Goal: Transaction & Acquisition: Download file/media

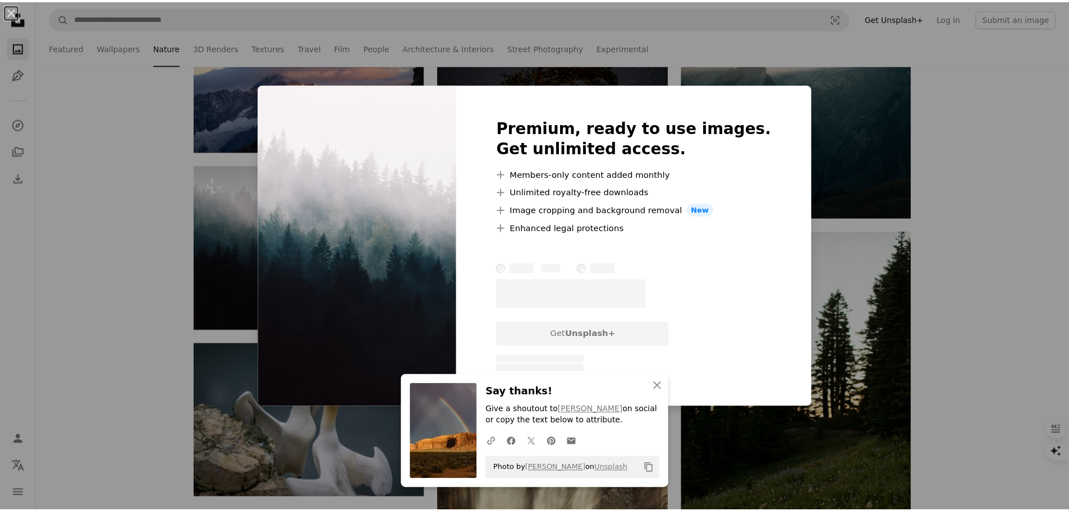
scroll to position [1403, 0]
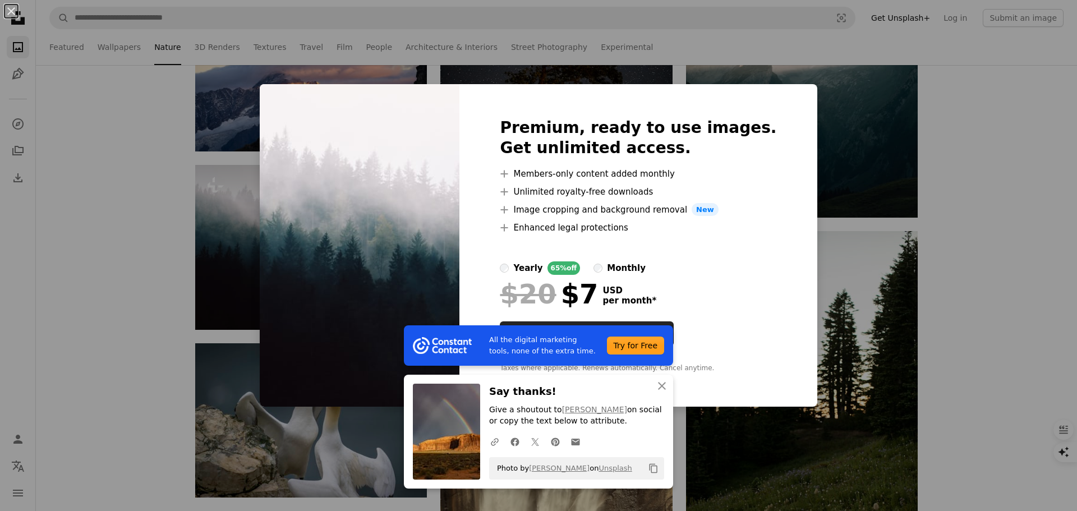
click at [810, 124] on div "An X shape All the digital marketing tools, none of the extra time. Try for Fre…" at bounding box center [538, 255] width 1077 height 511
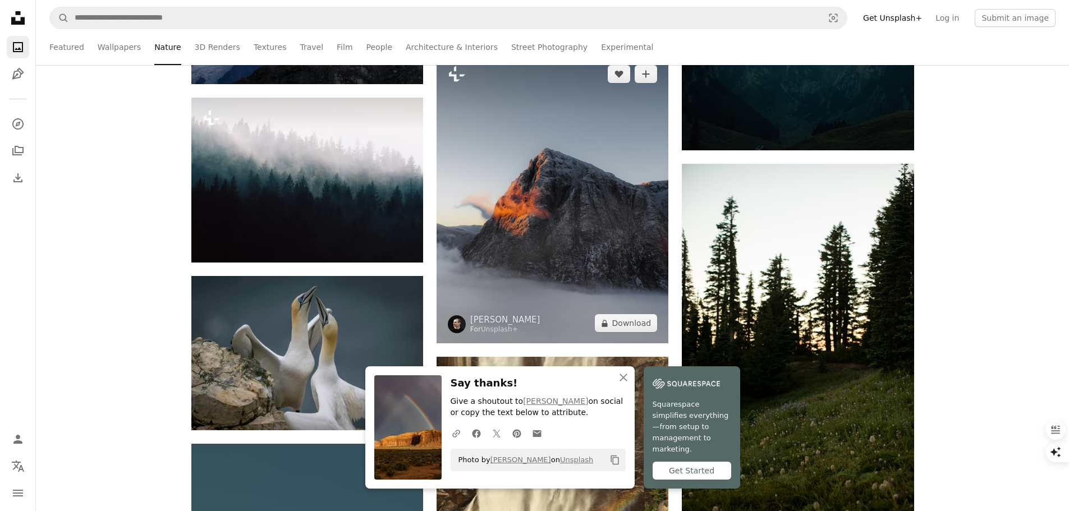
scroll to position [1515, 0]
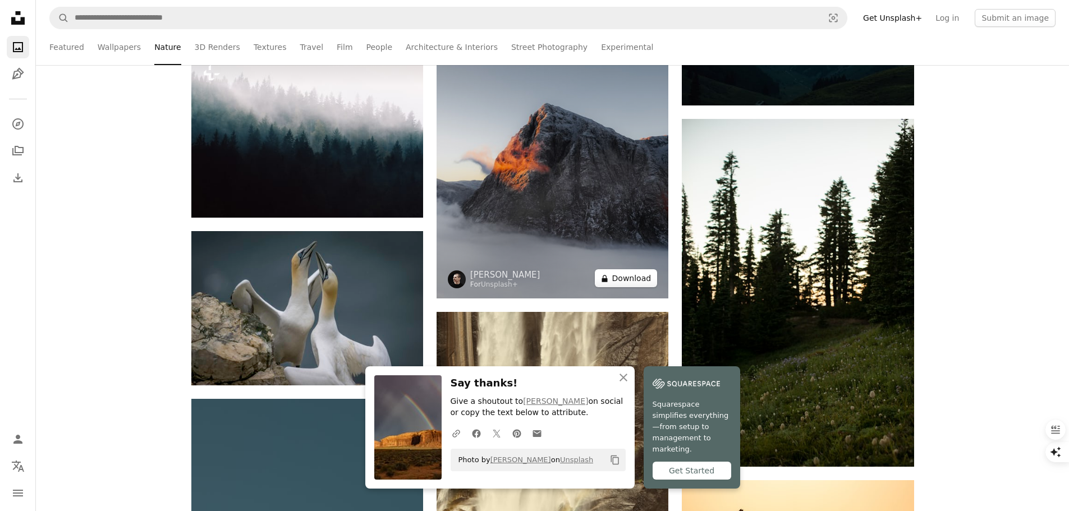
click at [618, 279] on button "A lock Download" at bounding box center [626, 278] width 63 height 18
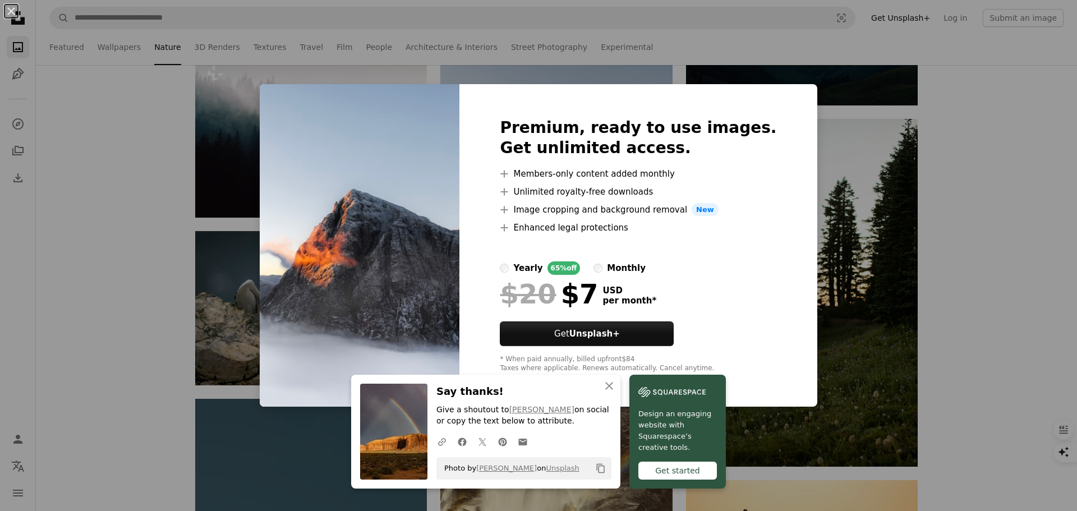
click at [258, 156] on div "An X shape An X shape Close Say thanks! Give a shoutout to [PERSON_NAME] on soc…" at bounding box center [538, 255] width 1077 height 511
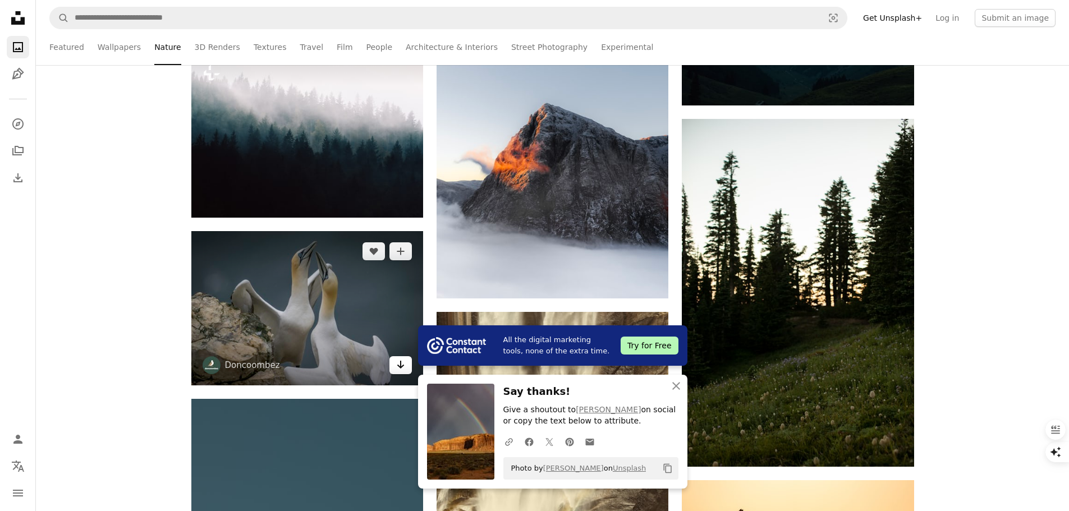
click at [396, 366] on icon "Arrow pointing down" at bounding box center [400, 364] width 9 height 13
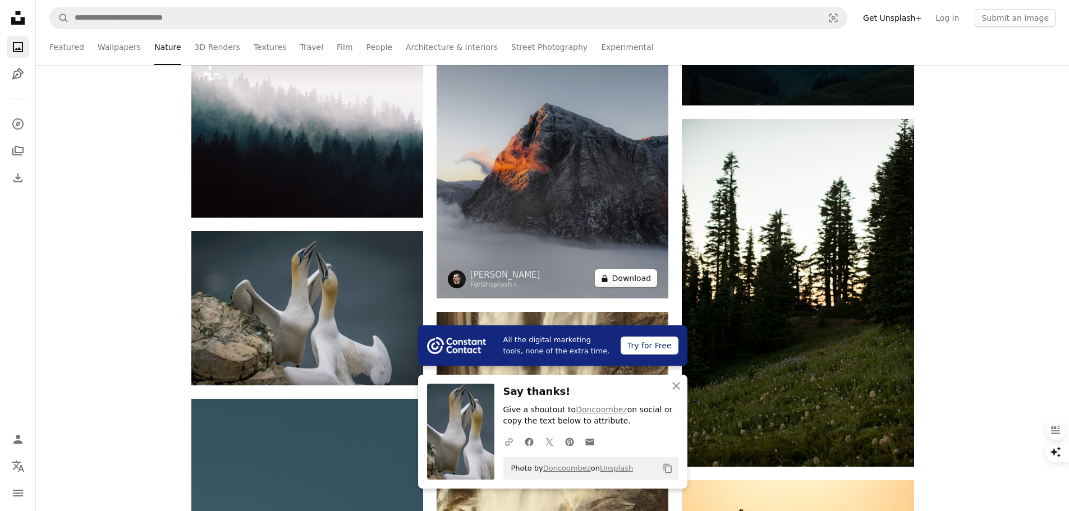
click at [632, 279] on button "A lock Download" at bounding box center [626, 278] width 63 height 18
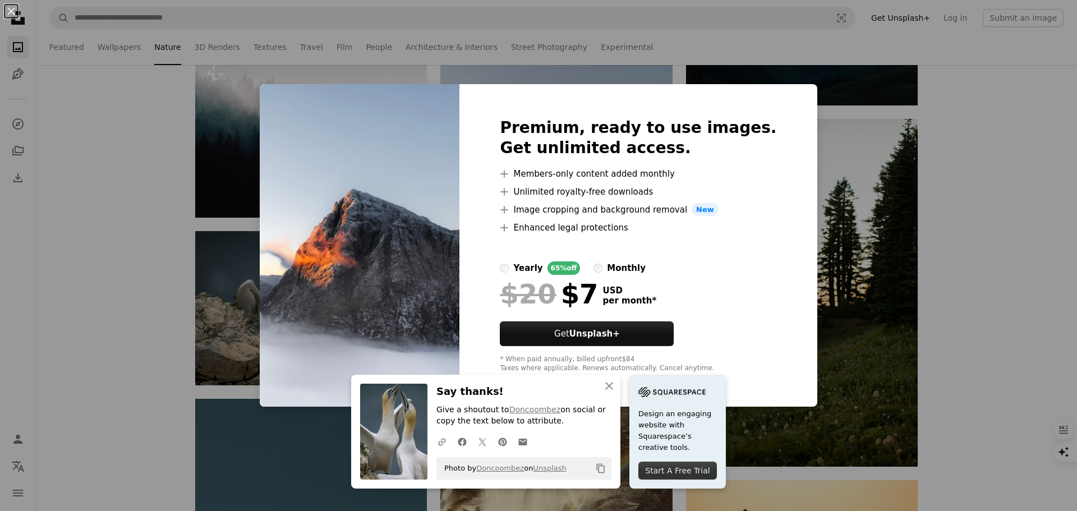
click at [825, 222] on div "An X shape An X shape Close Say thanks! Give a shoutout to Doncoombez on social…" at bounding box center [538, 255] width 1077 height 511
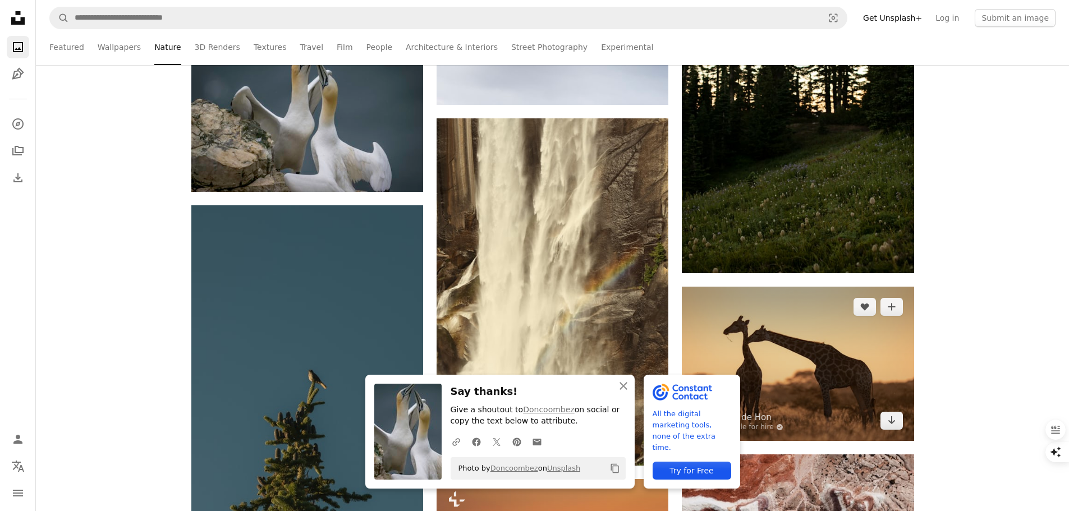
scroll to position [1739, 0]
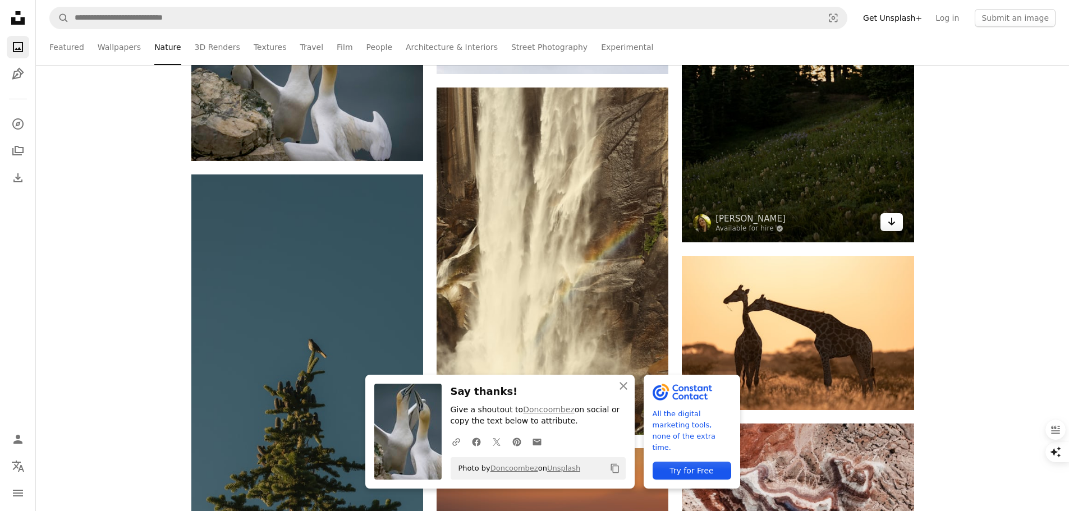
click at [897, 227] on link "Arrow pointing down" at bounding box center [891, 222] width 22 height 18
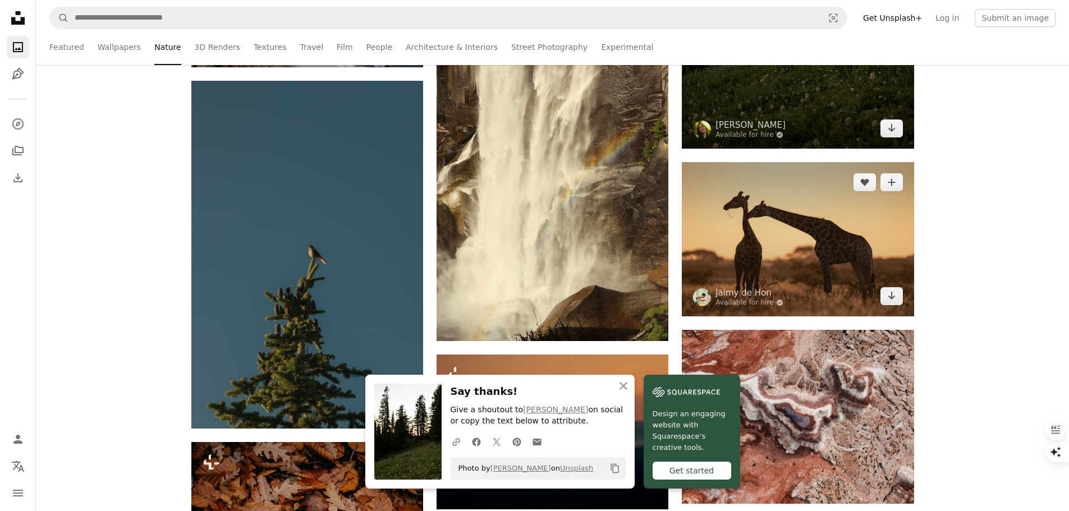
scroll to position [1852, 0]
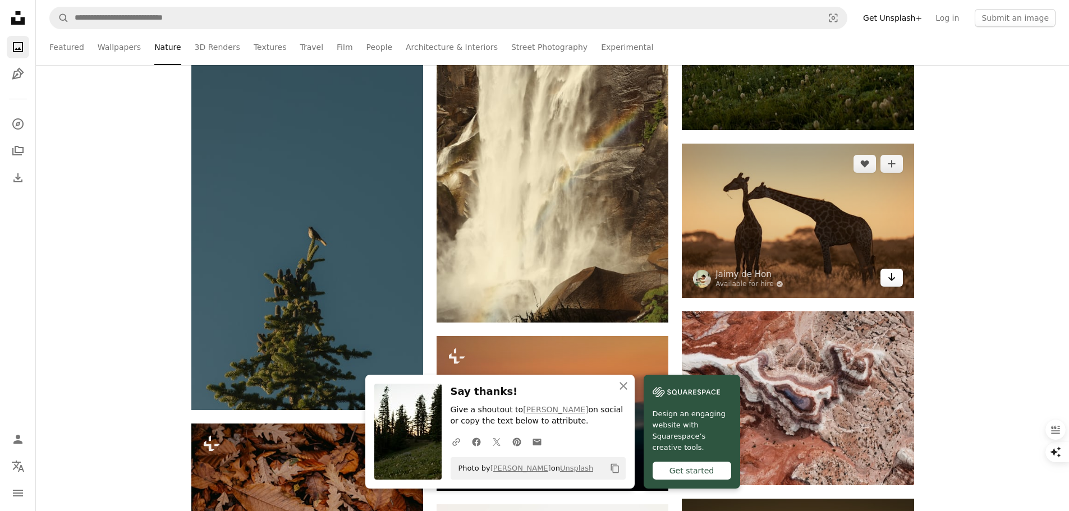
click at [897, 284] on link "Arrow pointing down" at bounding box center [891, 278] width 22 height 18
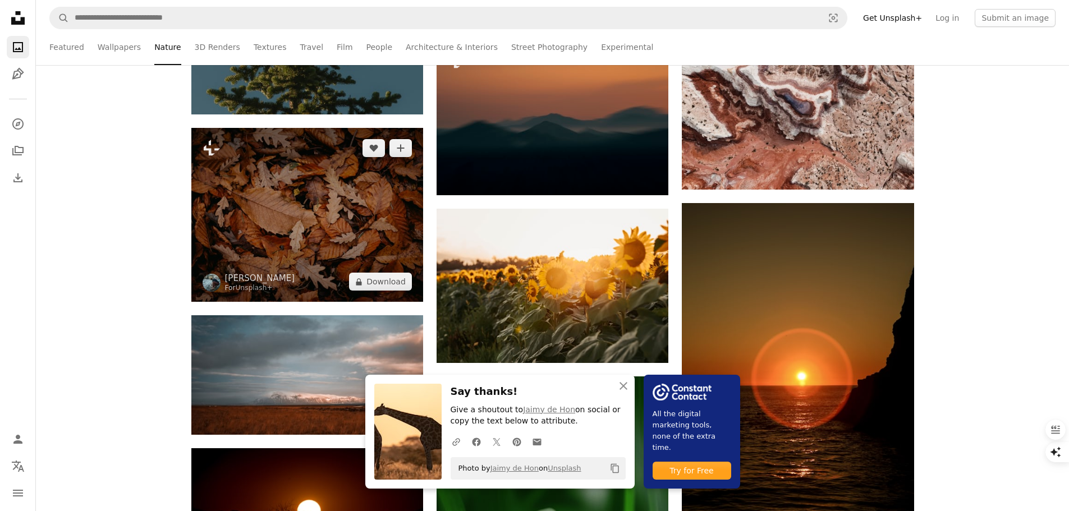
scroll to position [2188, 0]
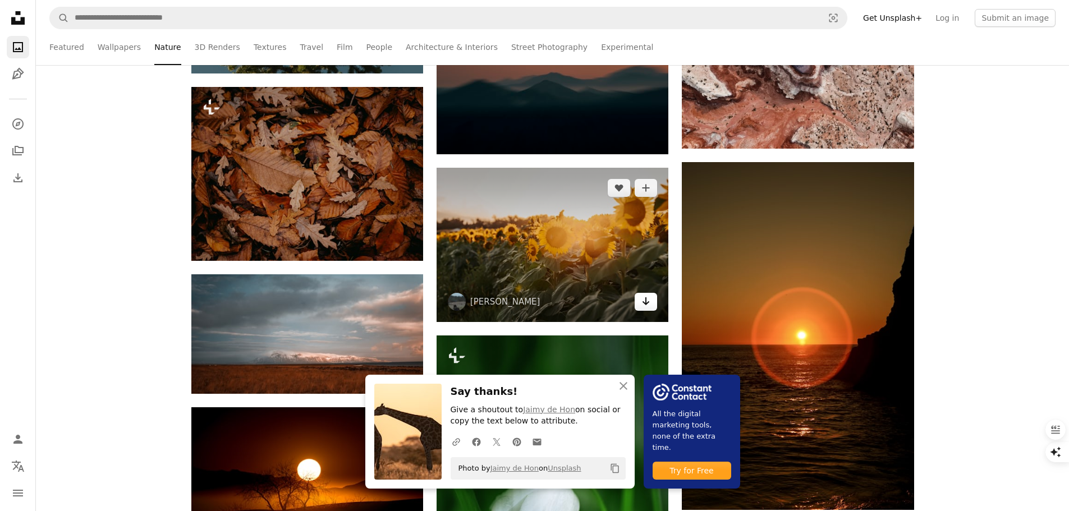
click at [655, 301] on link "Arrow pointing down" at bounding box center [646, 302] width 22 height 18
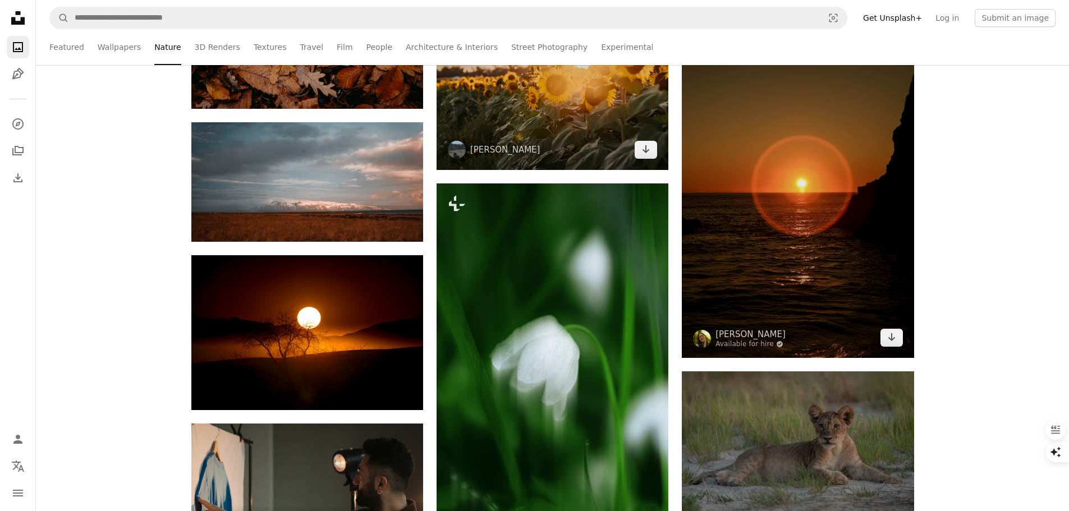
scroll to position [2357, 0]
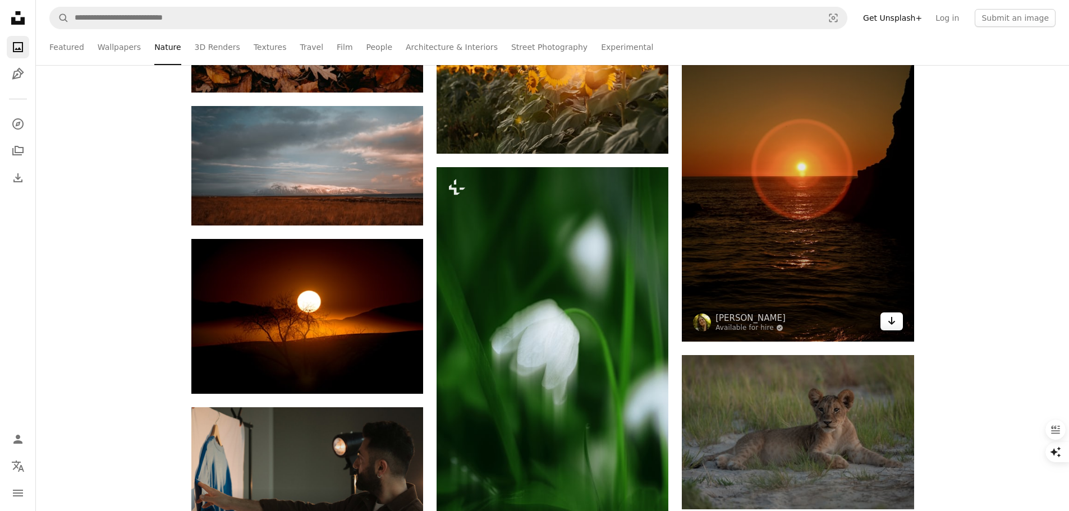
click at [889, 319] on icon "Arrow pointing down" at bounding box center [891, 320] width 9 height 13
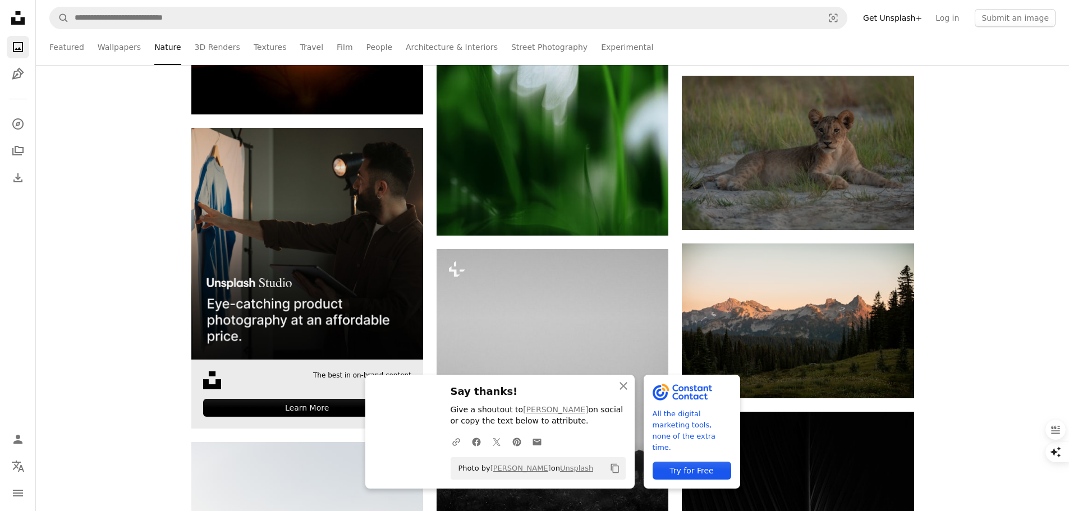
scroll to position [2693, 0]
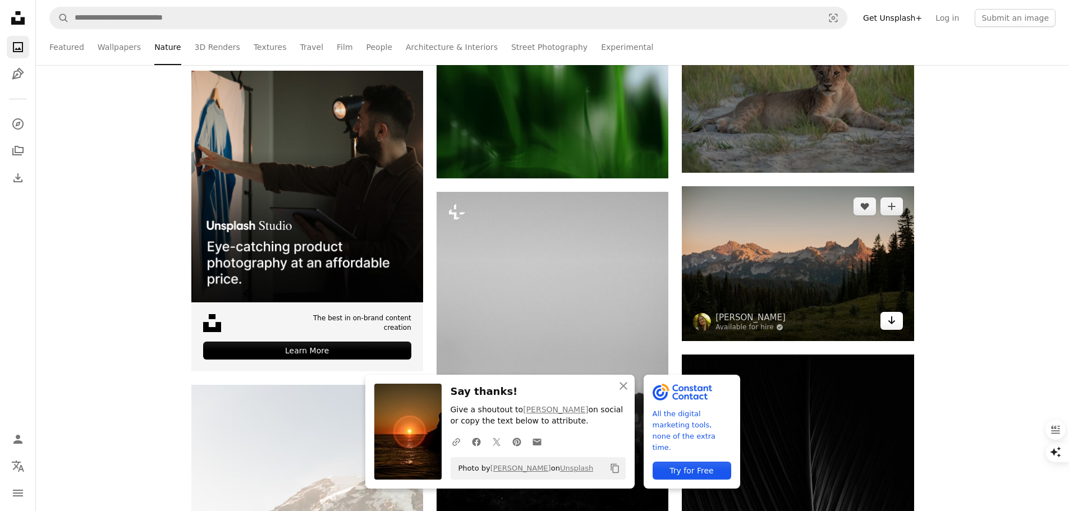
click at [884, 320] on link "Arrow pointing down" at bounding box center [891, 321] width 22 height 18
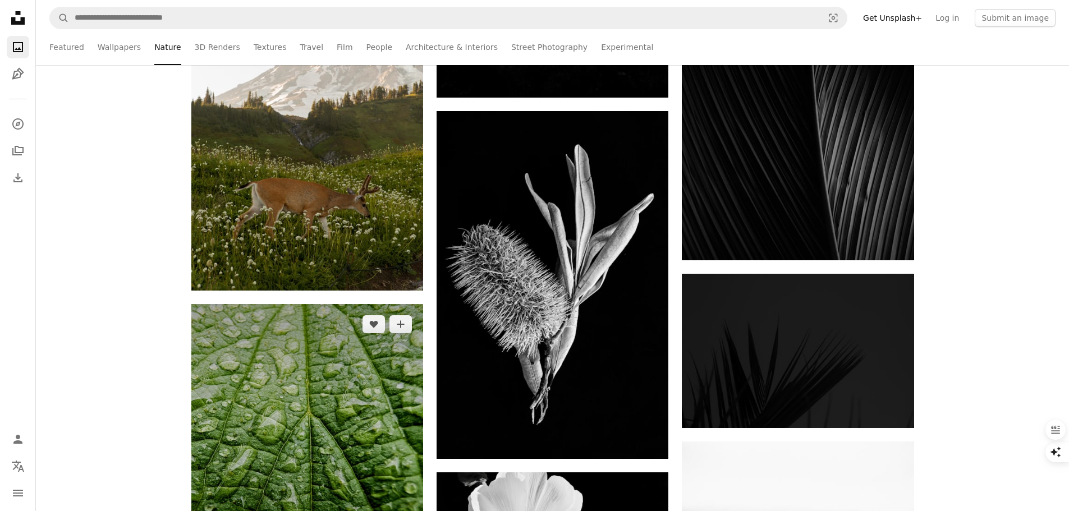
scroll to position [3142, 0]
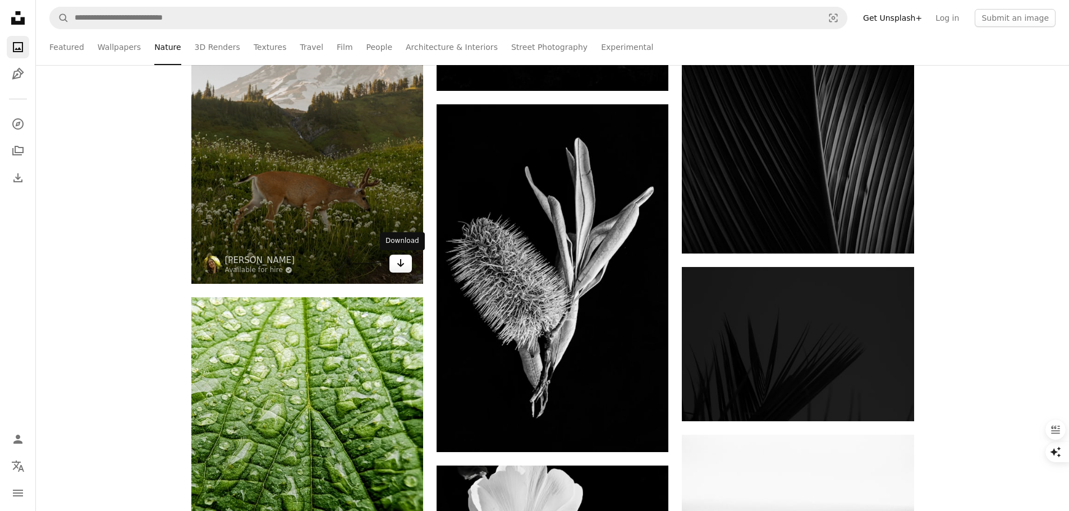
click at [397, 270] on link "Arrow pointing down" at bounding box center [400, 264] width 22 height 18
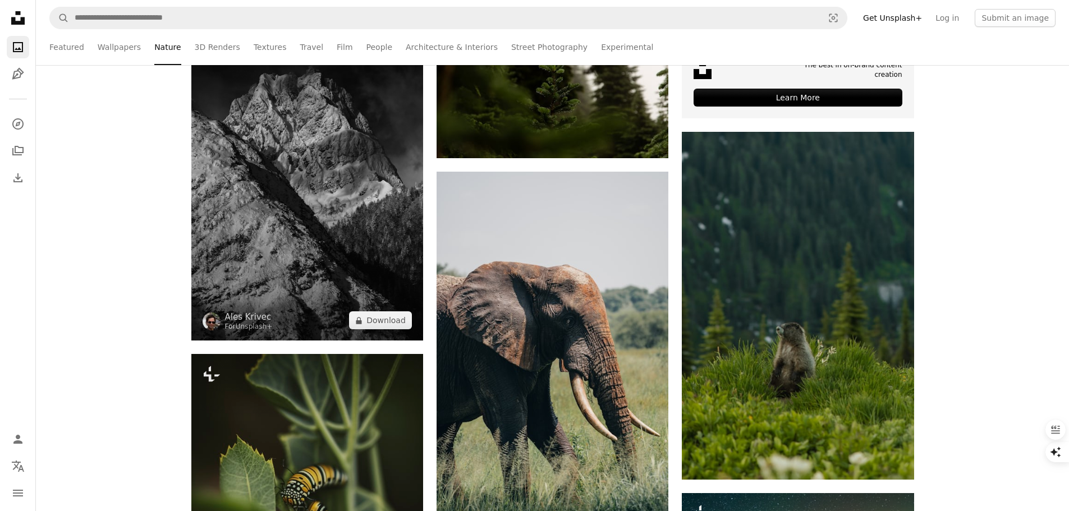
scroll to position [3928, 0]
click at [384, 315] on button "A lock Download" at bounding box center [380, 320] width 63 height 18
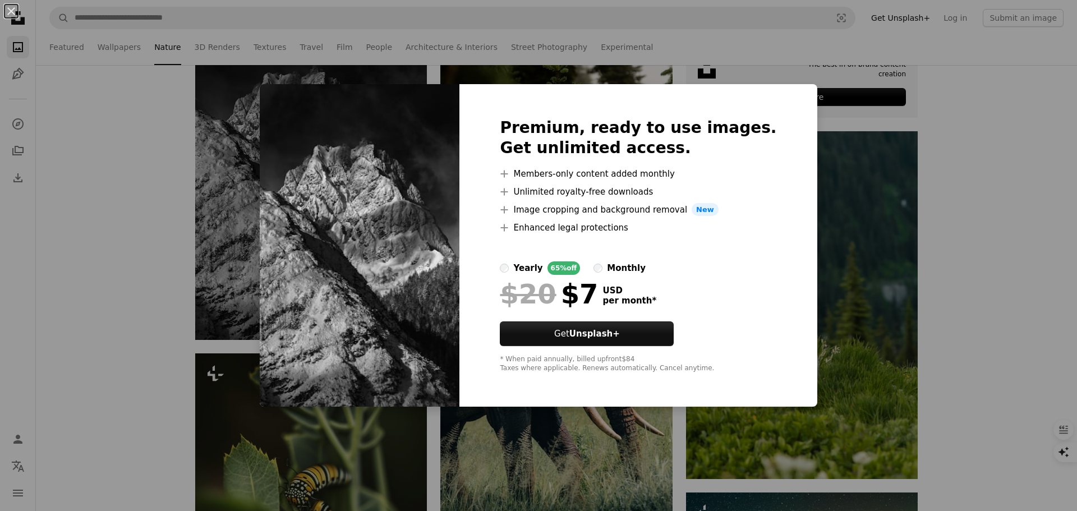
click at [801, 123] on div "An X shape Premium, ready to use images. Get unlimited access. A plus sign Memb…" at bounding box center [538, 255] width 1077 height 511
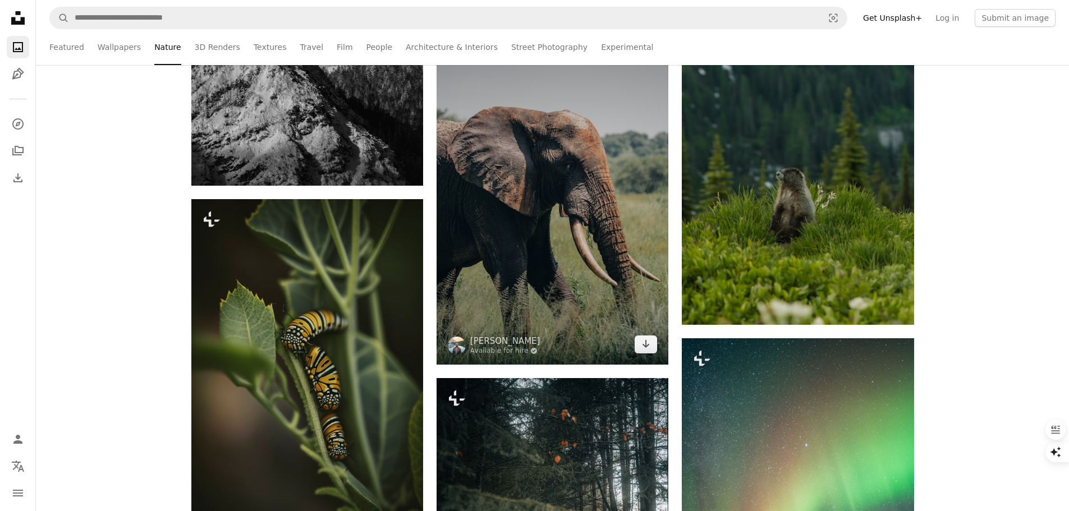
scroll to position [4152, 0]
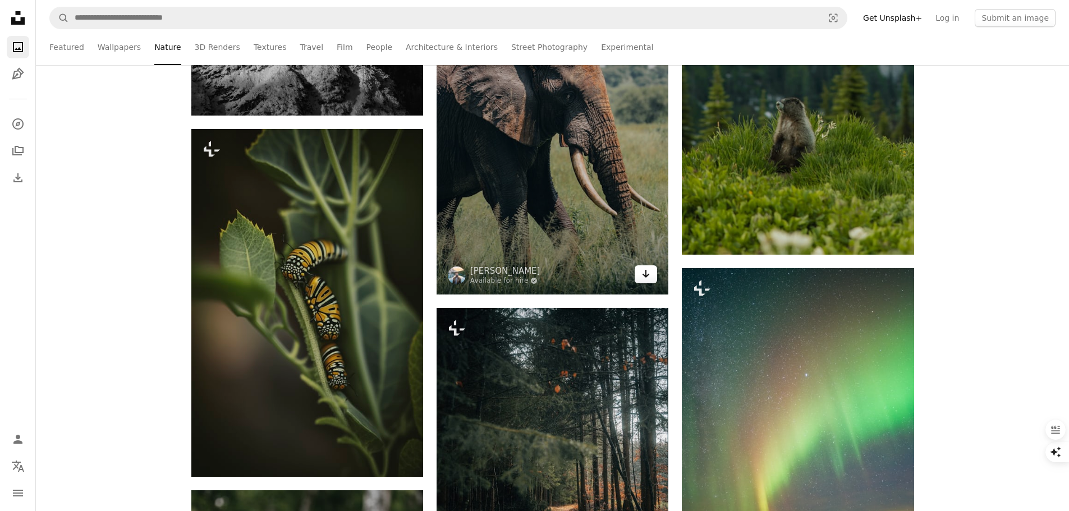
click at [646, 272] on icon "Download" at bounding box center [645, 274] width 7 height 8
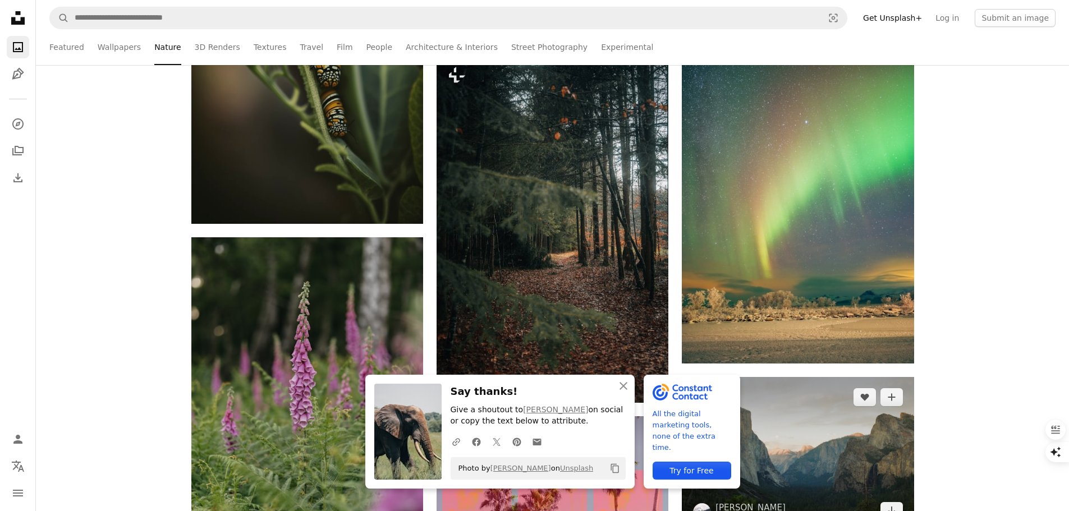
scroll to position [4433, 0]
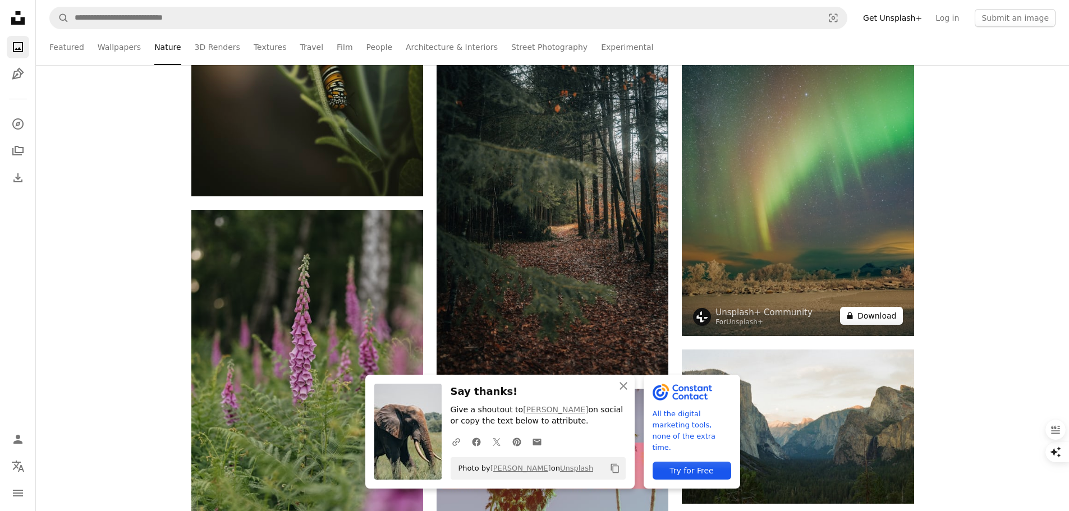
click at [869, 316] on button "A lock Download" at bounding box center [871, 316] width 63 height 18
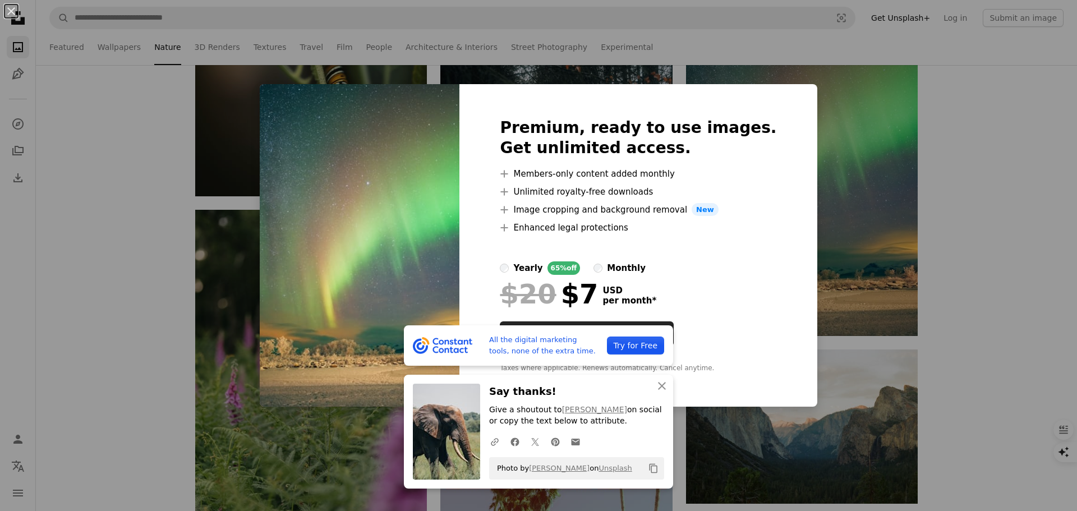
click at [804, 185] on div "An X shape All the digital marketing tools, none of the extra time. Try for Fre…" at bounding box center [538, 255] width 1077 height 511
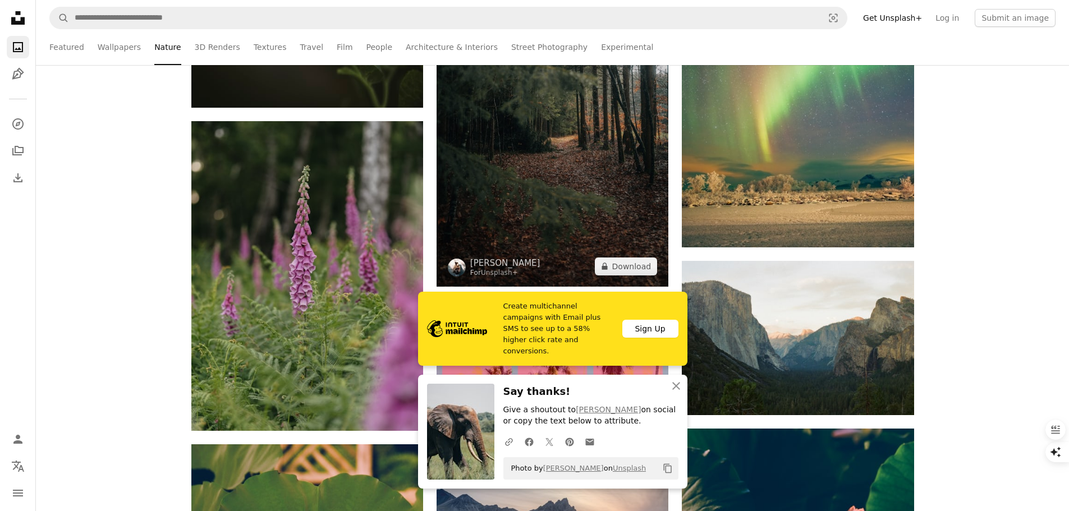
scroll to position [4545, 0]
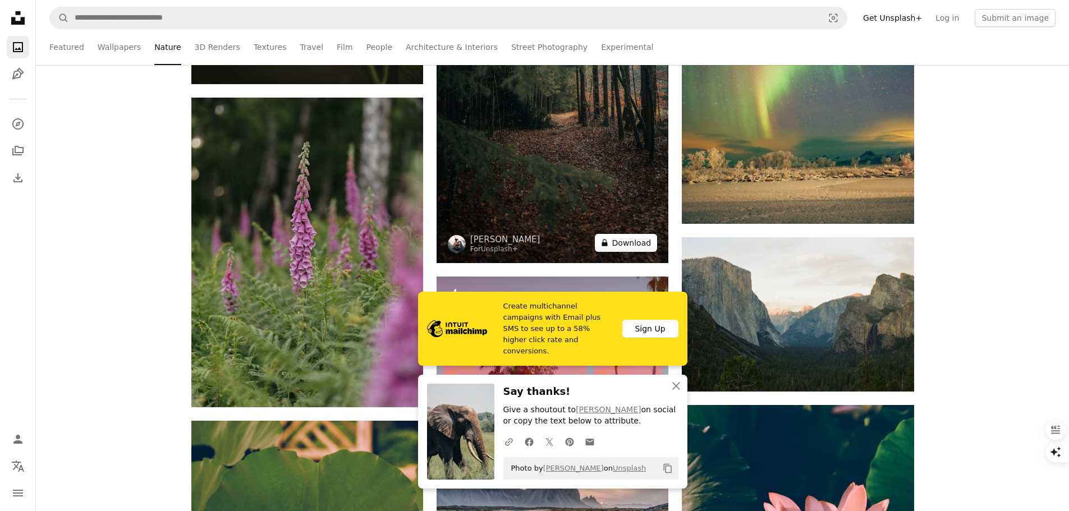
click at [622, 241] on button "A lock Download" at bounding box center [626, 243] width 63 height 18
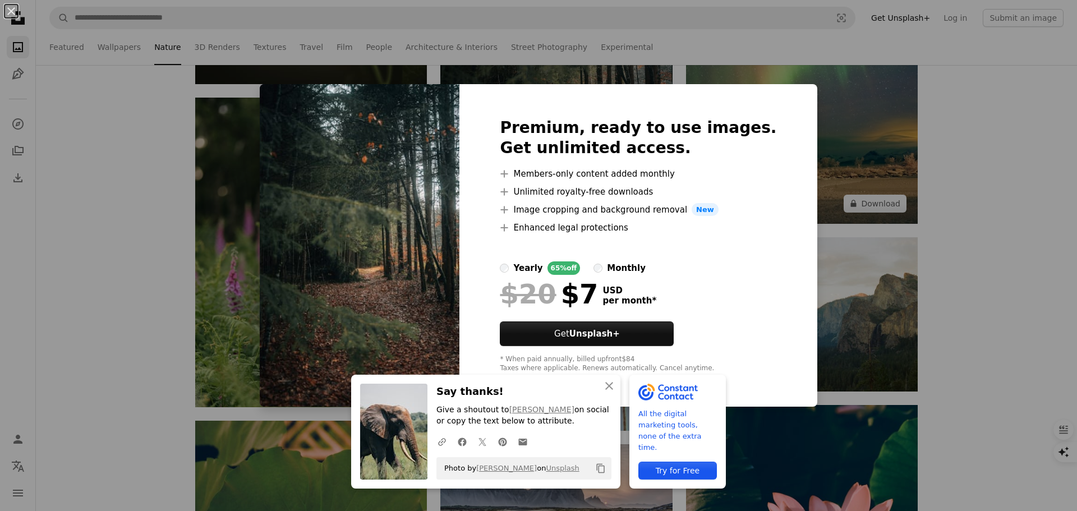
click at [888, 188] on div "An X shape An X shape Close Say thanks! Give a shoutout to [PERSON_NAME] on soc…" at bounding box center [538, 255] width 1077 height 511
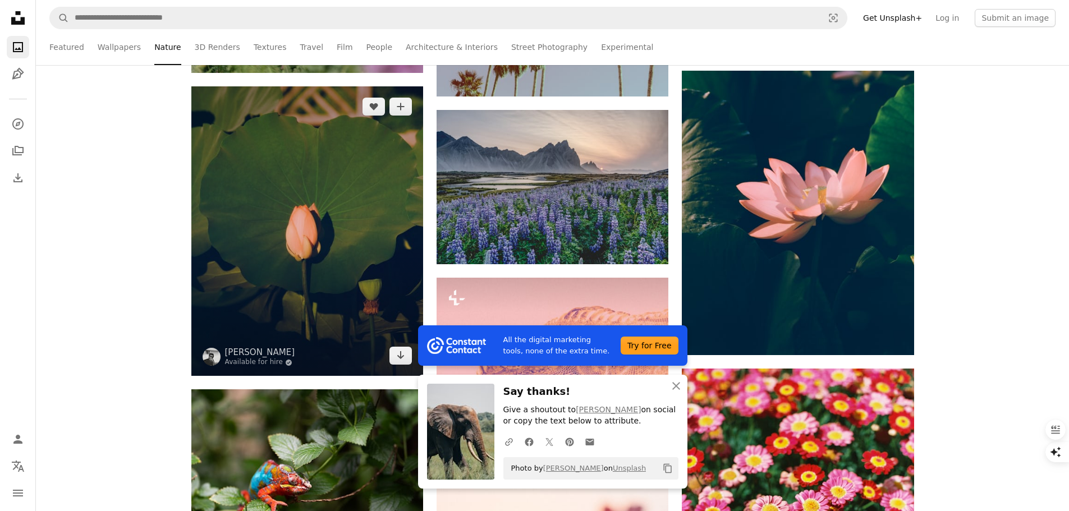
scroll to position [4881, 0]
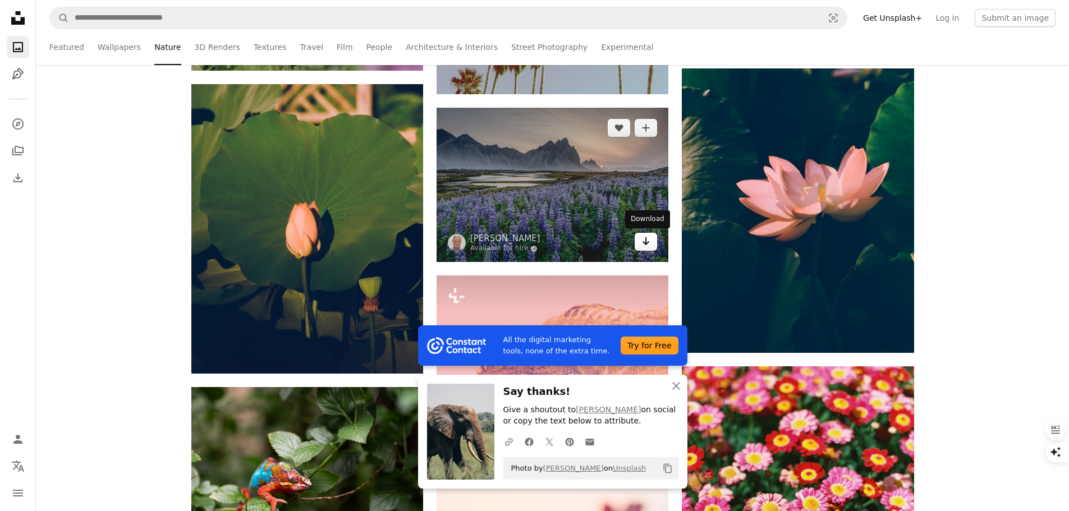
click at [645, 242] on icon "Arrow pointing down" at bounding box center [645, 241] width 9 height 13
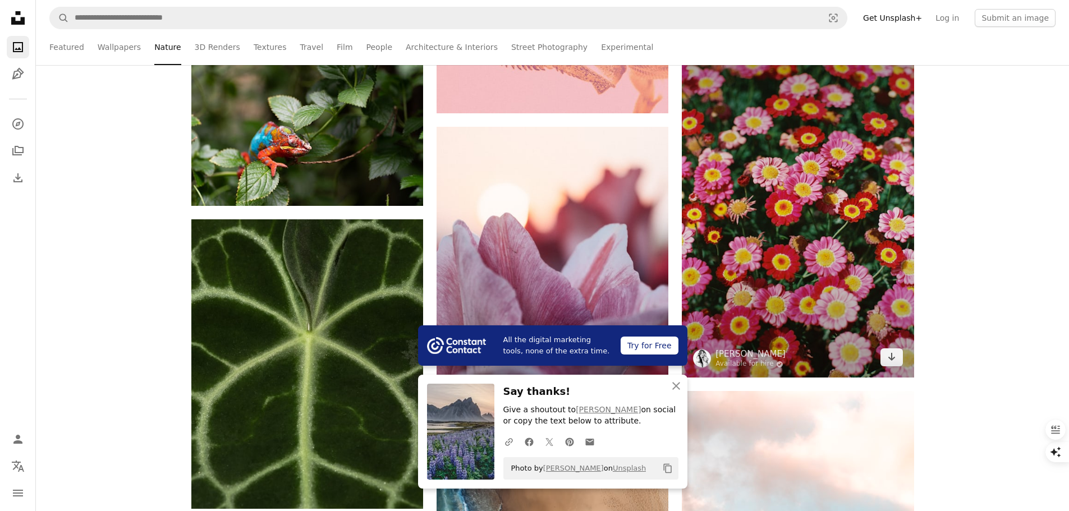
scroll to position [5218, 0]
click at [890, 356] on icon "Arrow pointing down" at bounding box center [891, 356] width 9 height 13
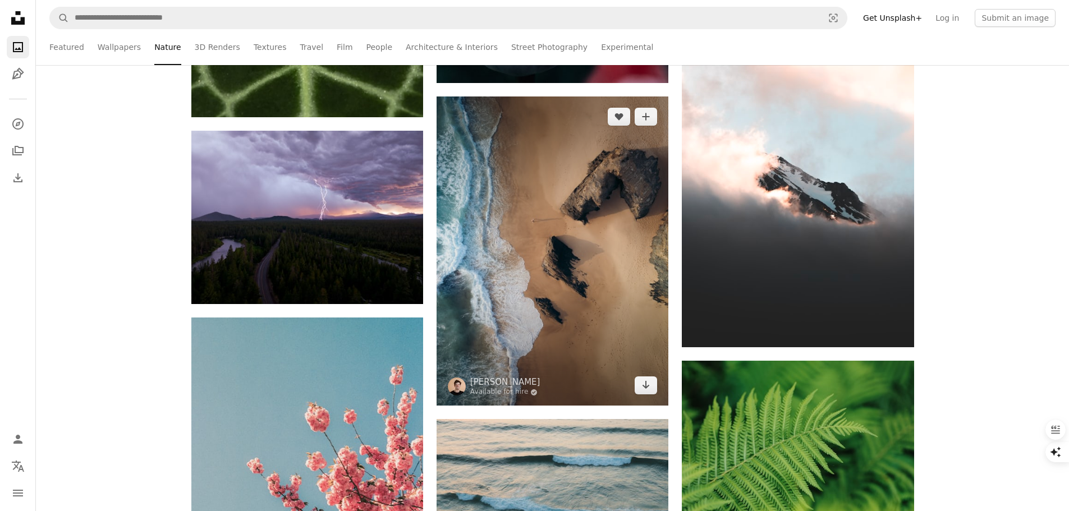
scroll to position [5611, 0]
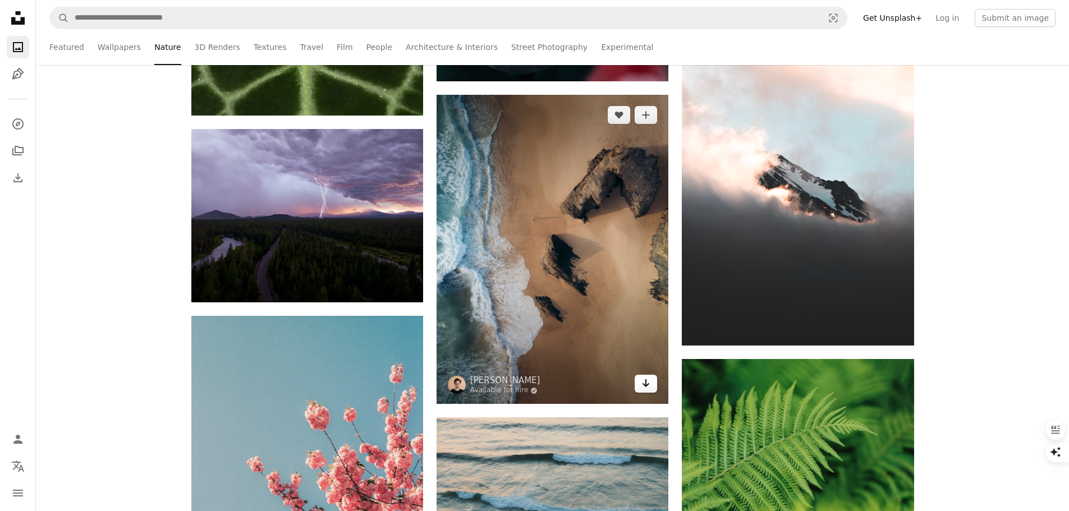
click at [643, 377] on icon "Arrow pointing down" at bounding box center [645, 382] width 9 height 13
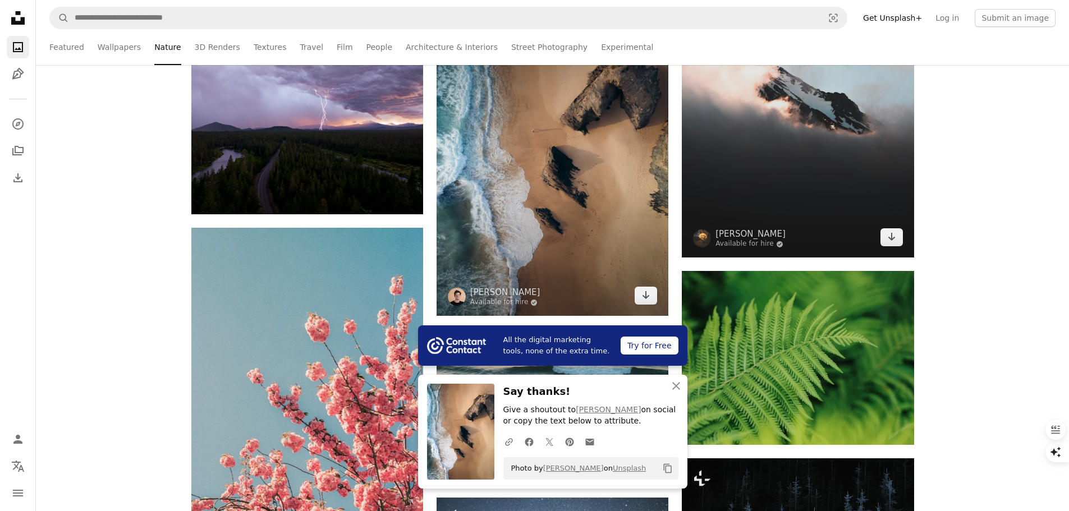
scroll to position [5667, 0]
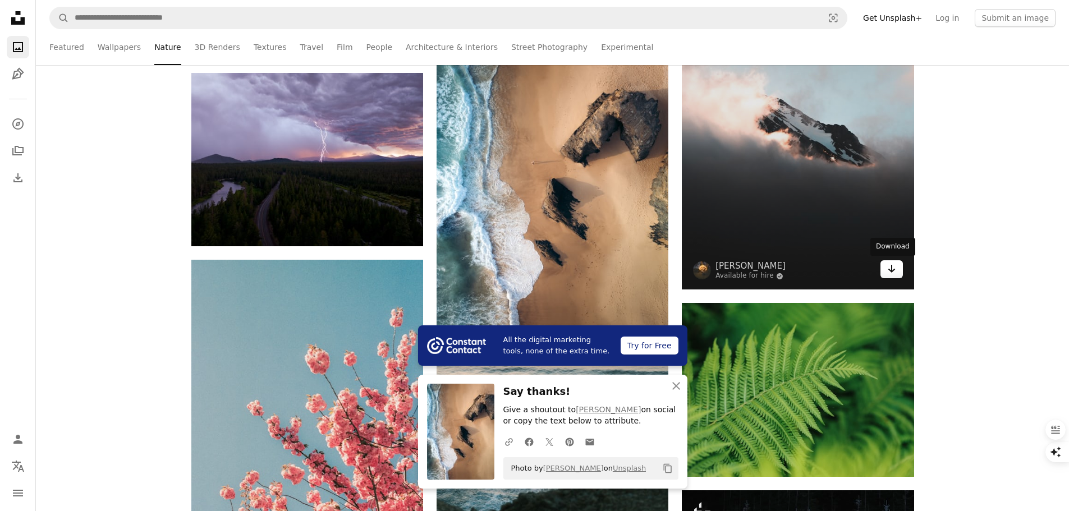
click at [888, 267] on icon "Arrow pointing down" at bounding box center [891, 268] width 9 height 13
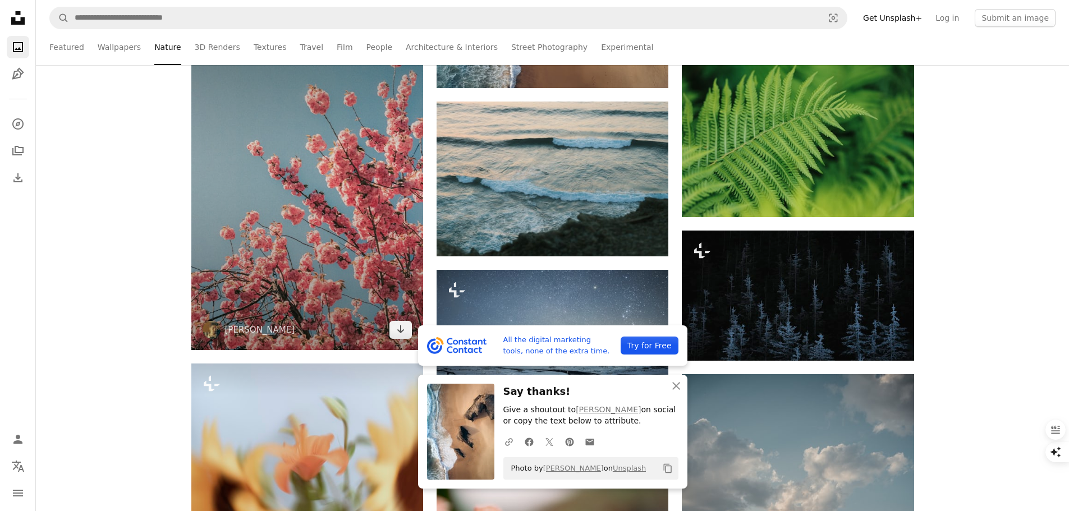
scroll to position [5948, 0]
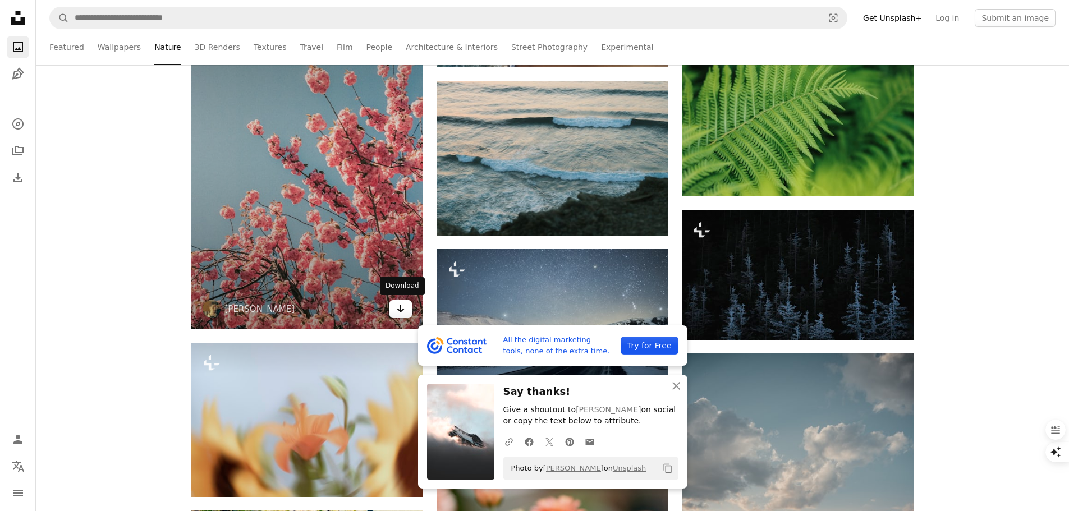
click at [403, 305] on icon "Arrow pointing down" at bounding box center [400, 308] width 9 height 13
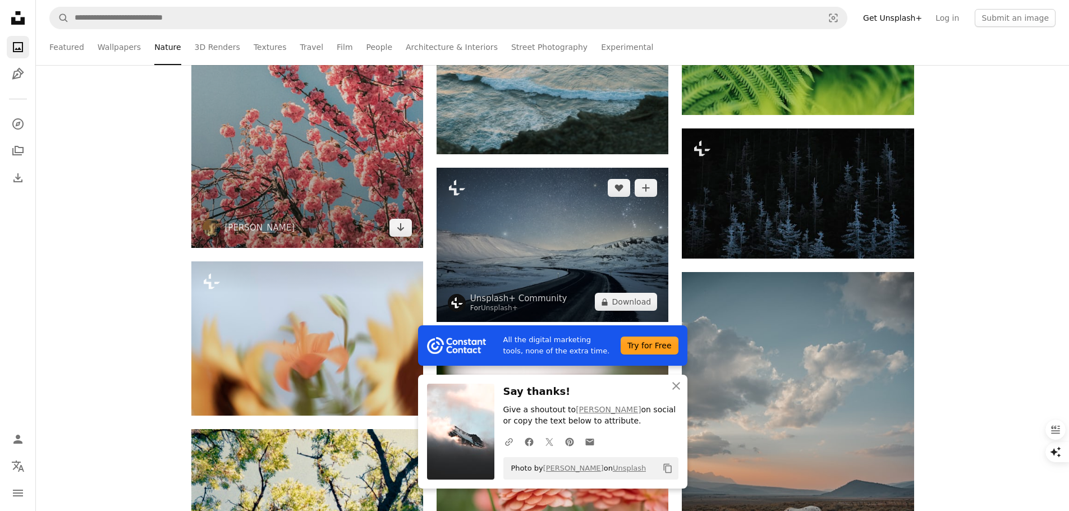
scroll to position [6060, 0]
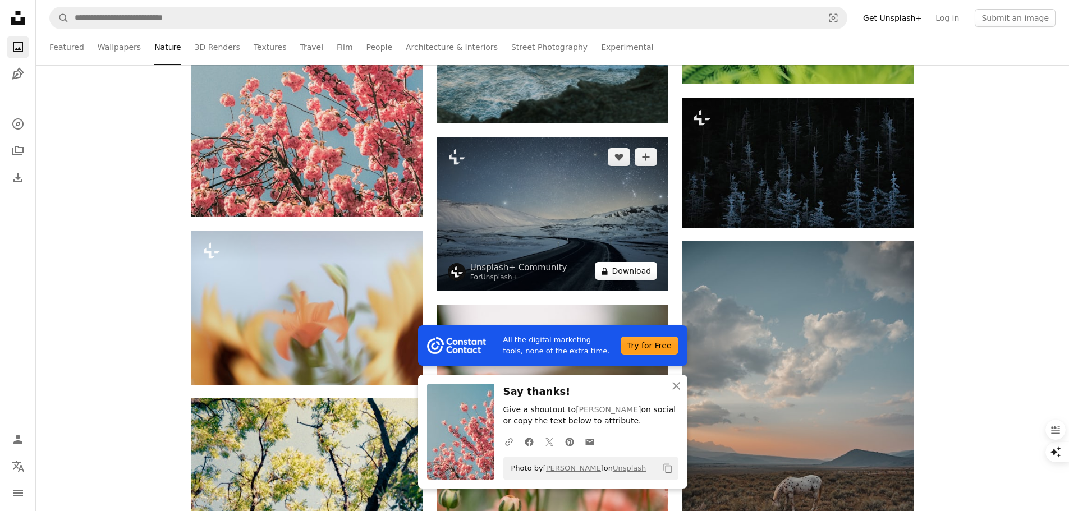
click at [627, 276] on button "A lock Download" at bounding box center [626, 271] width 63 height 18
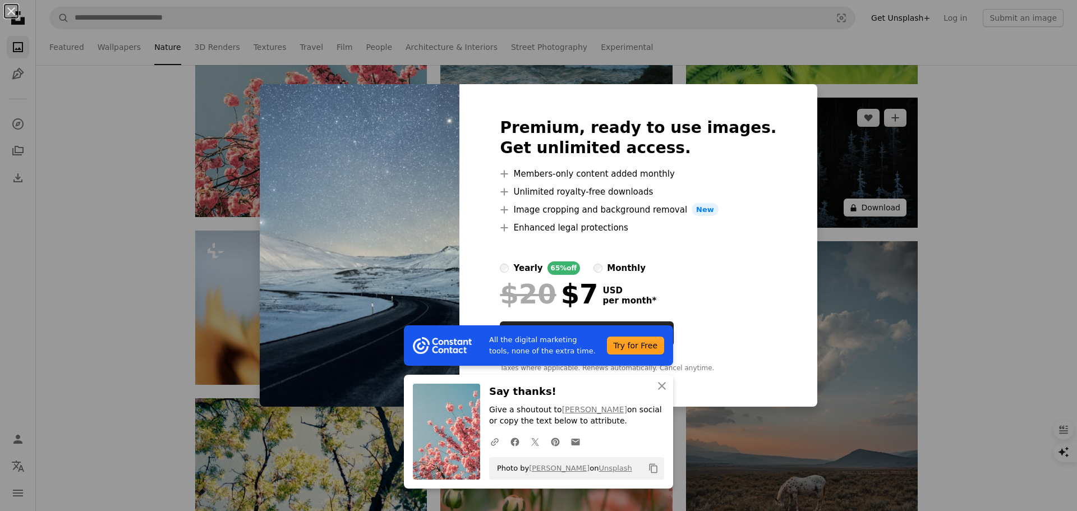
drag, startPoint x: 874, startPoint y: 198, endPoint x: 867, endPoint y: 200, distance: 6.4
click at [872, 199] on div "An X shape All the digital marketing tools, none of the extra time. Try for Fre…" at bounding box center [538, 255] width 1077 height 511
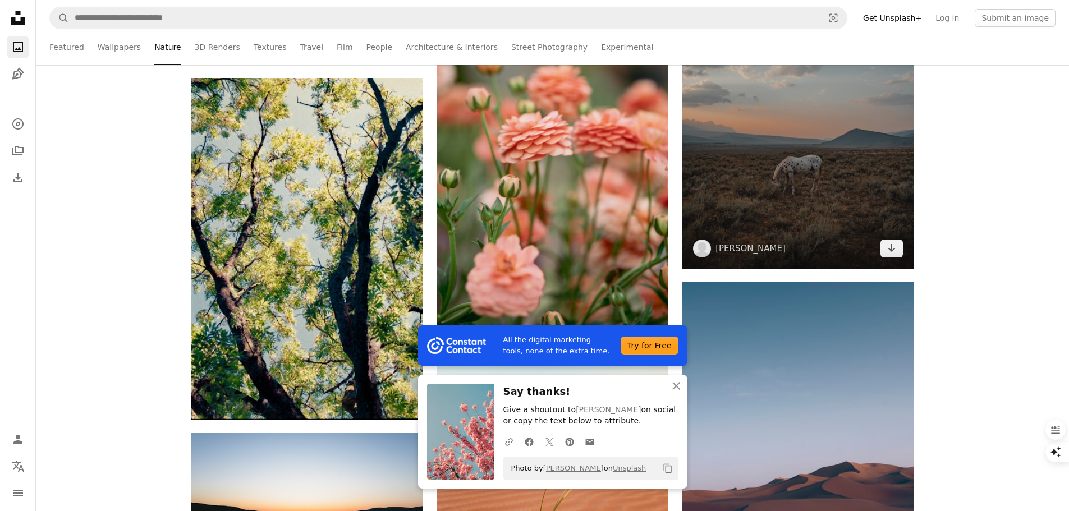
scroll to position [6396, 0]
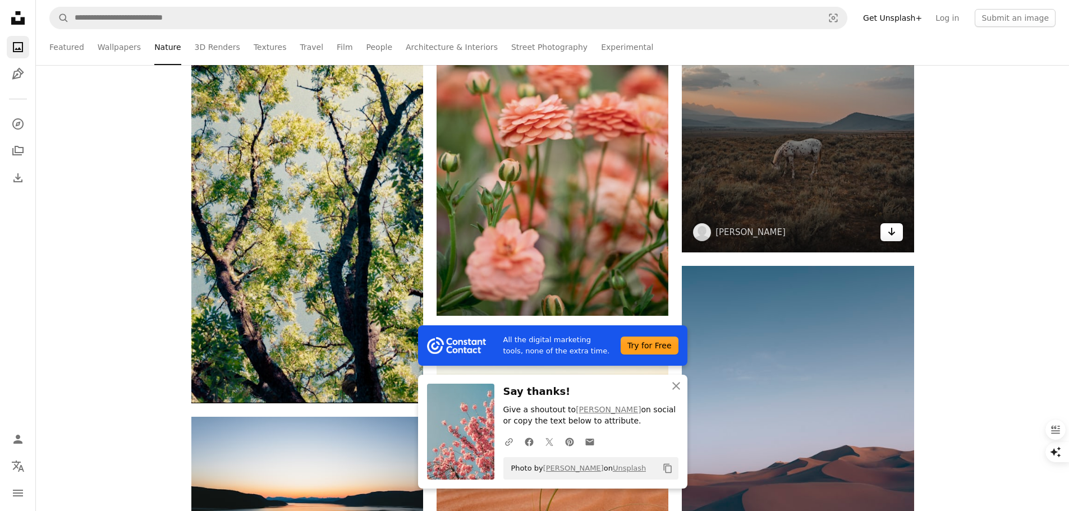
click at [885, 229] on link "Arrow pointing down" at bounding box center [891, 232] width 22 height 18
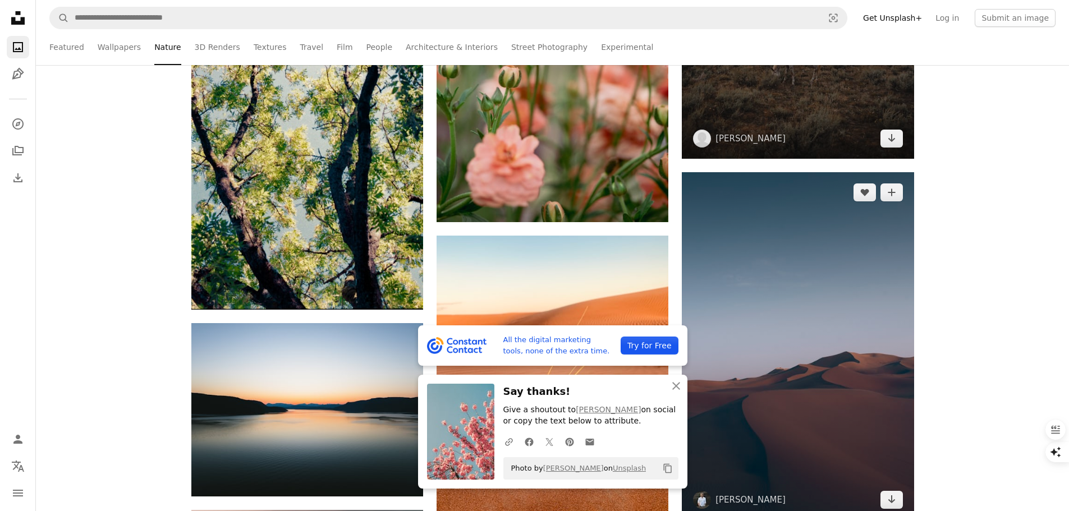
scroll to position [6621, 0]
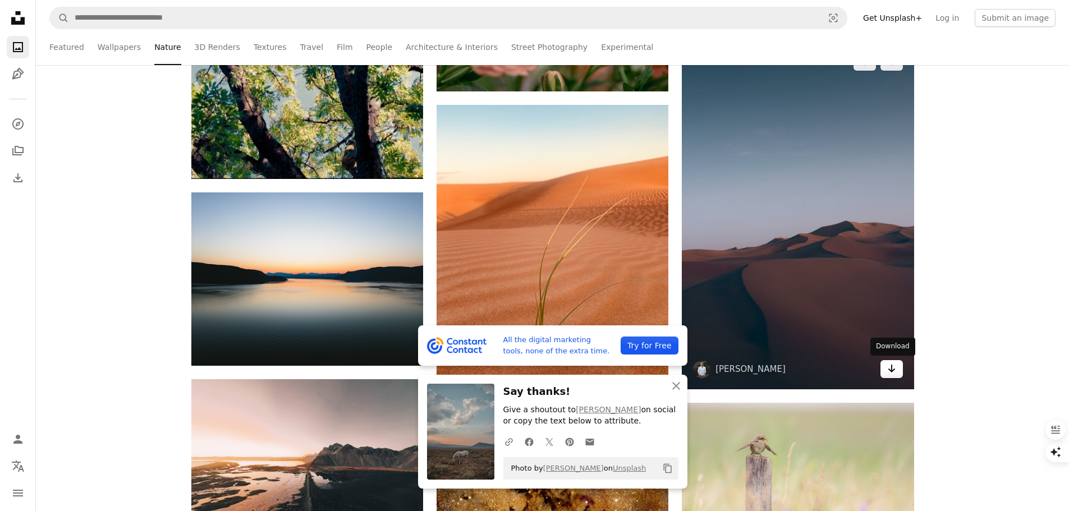
click at [886, 364] on link "Arrow pointing down" at bounding box center [891, 369] width 22 height 18
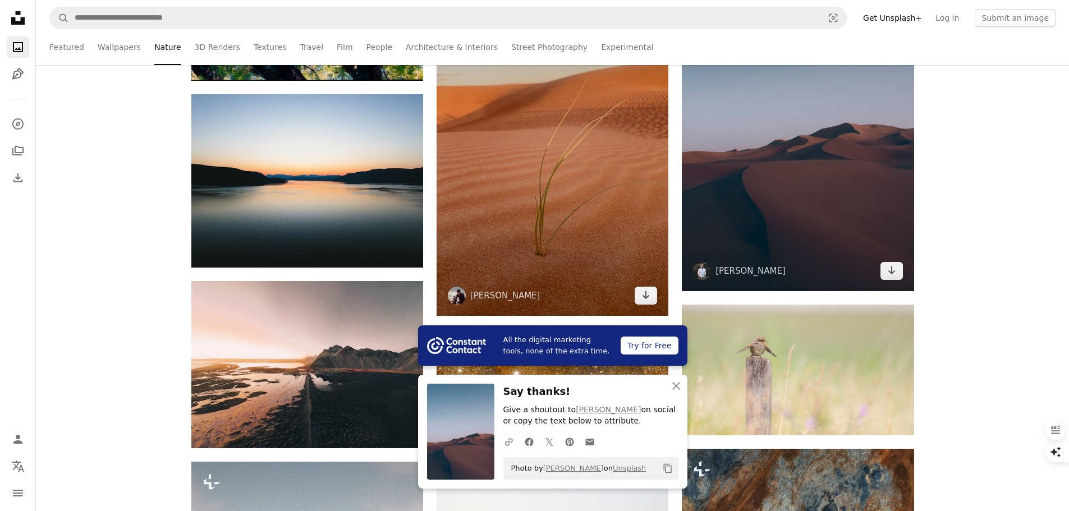
scroll to position [6733, 0]
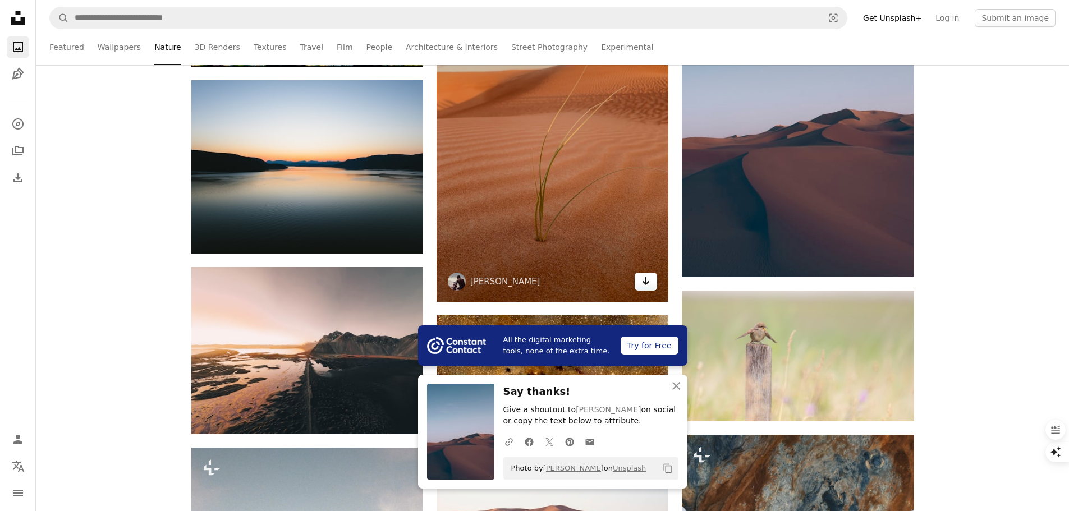
click at [650, 291] on link "Arrow pointing down" at bounding box center [646, 282] width 22 height 18
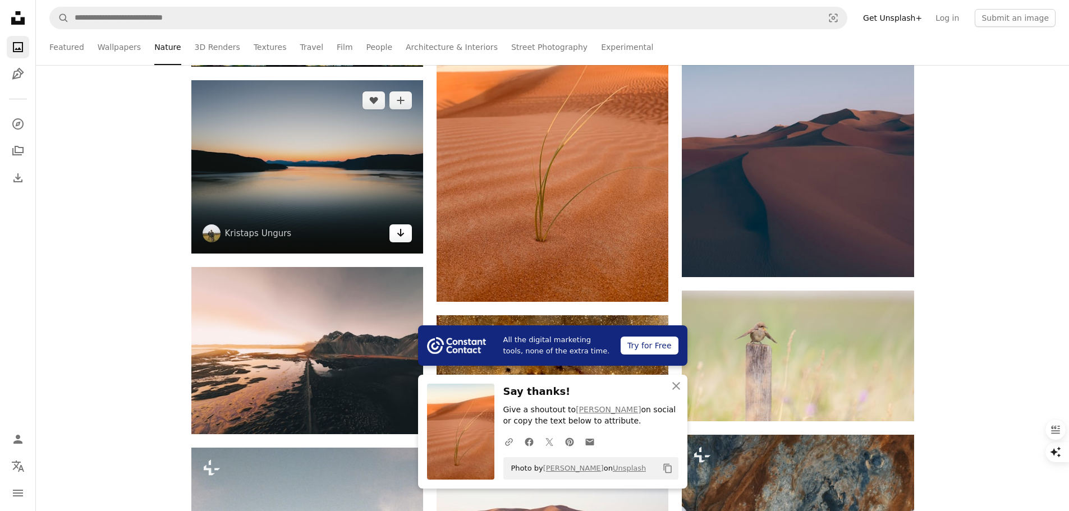
click at [406, 237] on link "Arrow pointing down" at bounding box center [400, 233] width 22 height 18
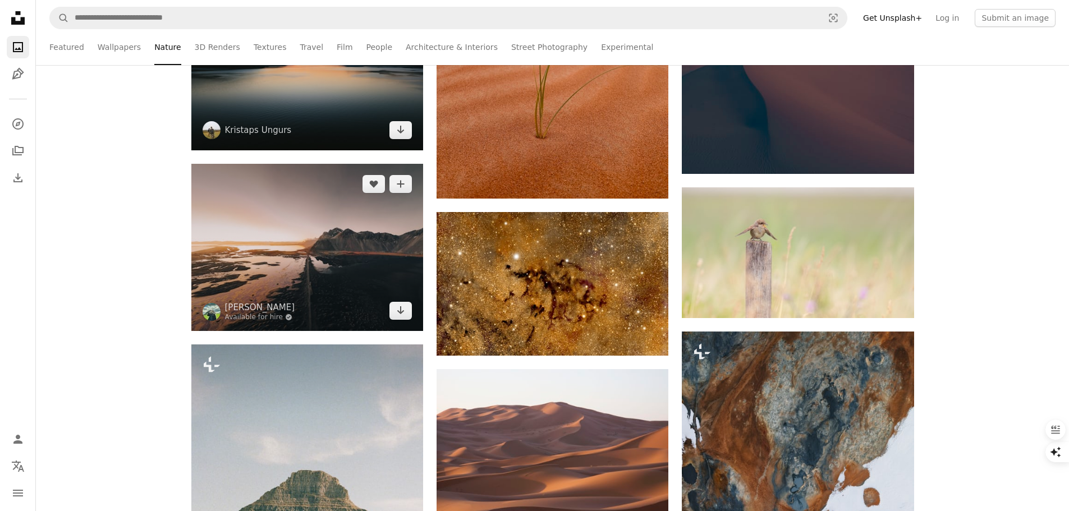
scroll to position [6957, 0]
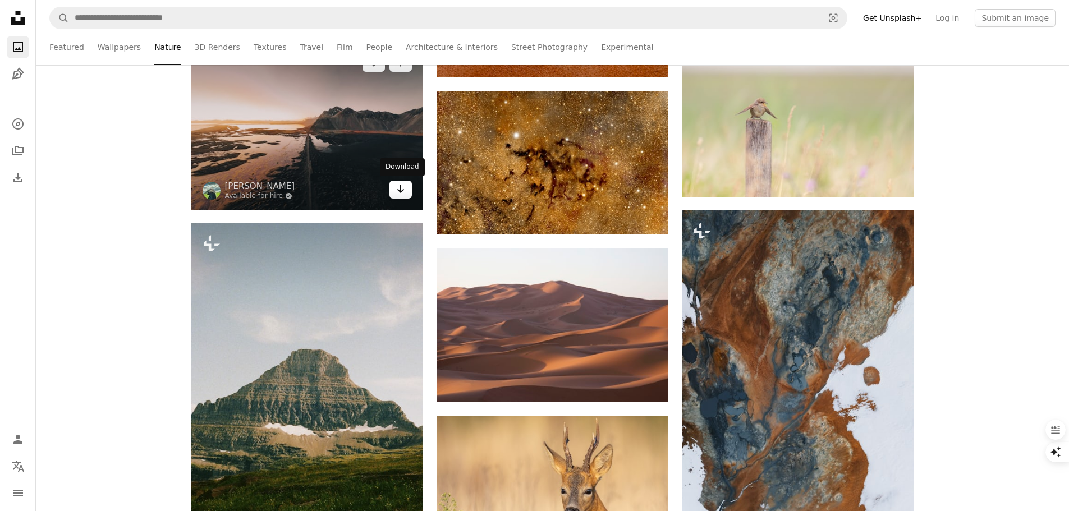
click at [398, 185] on icon "Arrow pointing down" at bounding box center [400, 188] width 9 height 13
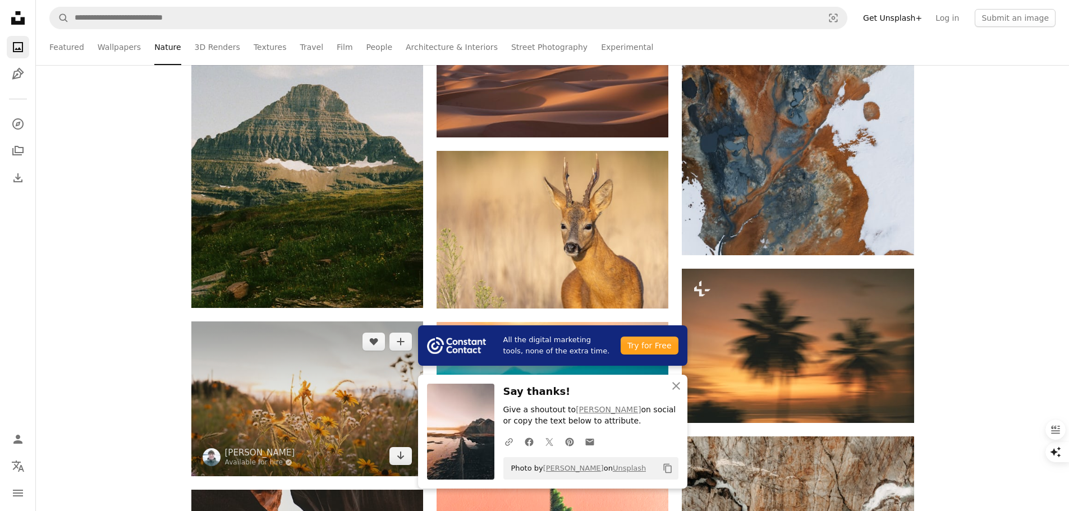
scroll to position [7238, 0]
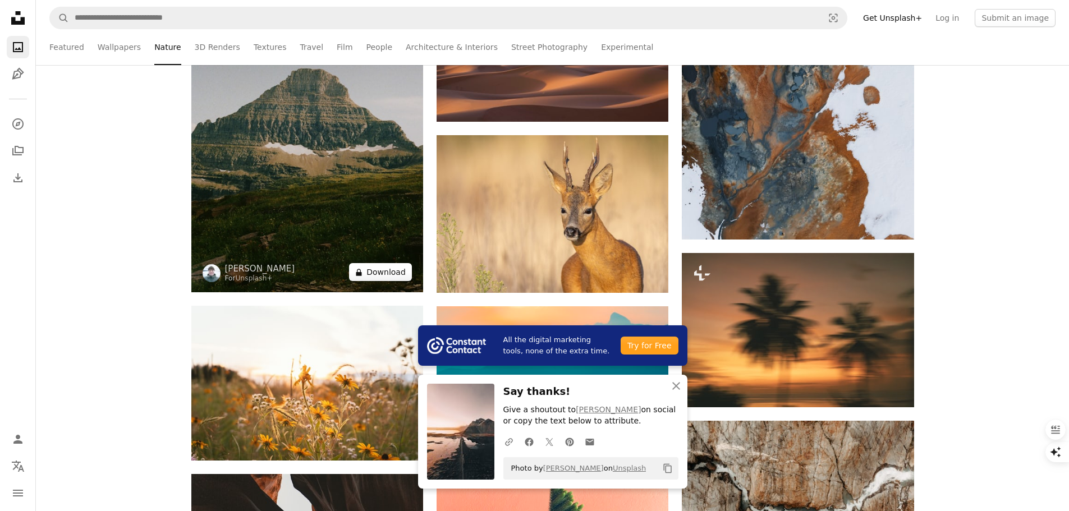
click at [396, 276] on button "A lock Download" at bounding box center [380, 272] width 63 height 18
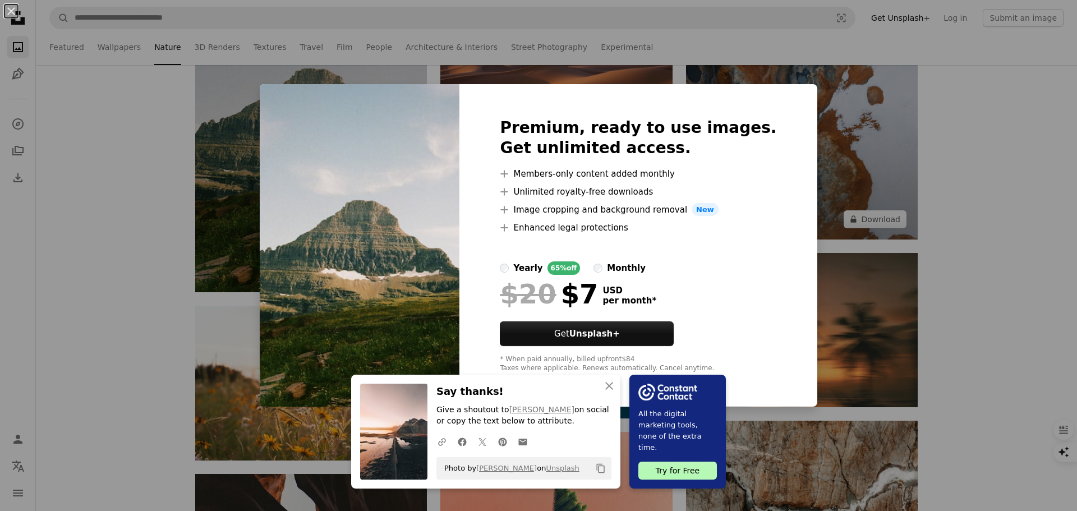
click at [914, 135] on div "An X shape An X shape Close Say thanks! Give a shoutout to [PERSON_NAME] on soc…" at bounding box center [538, 255] width 1077 height 511
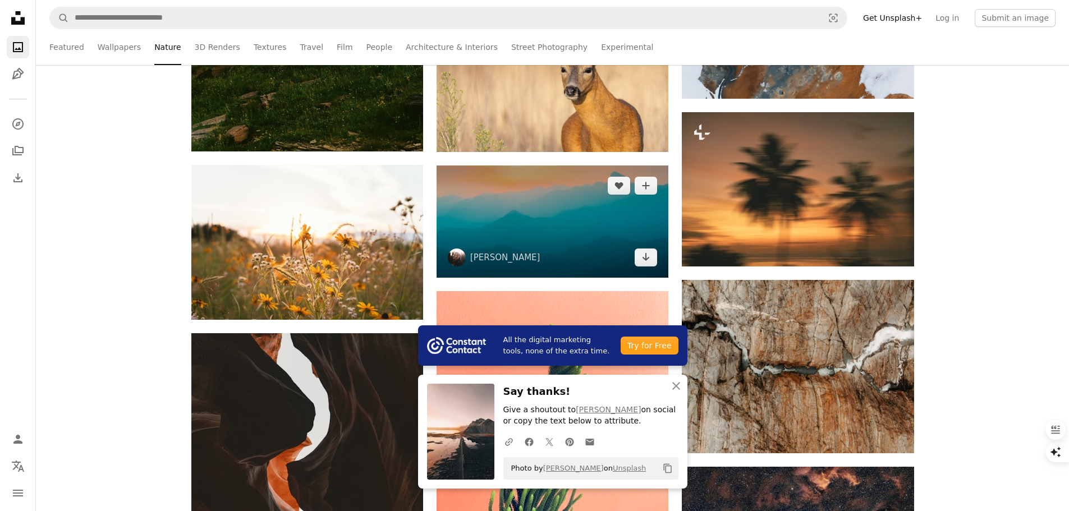
scroll to position [7406, 0]
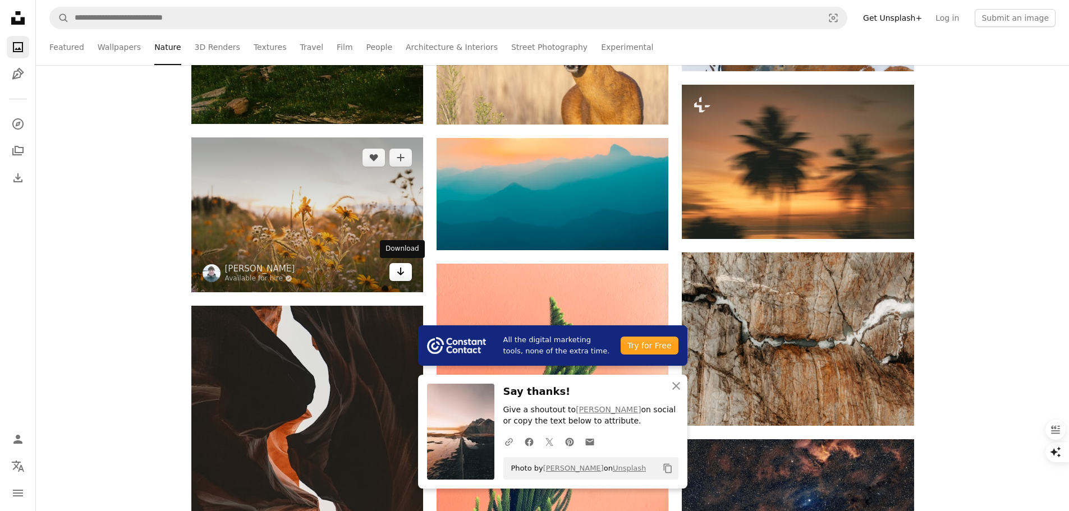
click at [394, 267] on link "Arrow pointing down" at bounding box center [400, 272] width 22 height 18
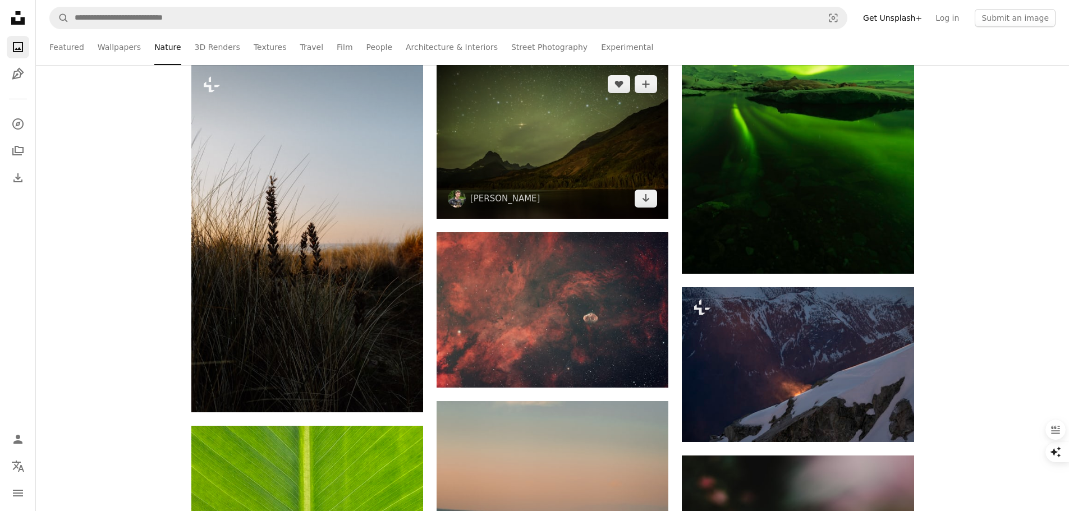
scroll to position [8080, 0]
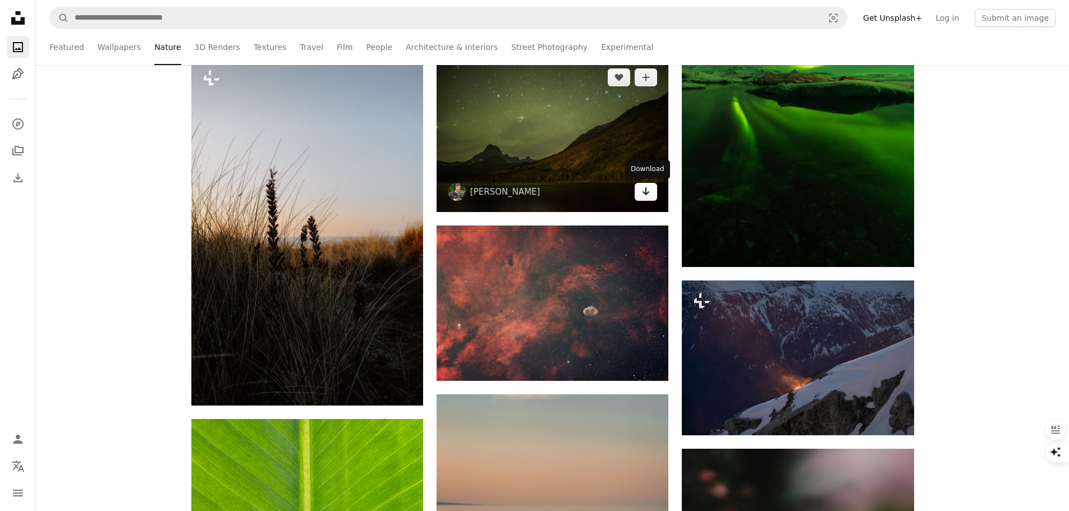
click at [653, 195] on link "Arrow pointing down" at bounding box center [646, 192] width 22 height 18
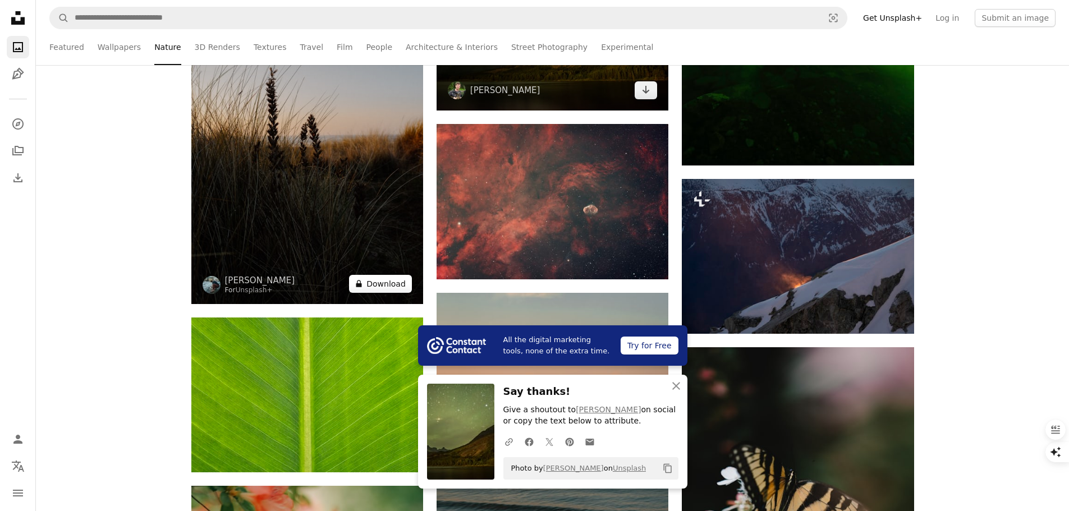
scroll to position [8192, 0]
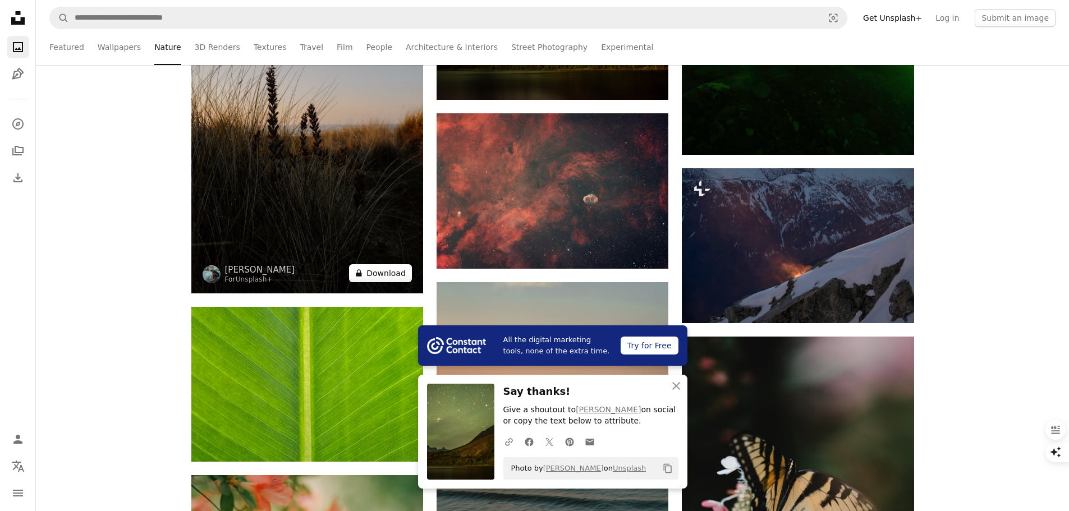
click at [392, 273] on button "A lock Download" at bounding box center [380, 273] width 63 height 18
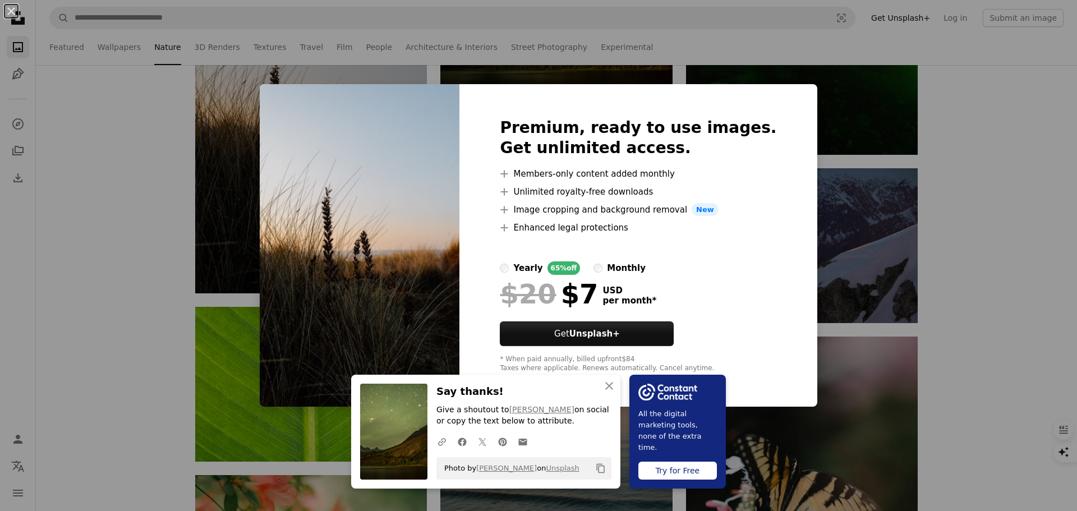
click at [880, 178] on div "An X shape An X shape Close Say thanks! Give a shoutout to [PERSON_NAME] on soc…" at bounding box center [538, 255] width 1077 height 511
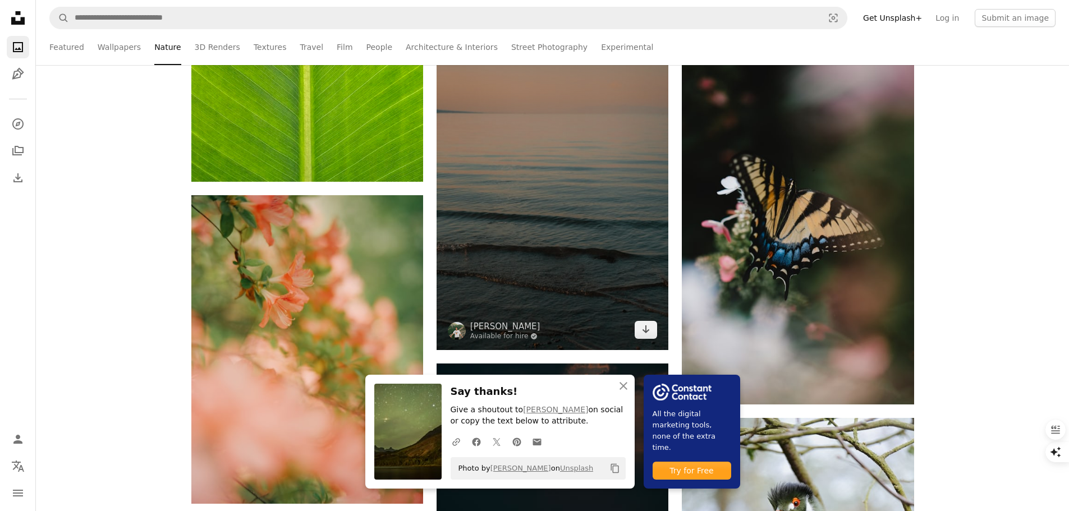
scroll to position [8472, 0]
click at [653, 328] on link "Arrow pointing down" at bounding box center [646, 329] width 22 height 18
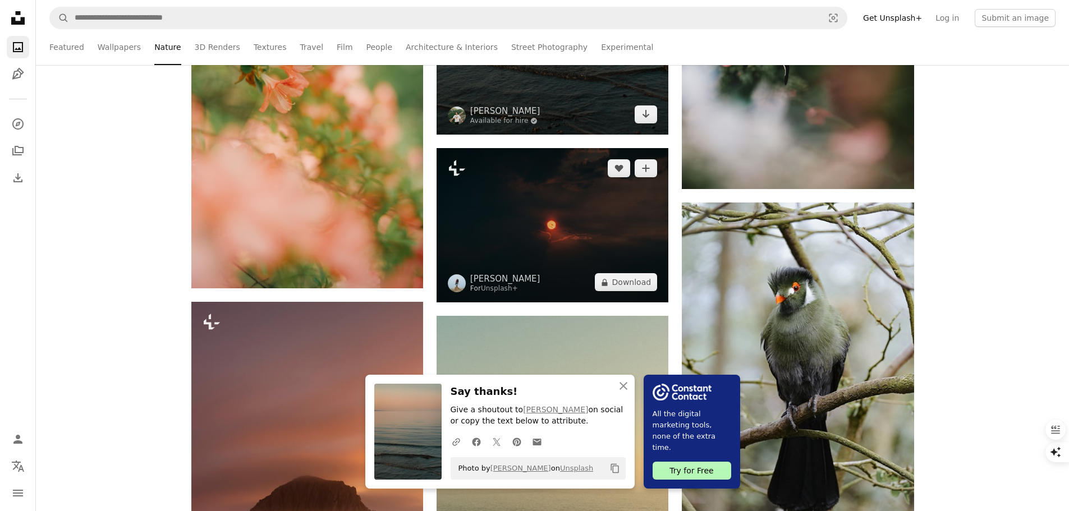
scroll to position [8697, 0]
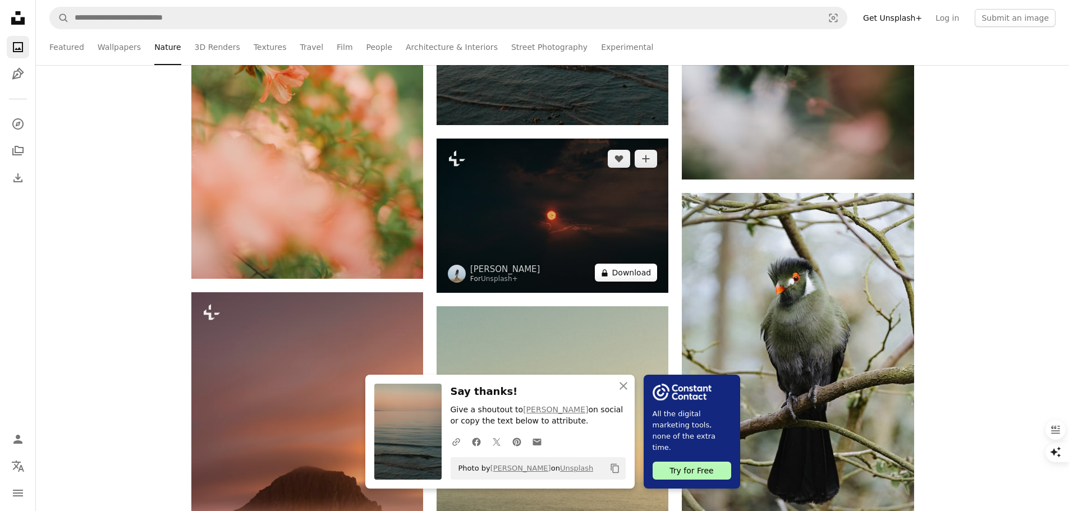
click at [628, 275] on button "A lock Download" at bounding box center [626, 273] width 63 height 18
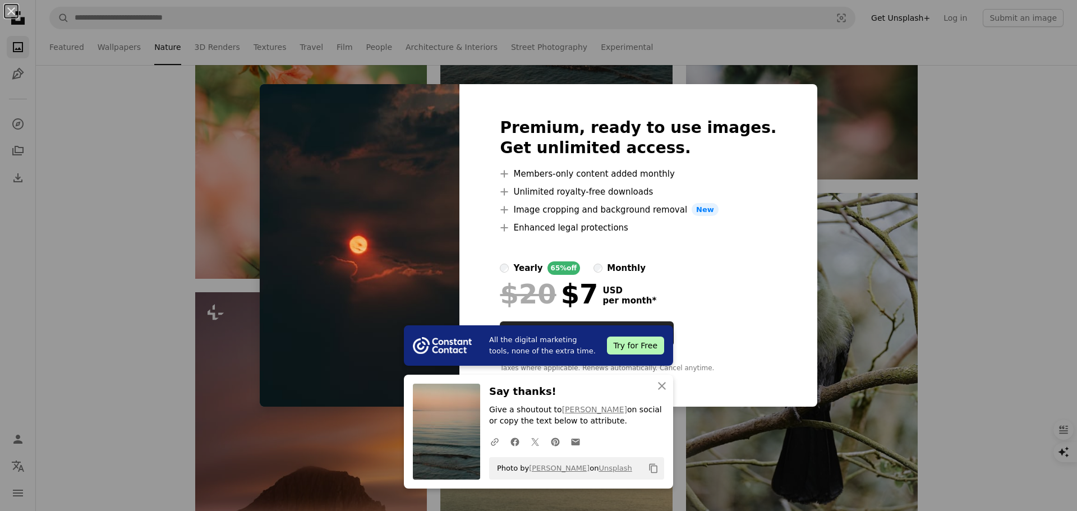
click at [844, 152] on div "An X shape All the digital marketing tools, none of the extra time. Try for Fre…" at bounding box center [538, 255] width 1077 height 511
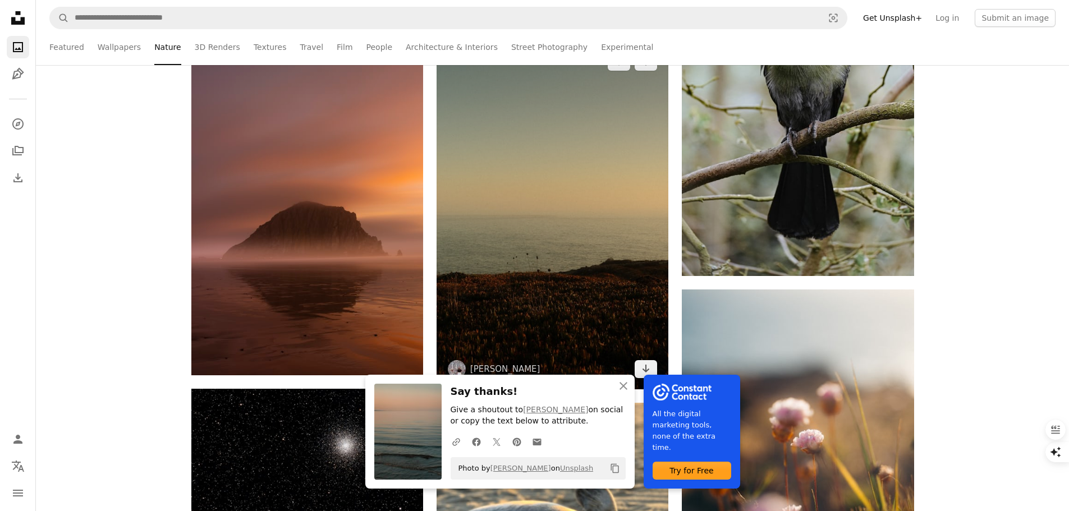
scroll to position [8977, 0]
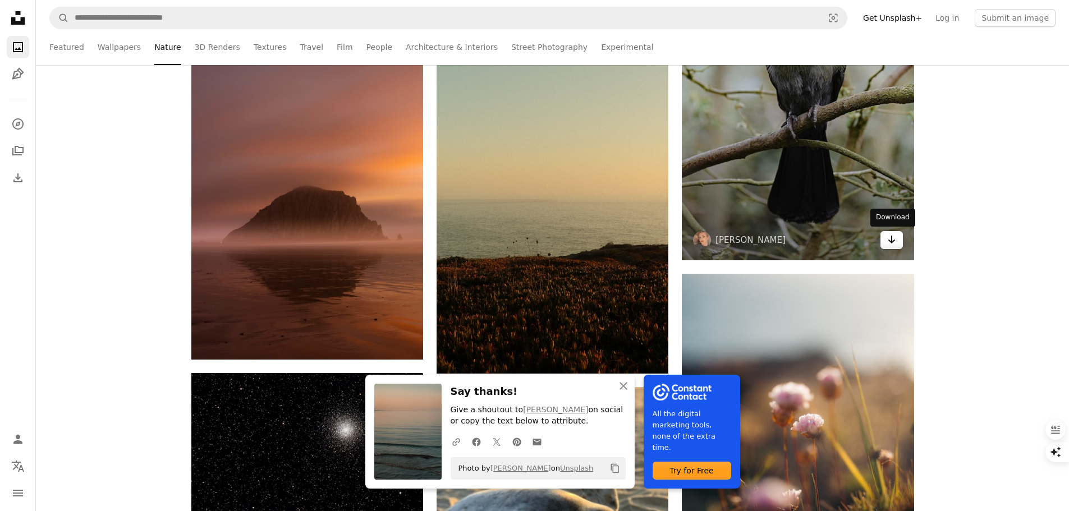
click at [894, 238] on icon "Arrow pointing down" at bounding box center [891, 239] width 9 height 13
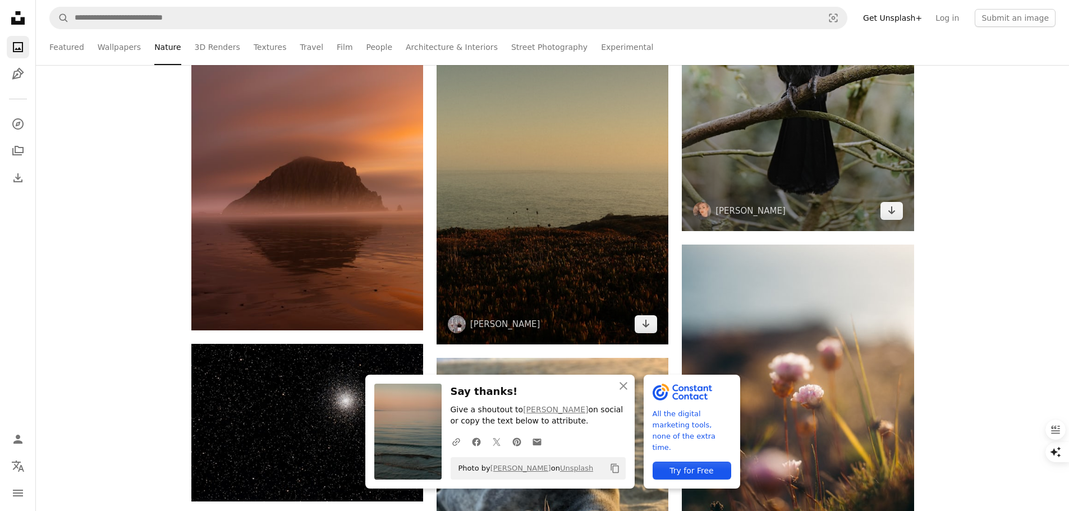
scroll to position [9034, 0]
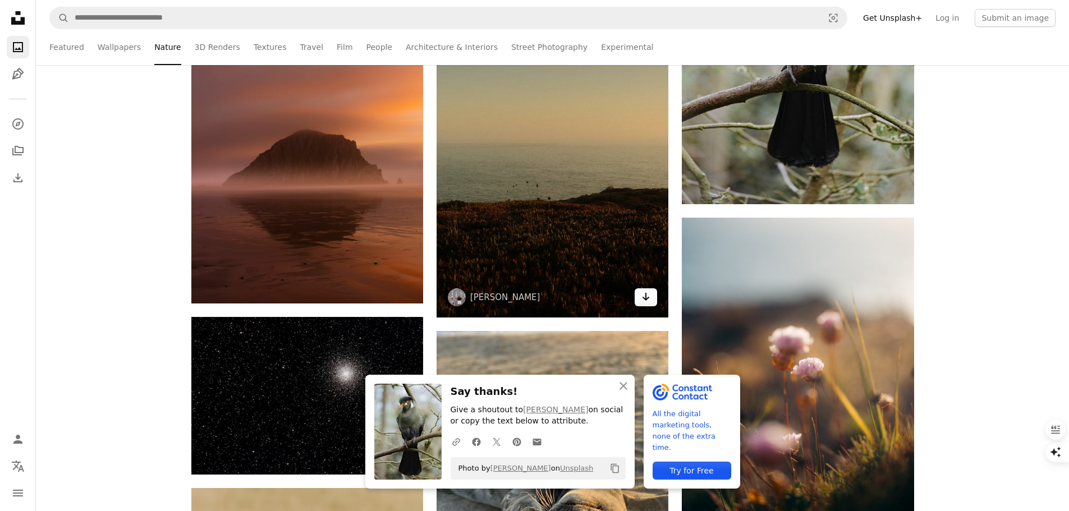
click at [648, 297] on icon "Arrow pointing down" at bounding box center [645, 296] width 9 height 13
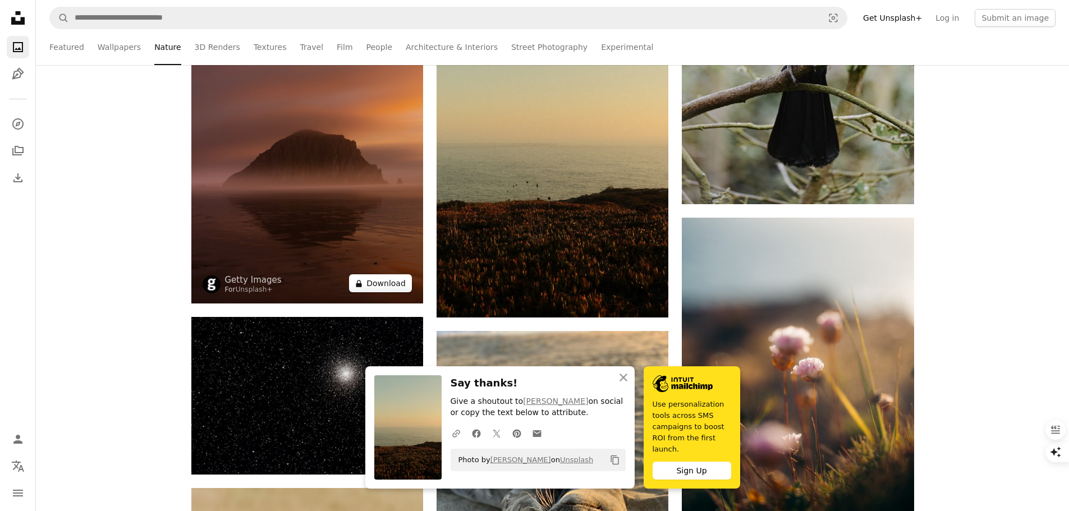
click at [393, 284] on button "A lock Download" at bounding box center [380, 283] width 63 height 18
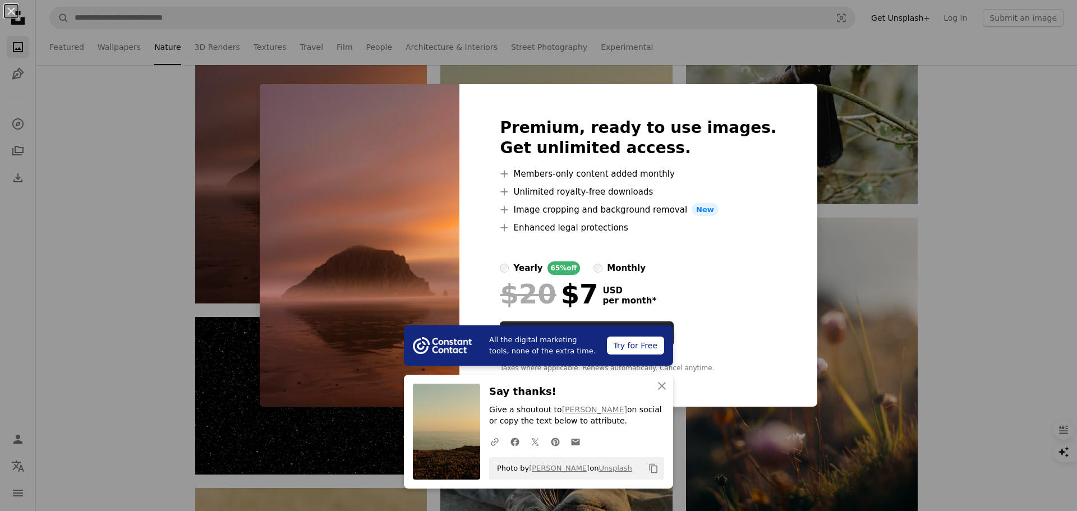
click at [808, 174] on div "An X shape All the digital marketing tools, none of the extra time. Try for Fre…" at bounding box center [538, 255] width 1077 height 511
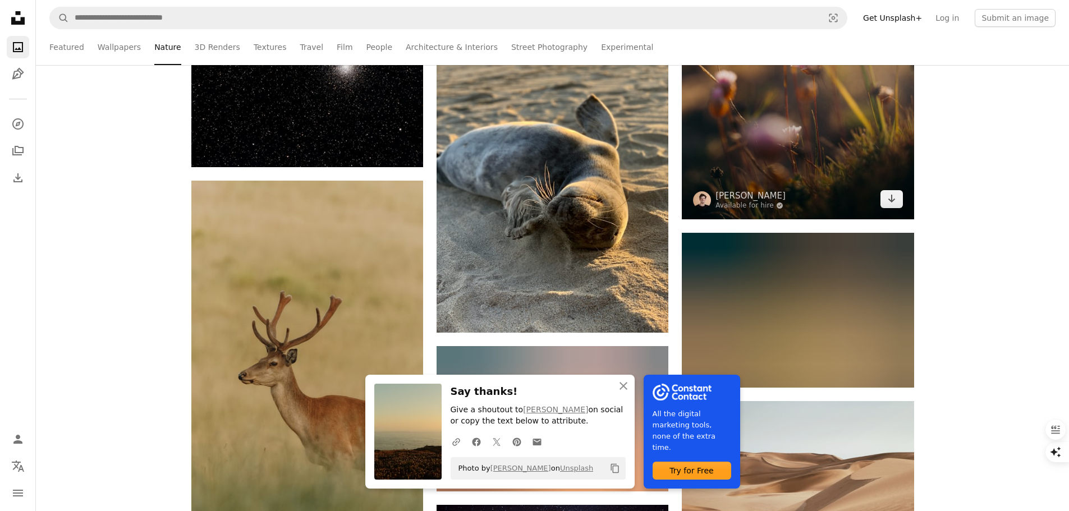
scroll to position [9258, 0]
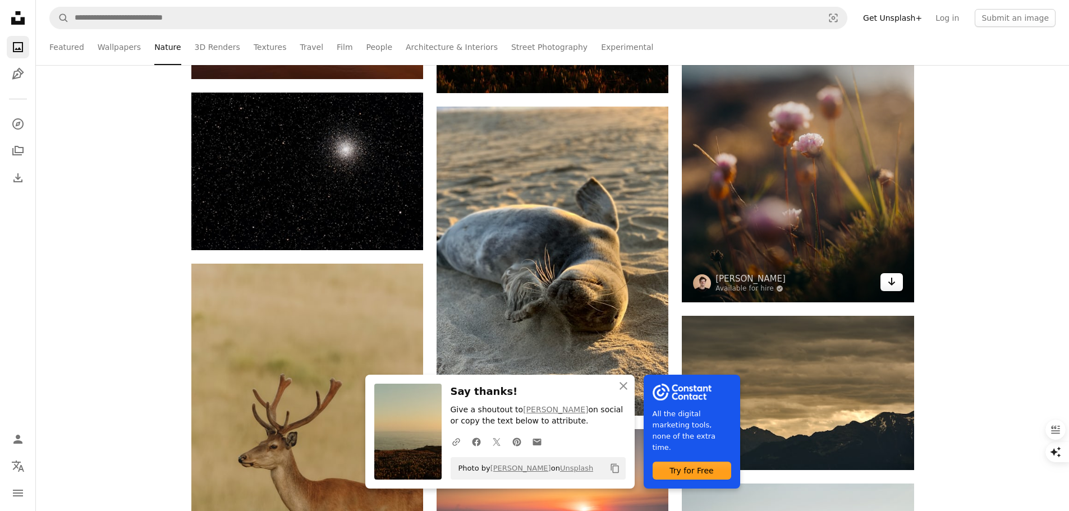
click at [887, 278] on icon "Arrow pointing down" at bounding box center [891, 281] width 9 height 13
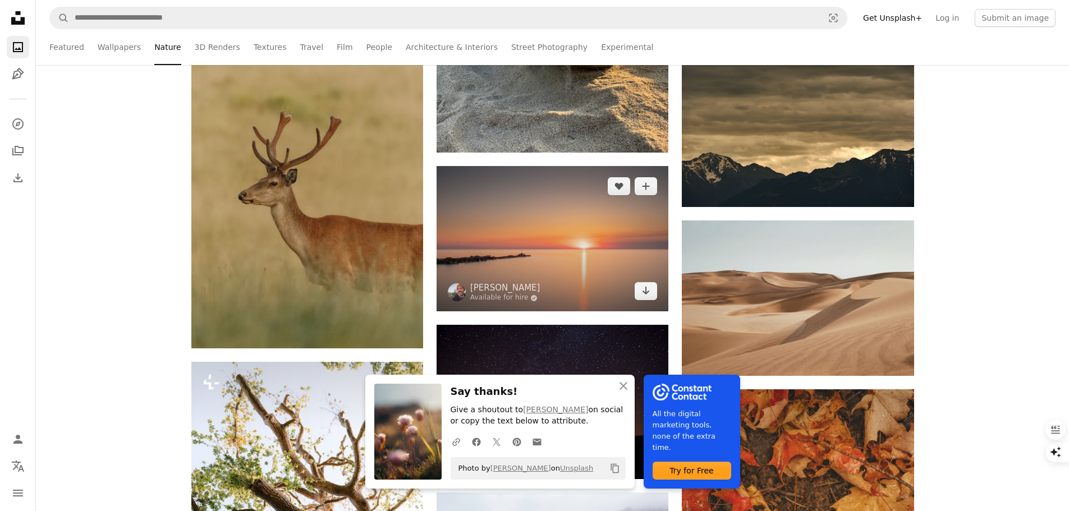
scroll to position [9538, 0]
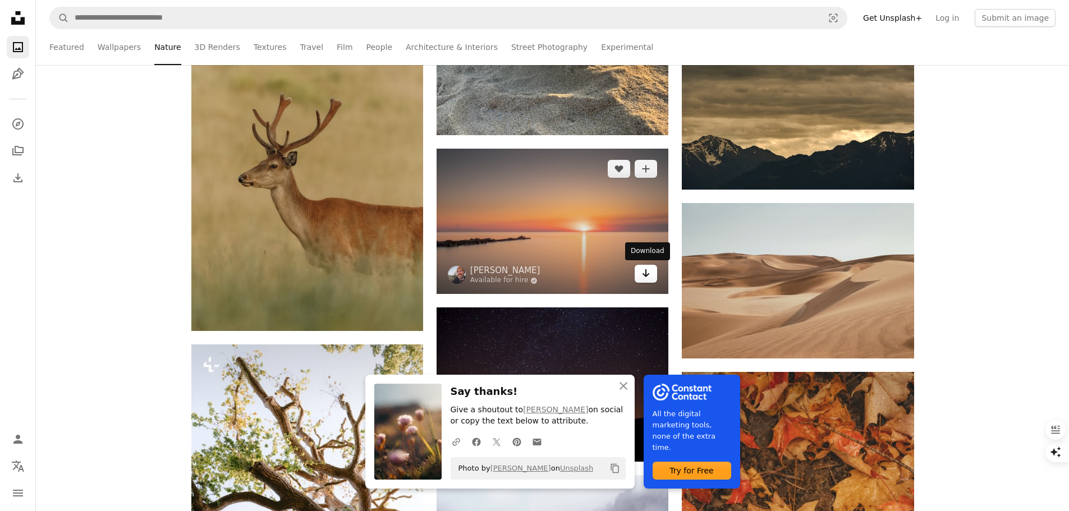
click at [648, 276] on icon "Arrow pointing down" at bounding box center [645, 273] width 9 height 13
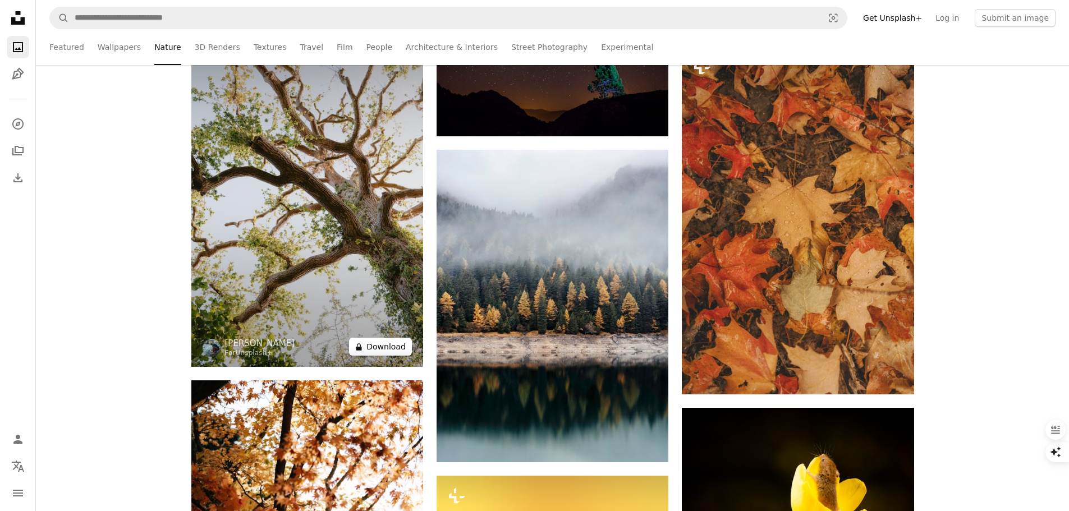
scroll to position [9875, 0]
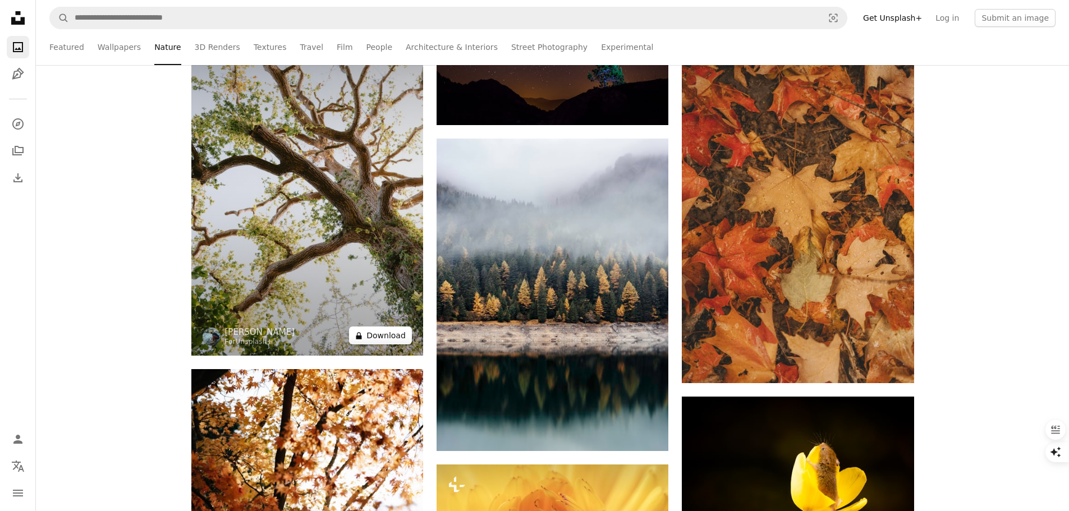
click at [397, 343] on button "A lock Download" at bounding box center [380, 336] width 63 height 18
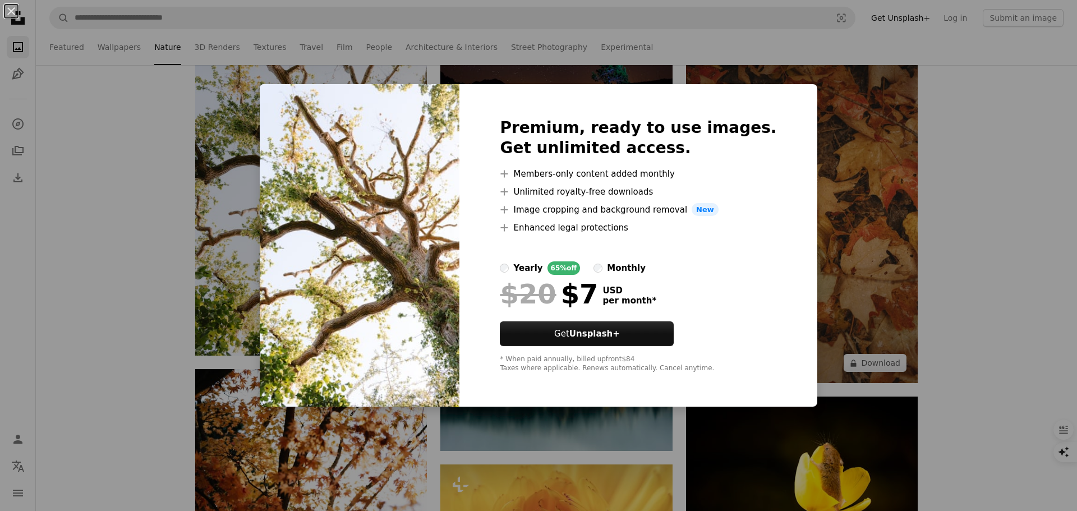
drag, startPoint x: 847, startPoint y: 196, endPoint x: 828, endPoint y: 201, distance: 19.2
click at [846, 197] on div "An X shape Premium, ready to use images. Get unlimited access. A plus sign Memb…" at bounding box center [538, 255] width 1077 height 511
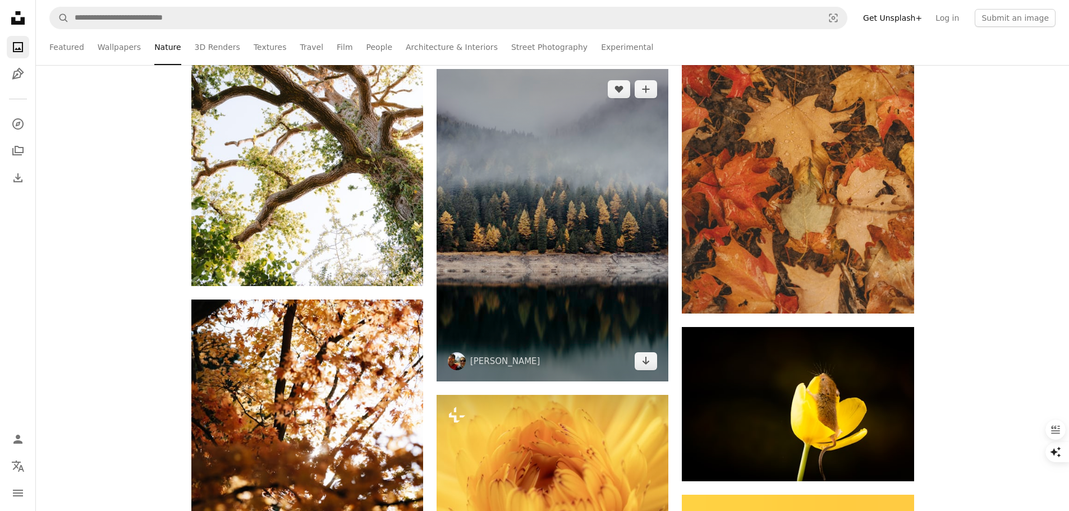
scroll to position [9987, 0]
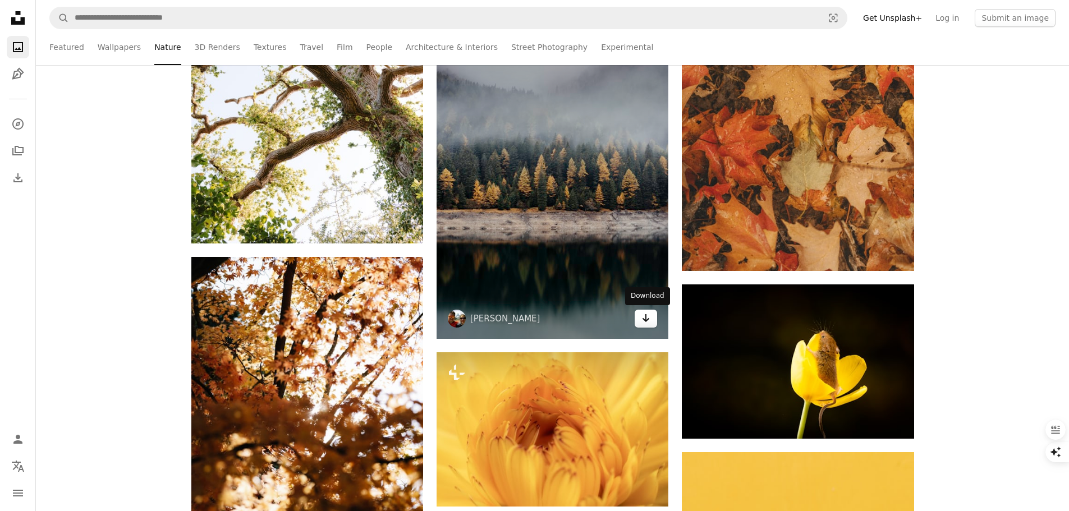
click at [654, 324] on link "Arrow pointing down" at bounding box center [646, 319] width 22 height 18
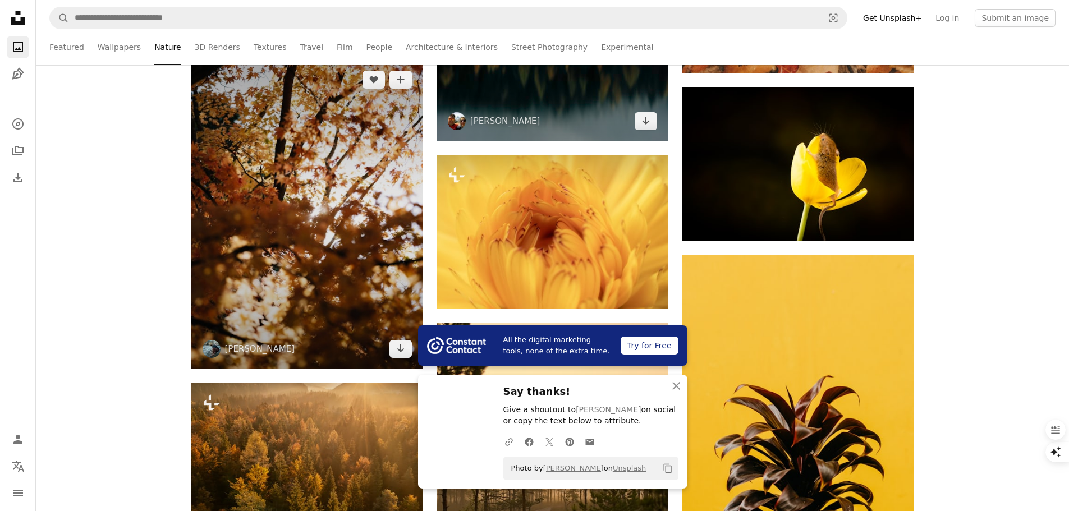
scroll to position [10212, 0]
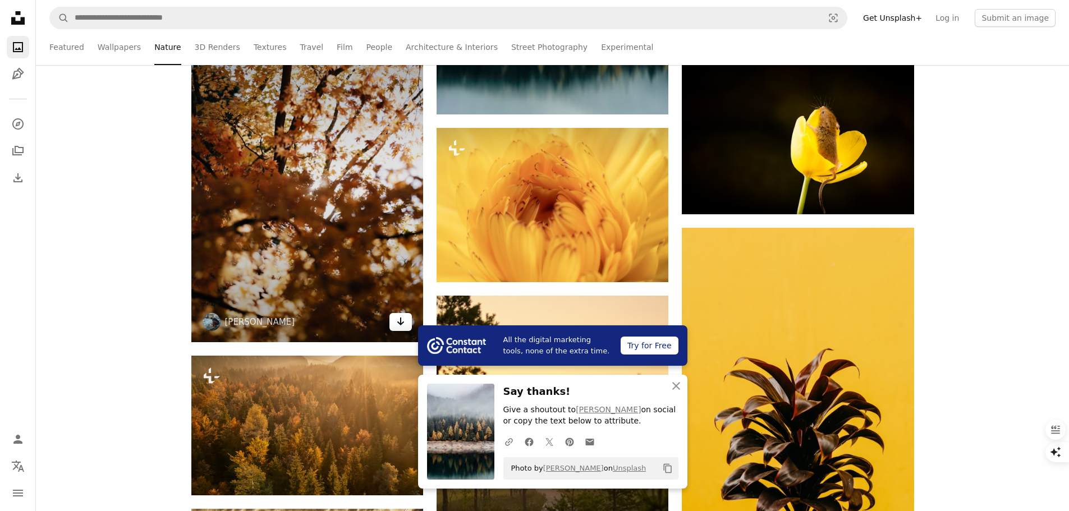
click at [397, 324] on icon "Arrow pointing down" at bounding box center [400, 321] width 9 height 13
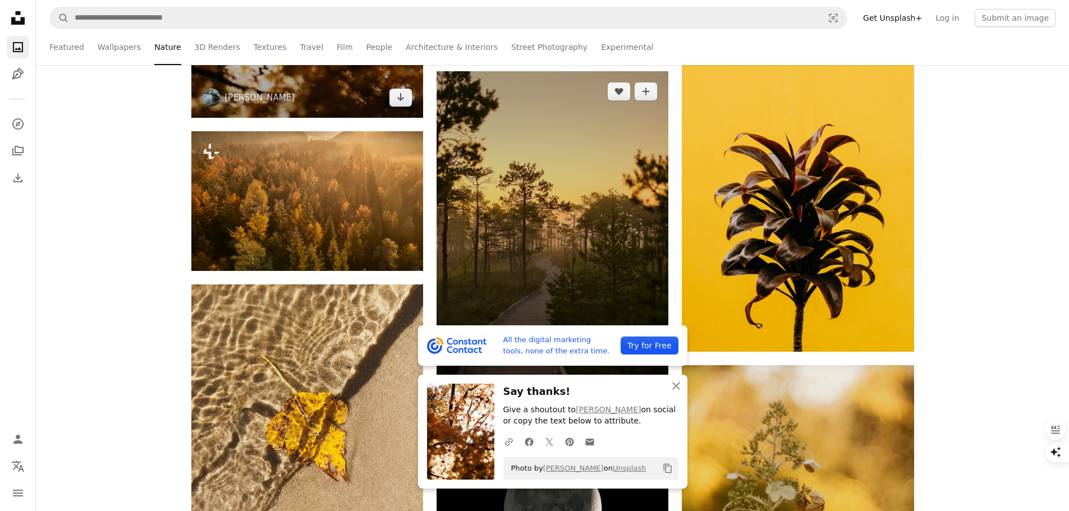
scroll to position [10548, 0]
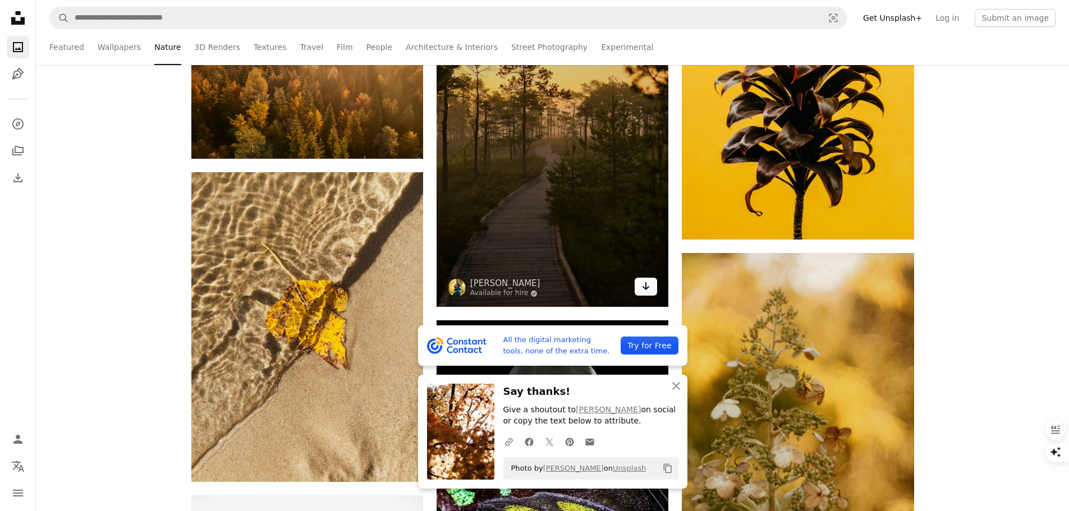
click at [650, 285] on icon "Arrow pointing down" at bounding box center [645, 285] width 9 height 13
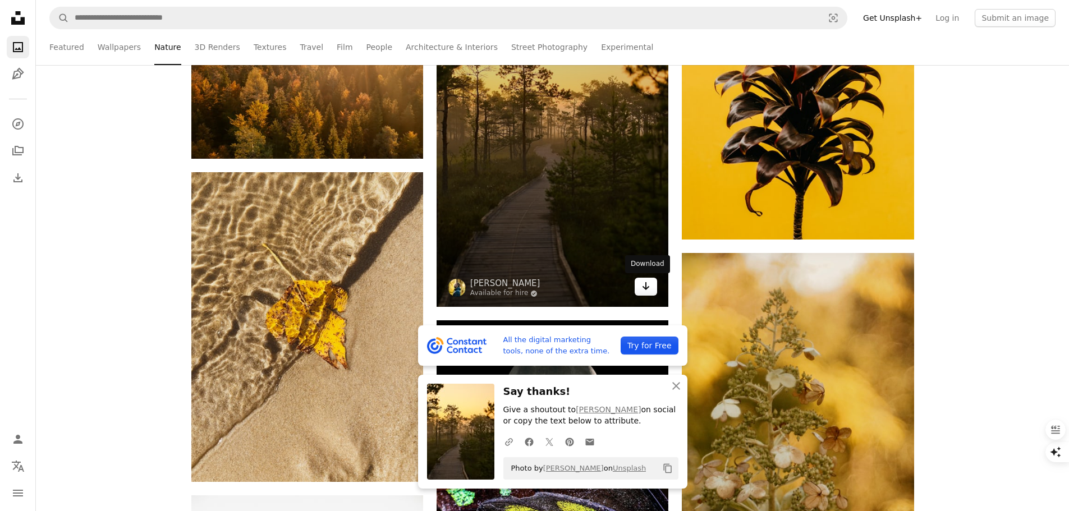
click at [649, 282] on icon "Arrow pointing down" at bounding box center [645, 285] width 9 height 13
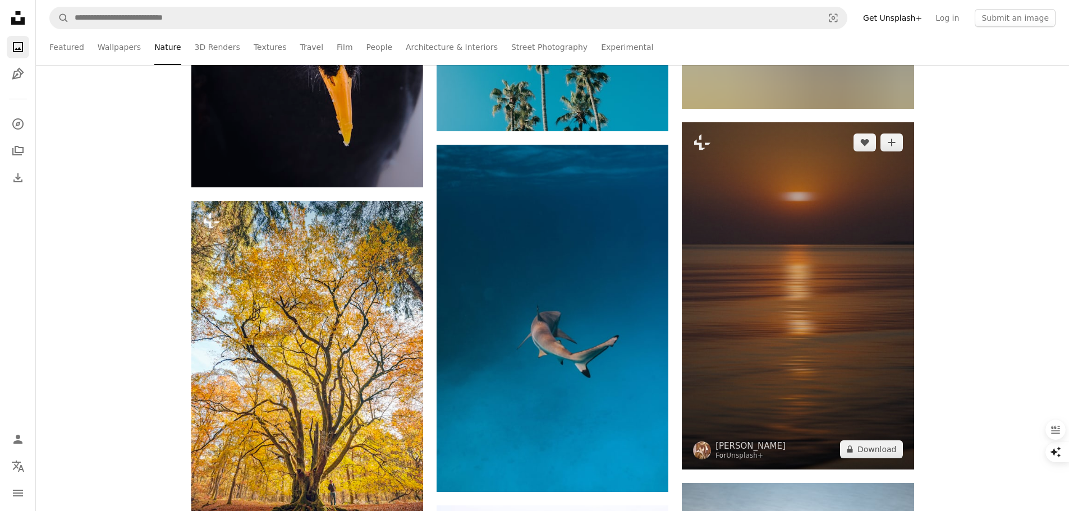
scroll to position [11558, 0]
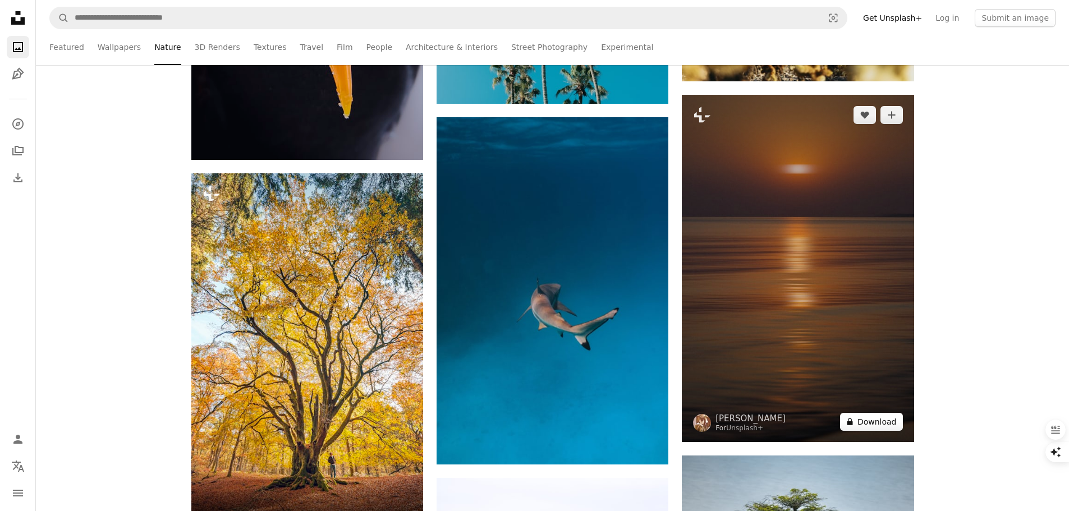
click at [880, 426] on button "A lock Download" at bounding box center [871, 422] width 63 height 18
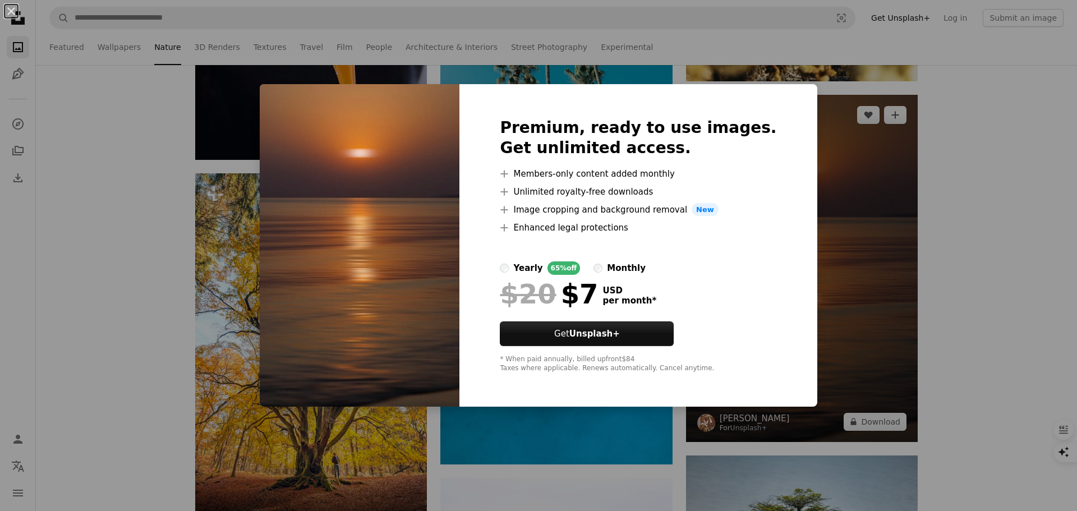
click at [868, 336] on div "An X shape Premium, ready to use images. Get unlimited access. A plus sign Memb…" at bounding box center [538, 255] width 1077 height 511
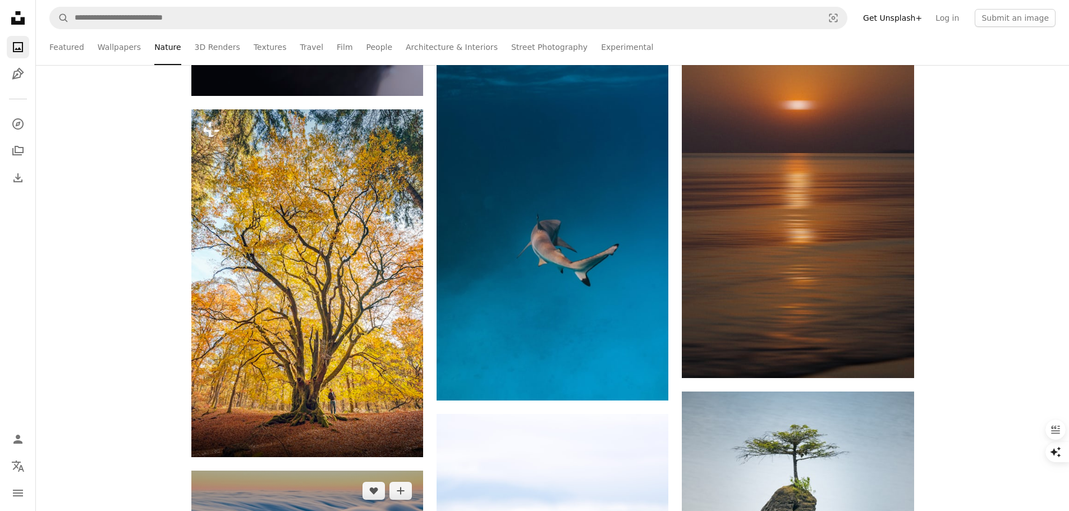
scroll to position [11727, 0]
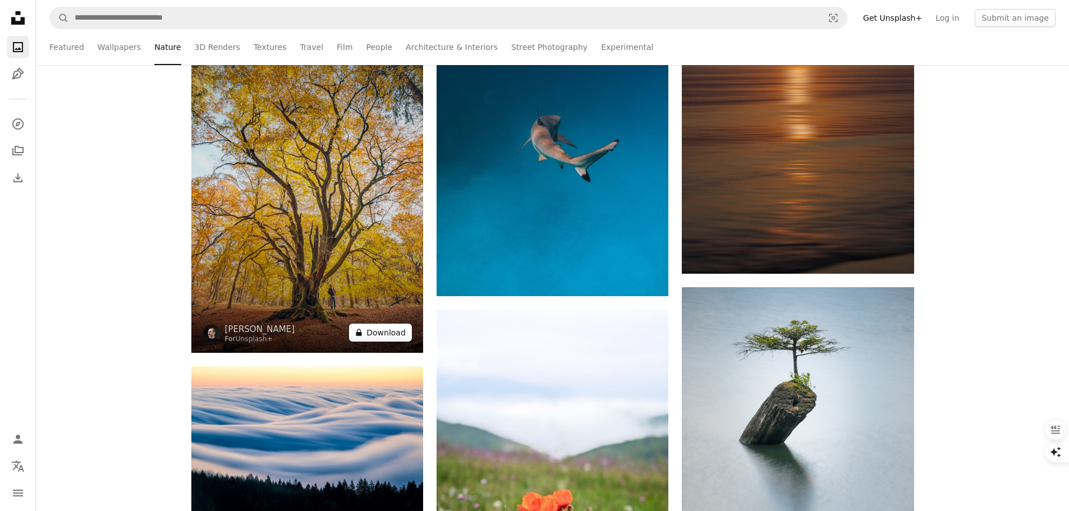
click at [393, 331] on button "A lock Download" at bounding box center [380, 333] width 63 height 18
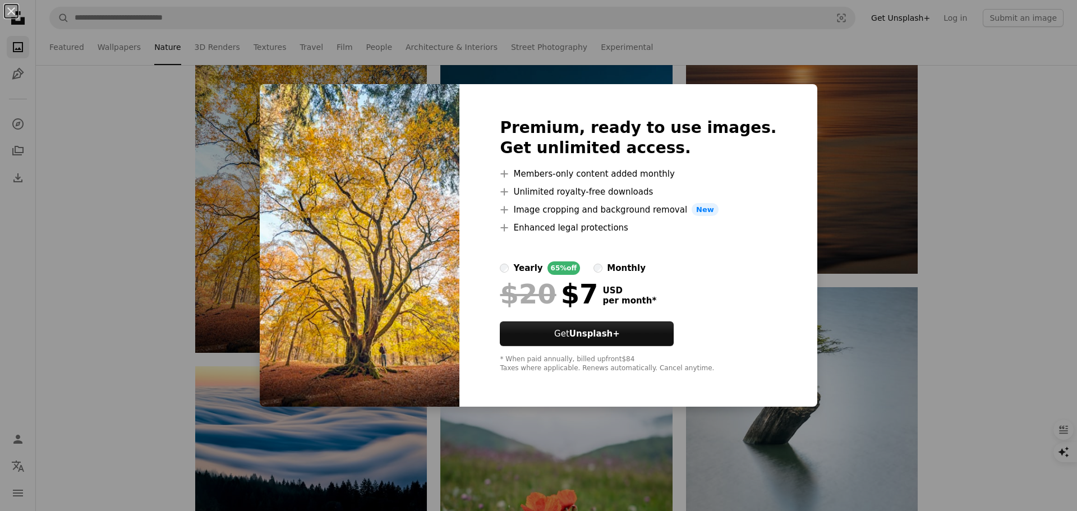
click at [841, 147] on div "An X shape Premium, ready to use images. Get unlimited access. A plus sign Memb…" at bounding box center [538, 255] width 1077 height 511
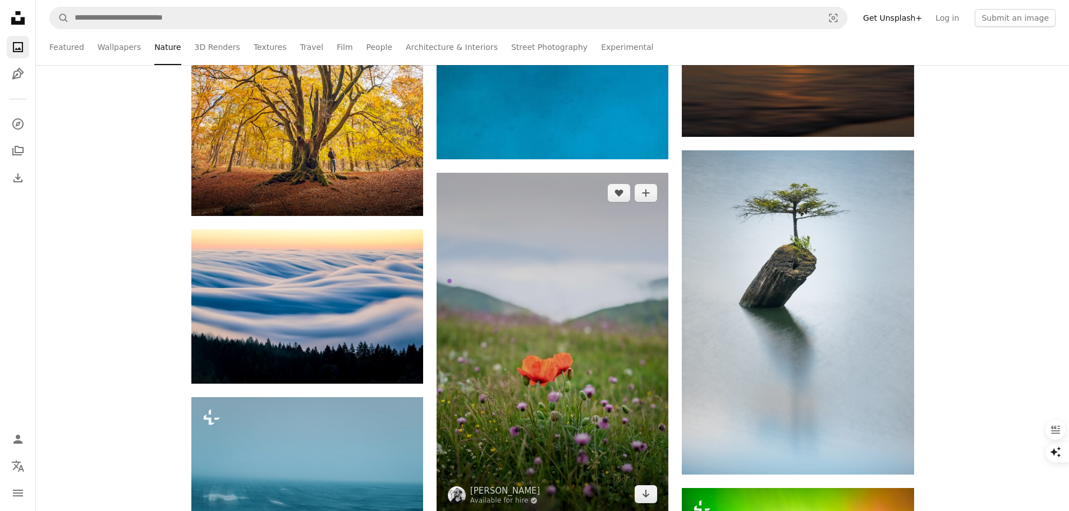
scroll to position [11951, 0]
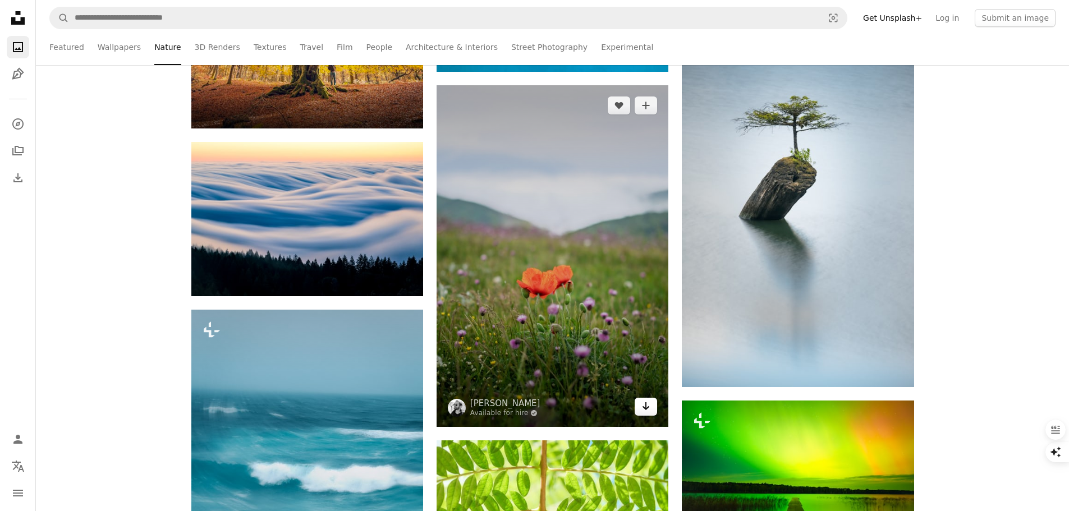
click at [646, 411] on icon "Arrow pointing down" at bounding box center [645, 405] width 9 height 13
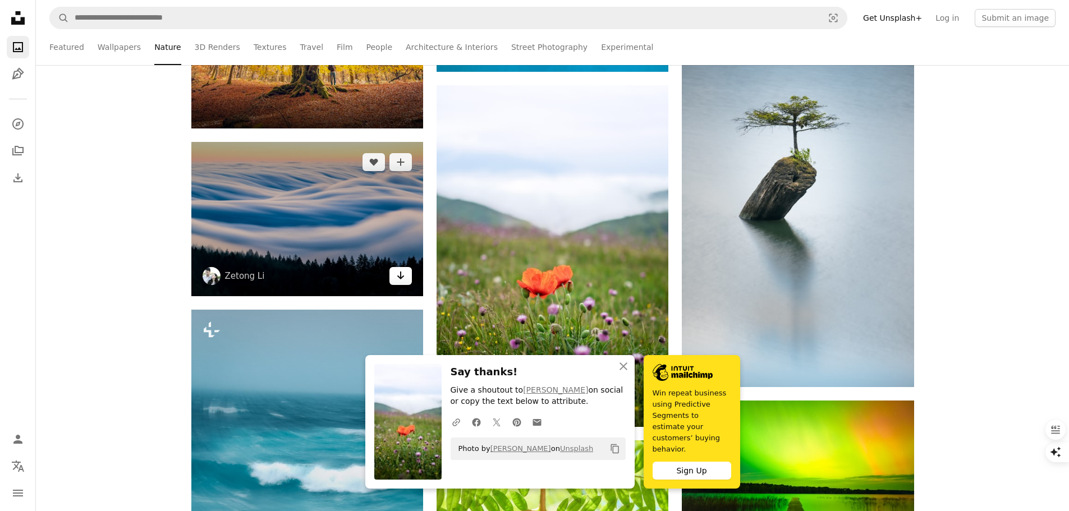
click at [403, 282] on link "Arrow pointing down" at bounding box center [400, 276] width 22 height 18
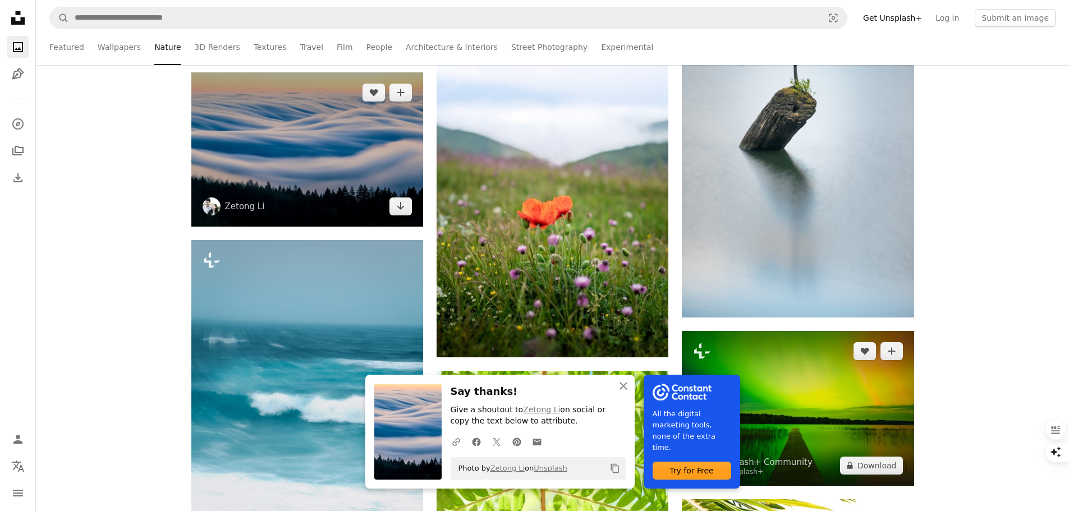
scroll to position [12007, 0]
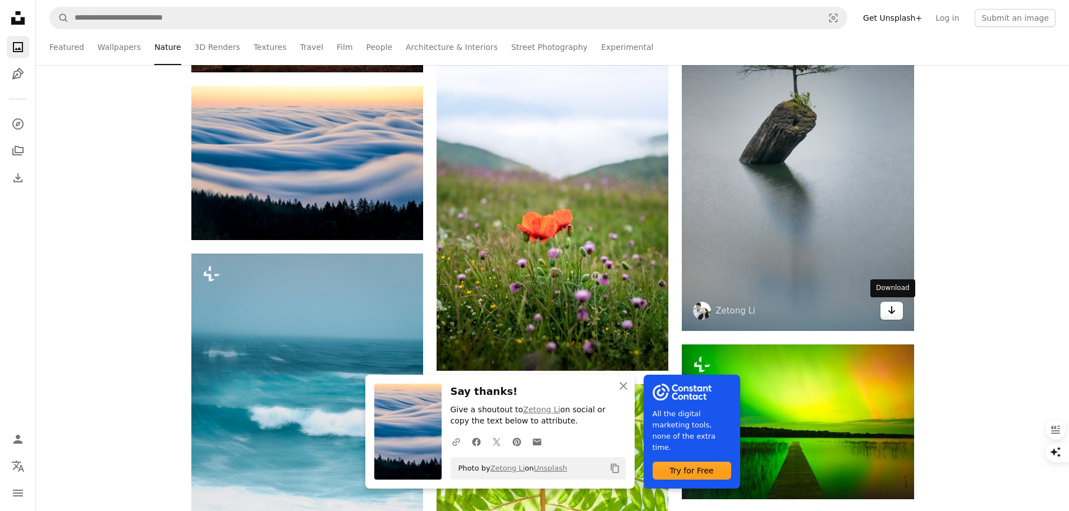
click at [898, 314] on link "Arrow pointing down" at bounding box center [891, 311] width 22 height 18
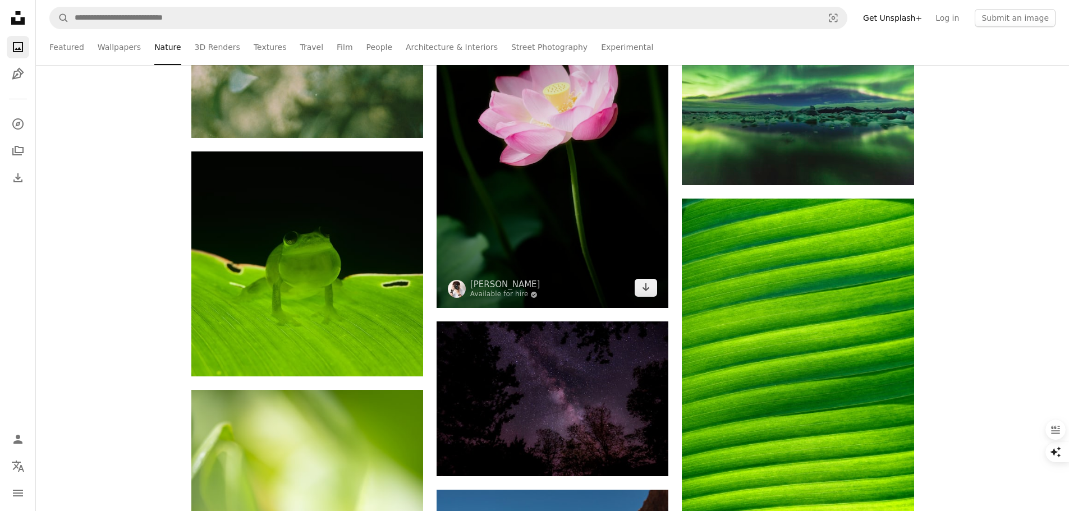
scroll to position [12793, 0]
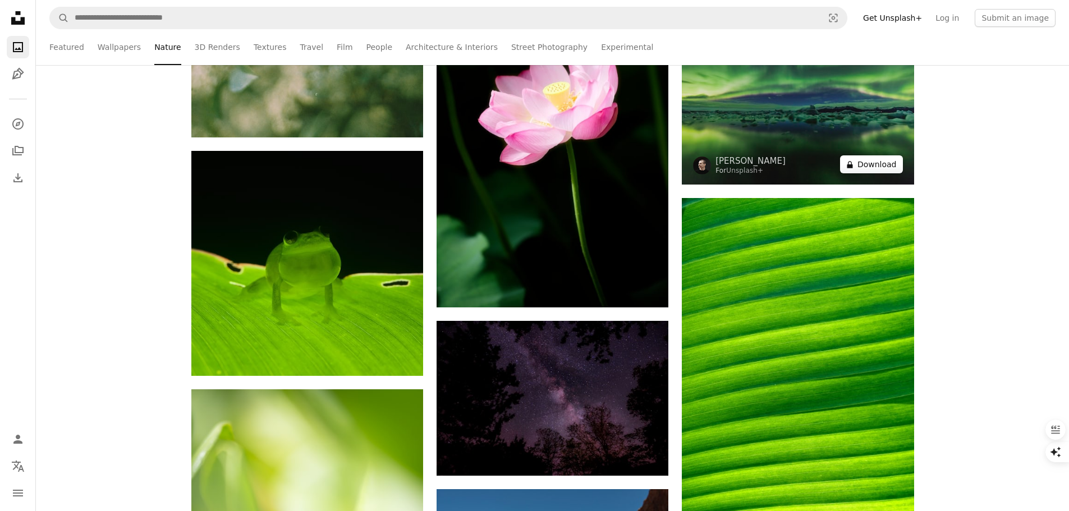
click at [888, 164] on button "A lock Download" at bounding box center [871, 164] width 63 height 18
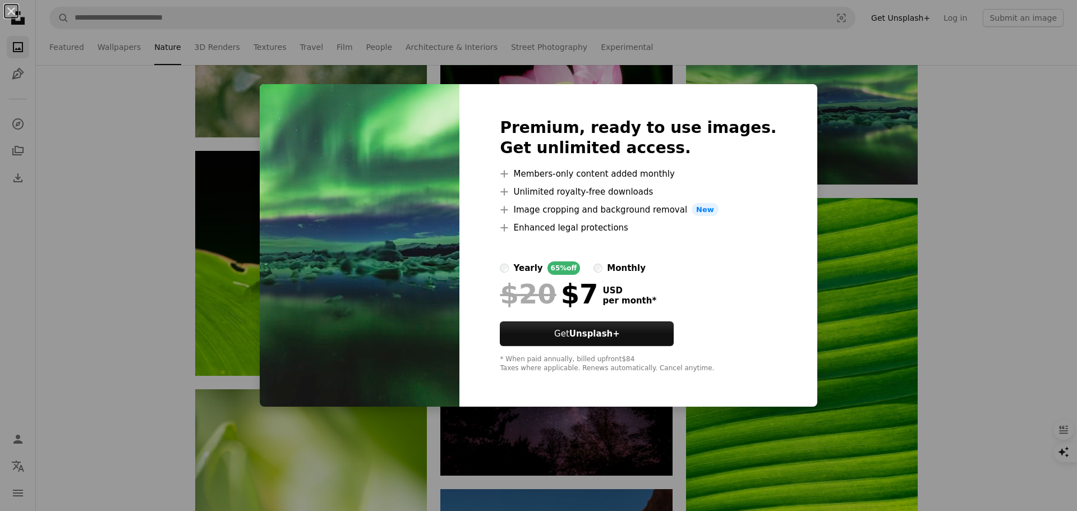
click at [850, 146] on div "An X shape Premium, ready to use images. Get unlimited access. A plus sign Memb…" at bounding box center [538, 255] width 1077 height 511
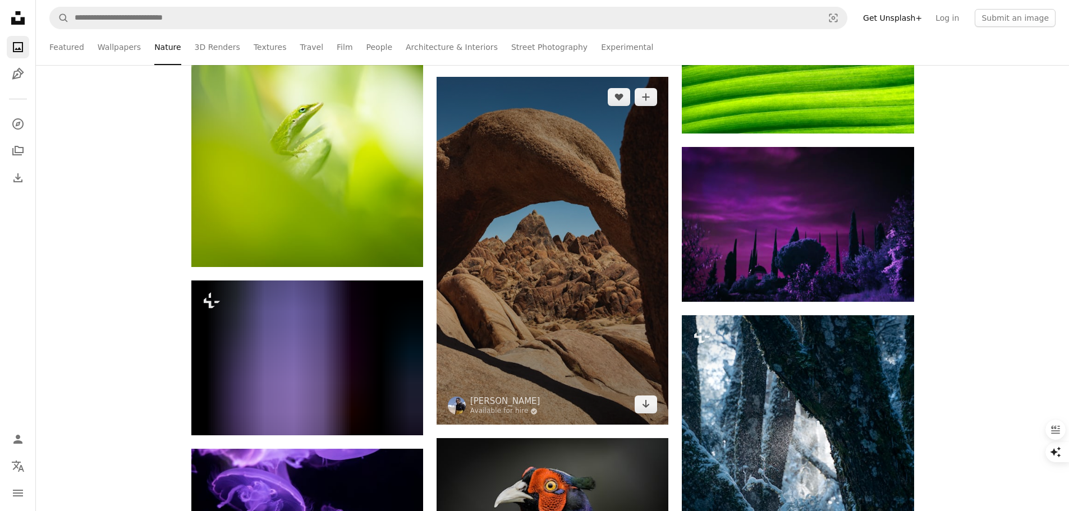
scroll to position [13298, 0]
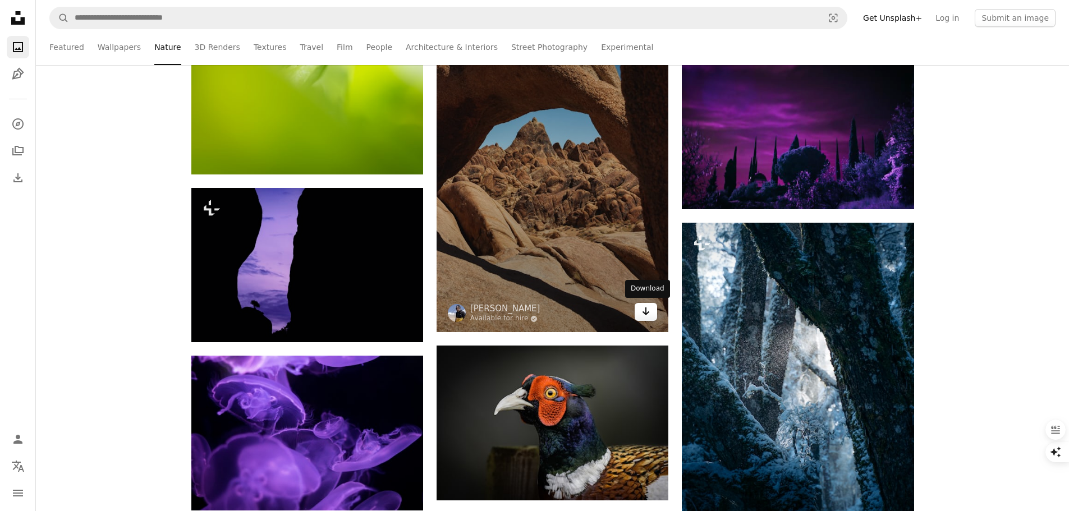
click at [640, 315] on link "Arrow pointing down" at bounding box center [646, 312] width 22 height 18
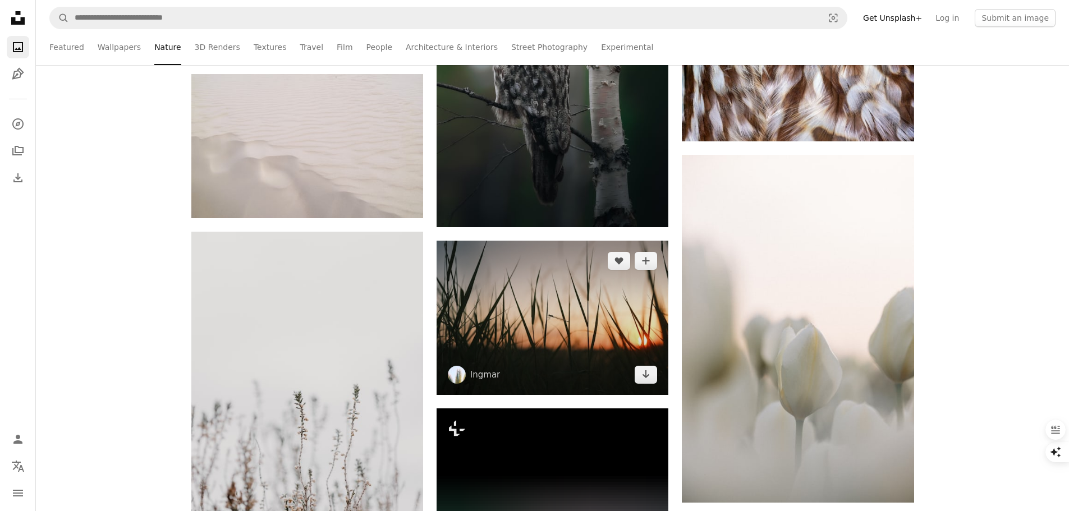
scroll to position [15093, 0]
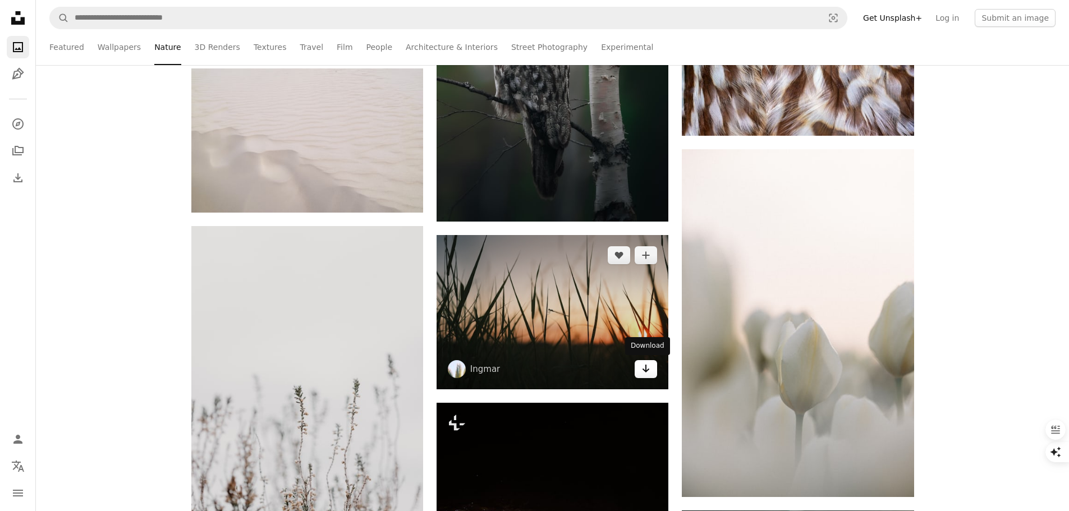
click at [640, 368] on link "Arrow pointing down" at bounding box center [646, 369] width 22 height 18
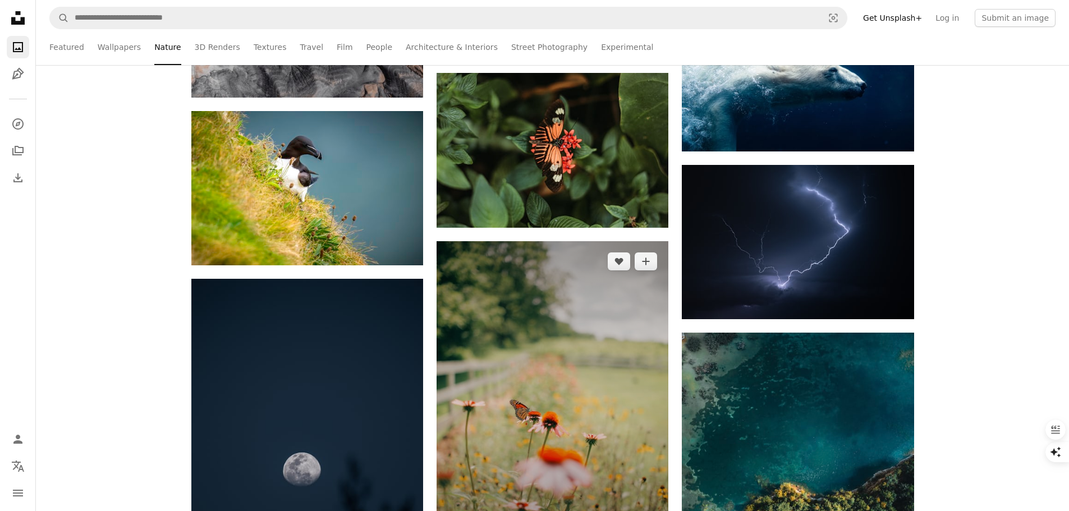
scroll to position [16552, 0]
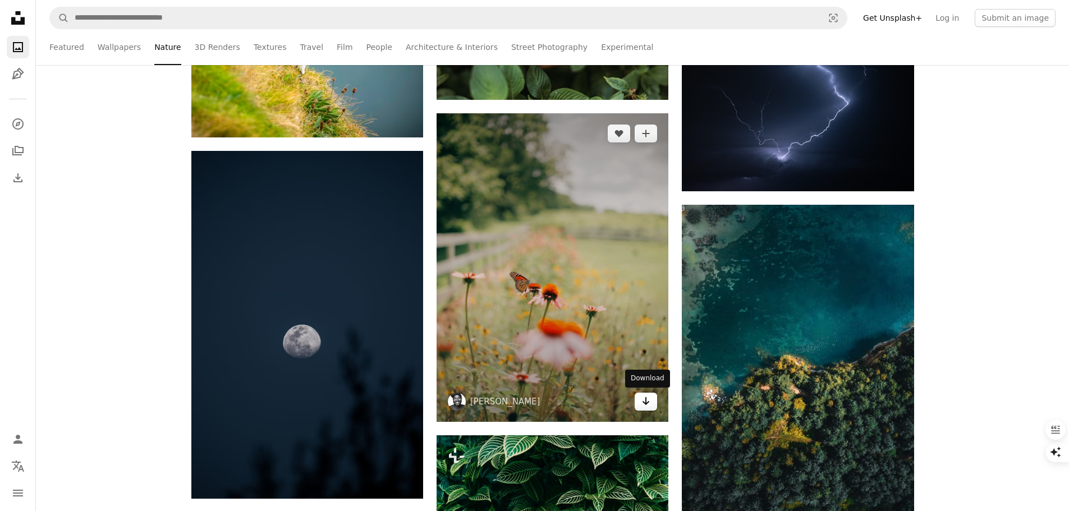
click at [647, 403] on icon "Arrow pointing down" at bounding box center [645, 400] width 9 height 13
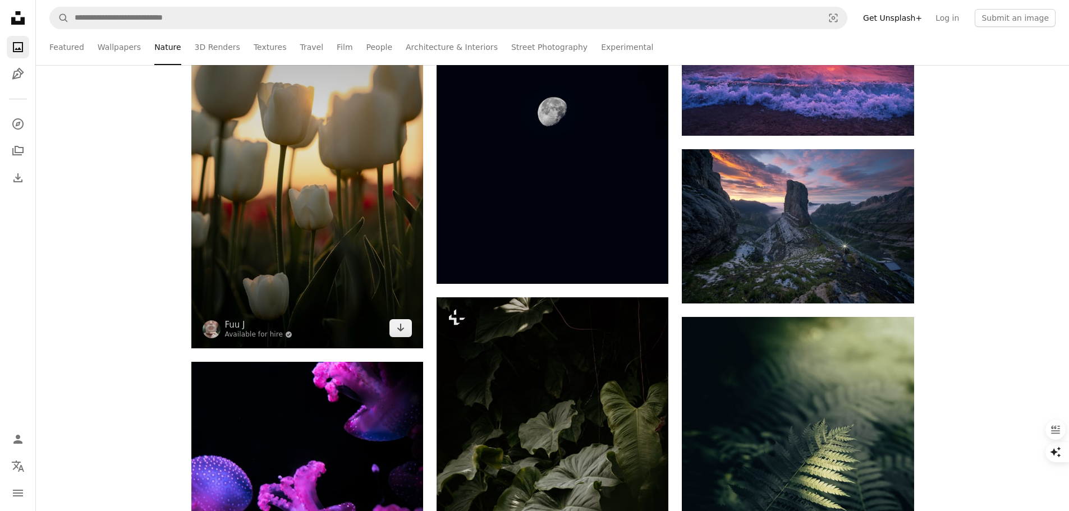
scroll to position [18123, 0]
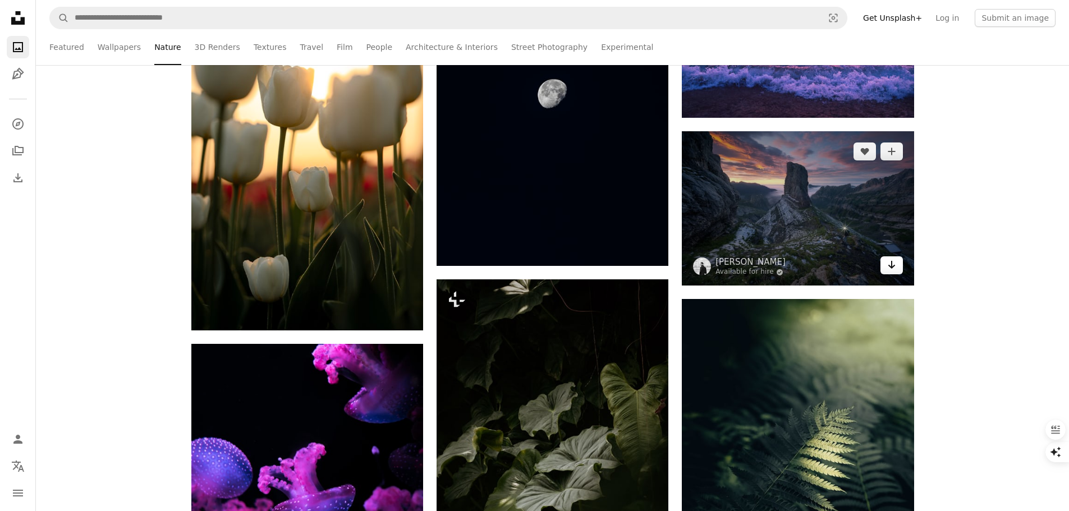
drag, startPoint x: 895, startPoint y: 264, endPoint x: 888, endPoint y: 259, distance: 8.8
click at [894, 264] on icon "Arrow pointing down" at bounding box center [891, 264] width 9 height 13
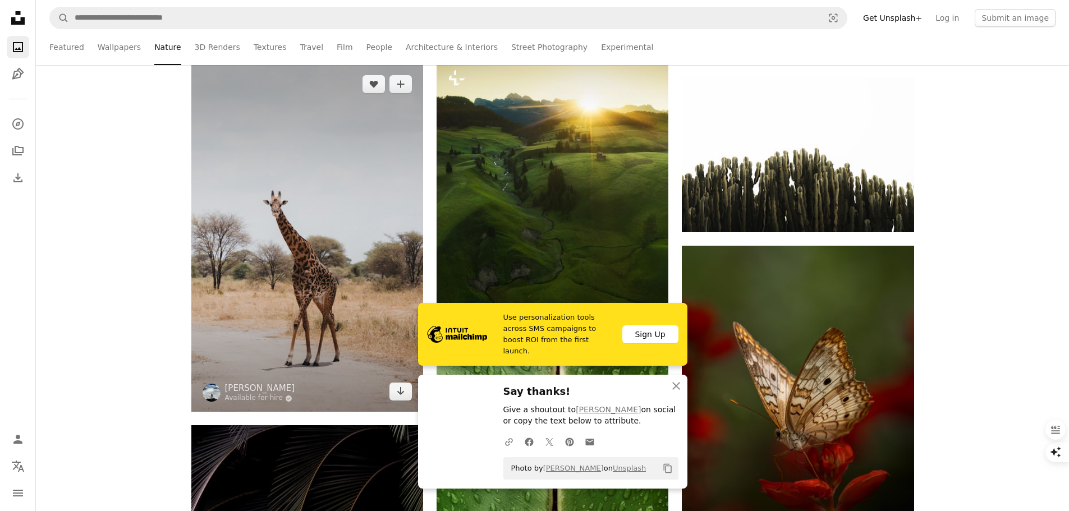
scroll to position [18740, 0]
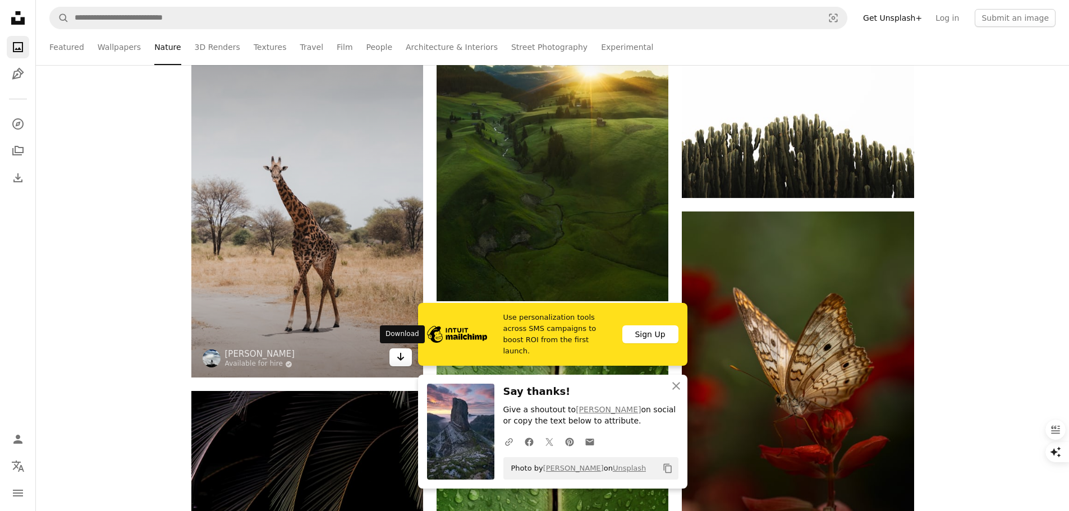
click at [401, 359] on icon "Download" at bounding box center [400, 357] width 7 height 8
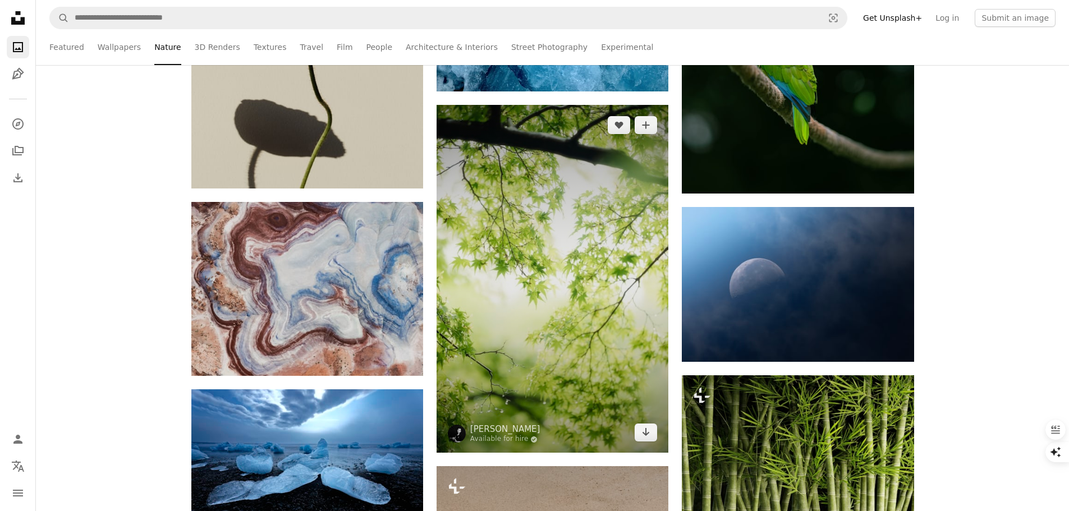
scroll to position [21097, 0]
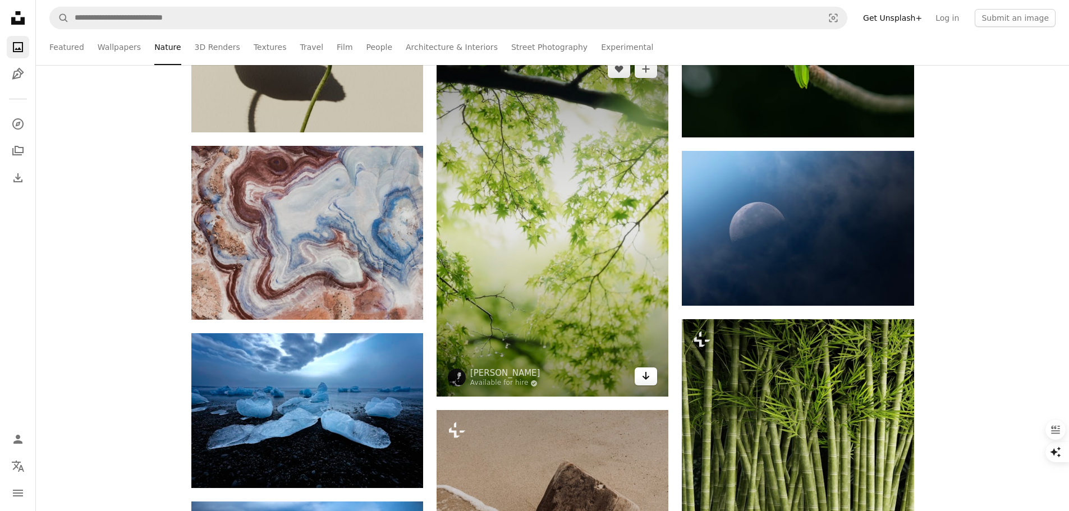
click at [644, 380] on icon "Arrow pointing down" at bounding box center [645, 375] width 9 height 13
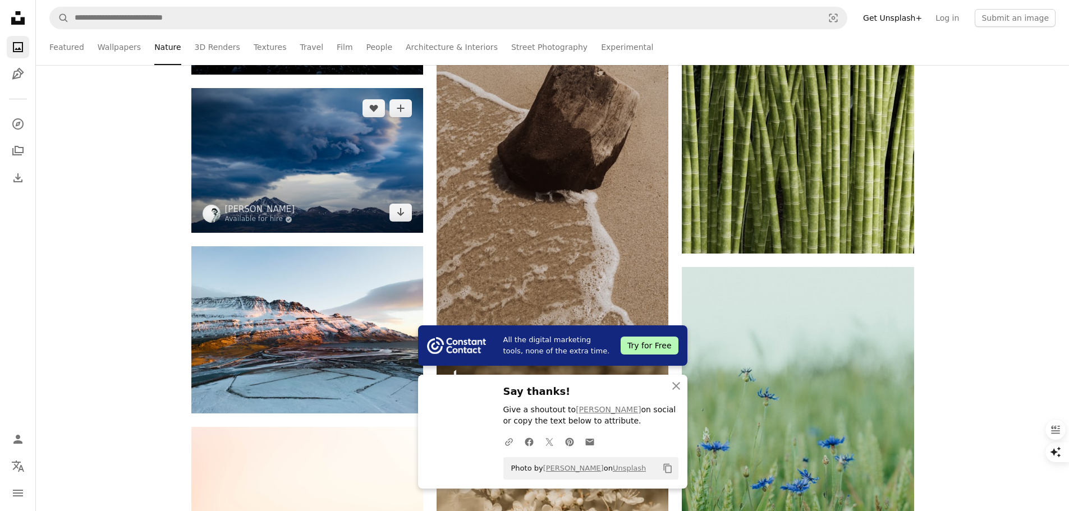
scroll to position [21490, 0]
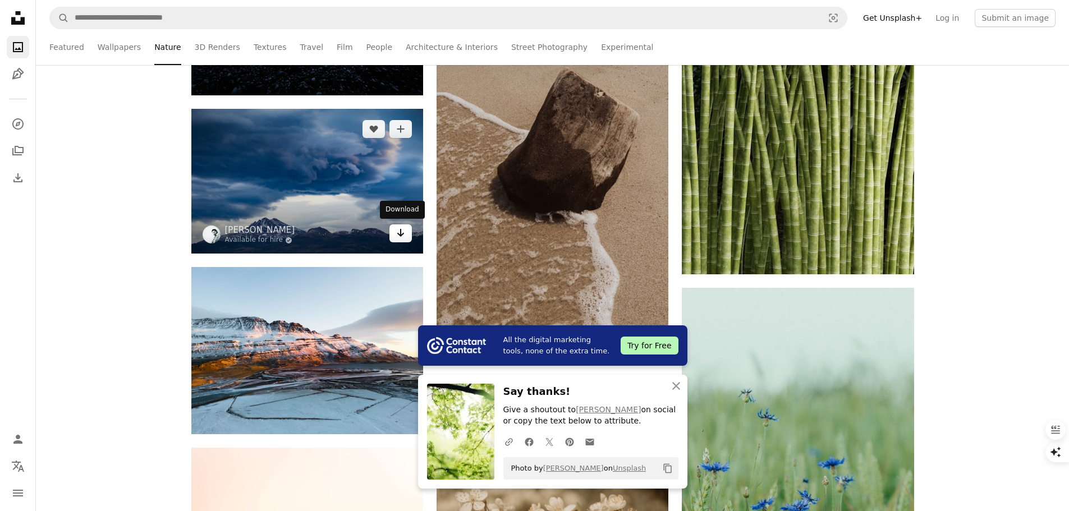
click at [407, 235] on link "Arrow pointing down" at bounding box center [400, 233] width 22 height 18
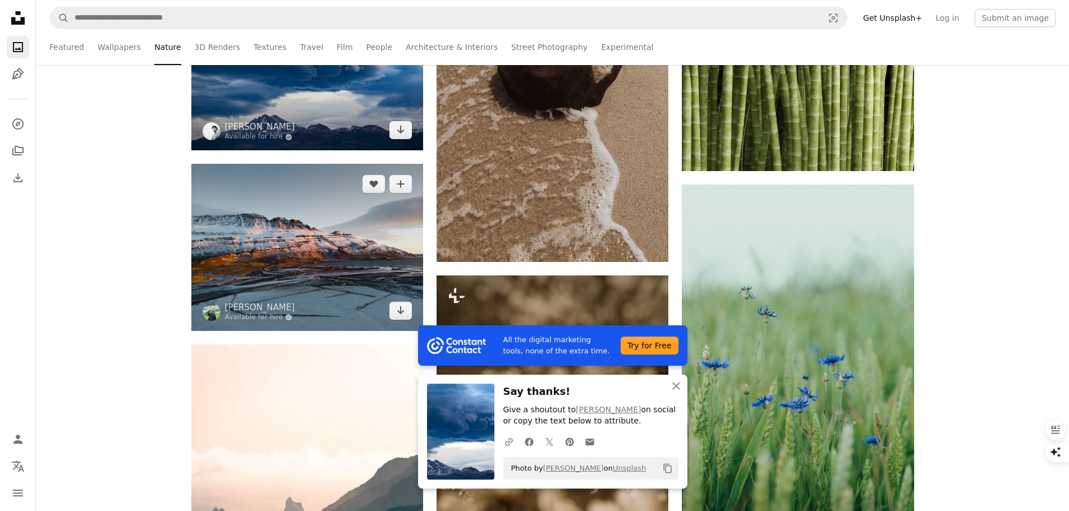
scroll to position [21602, 0]
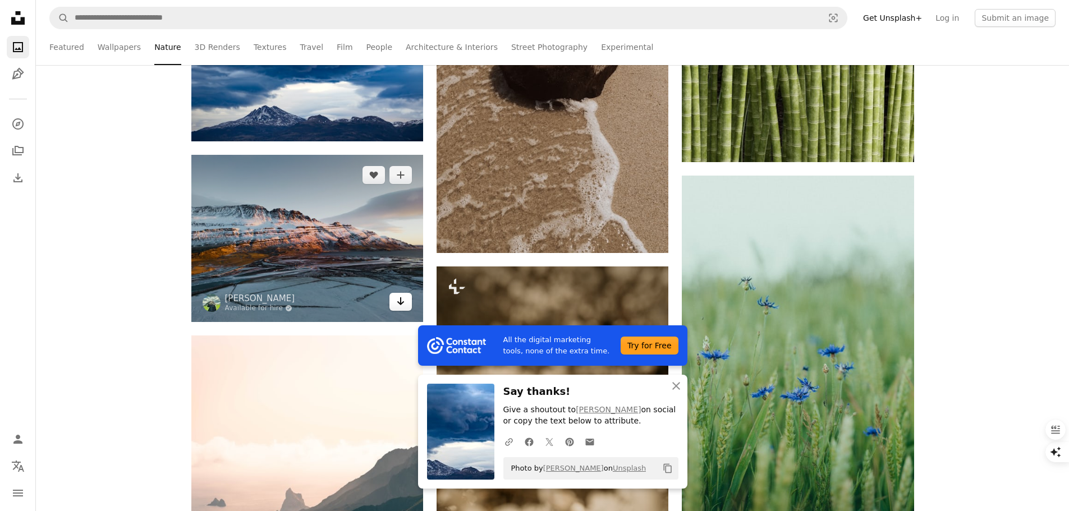
click at [404, 302] on icon "Arrow pointing down" at bounding box center [400, 301] width 9 height 13
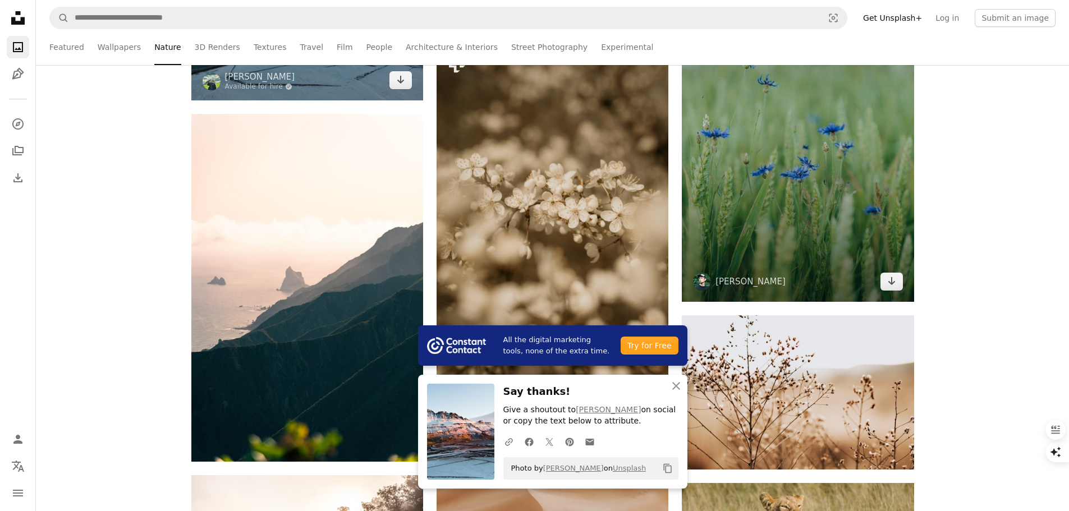
scroll to position [21826, 0]
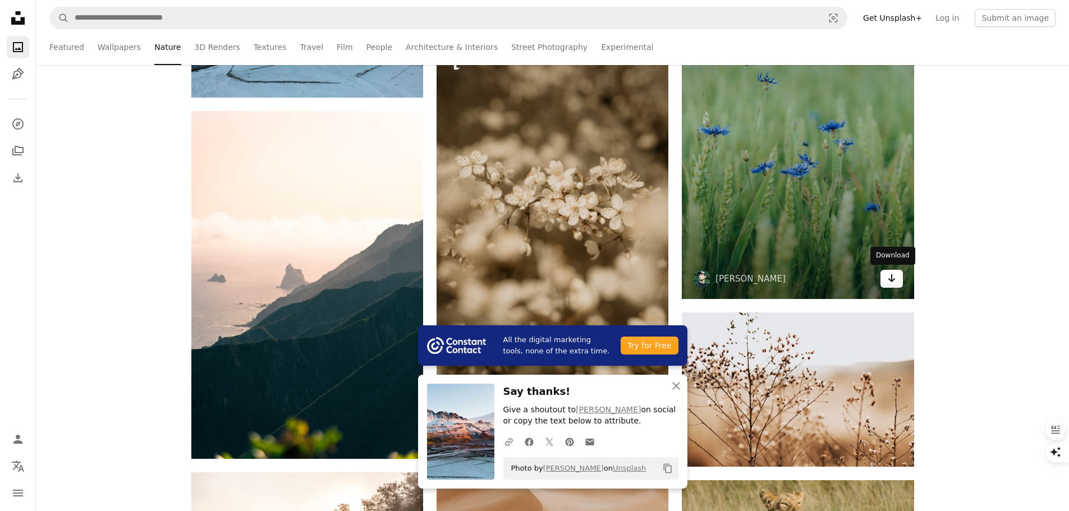
drag, startPoint x: 886, startPoint y: 278, endPoint x: 880, endPoint y: 273, distance: 7.9
click at [885, 278] on link "Arrow pointing down" at bounding box center [891, 279] width 22 height 18
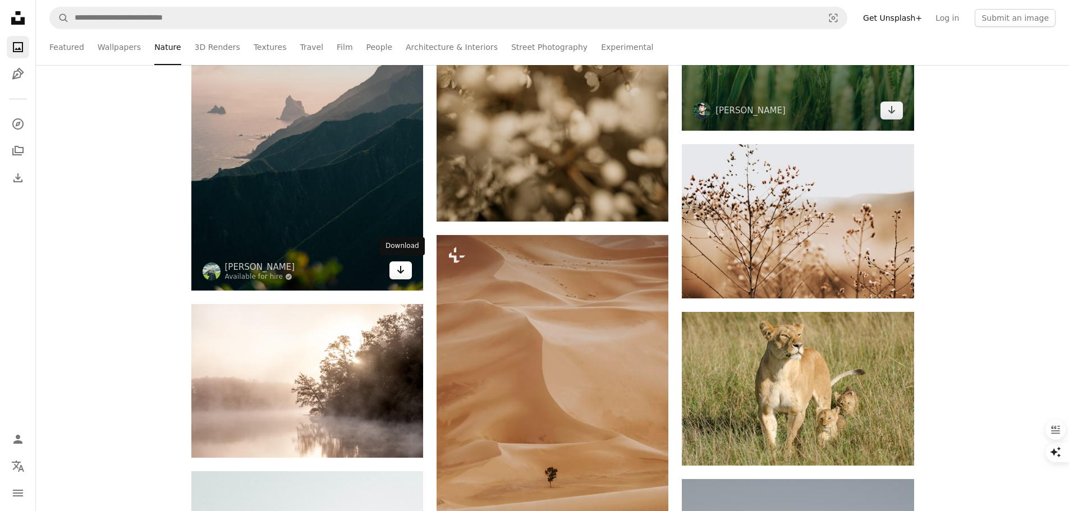
scroll to position [22051, 0]
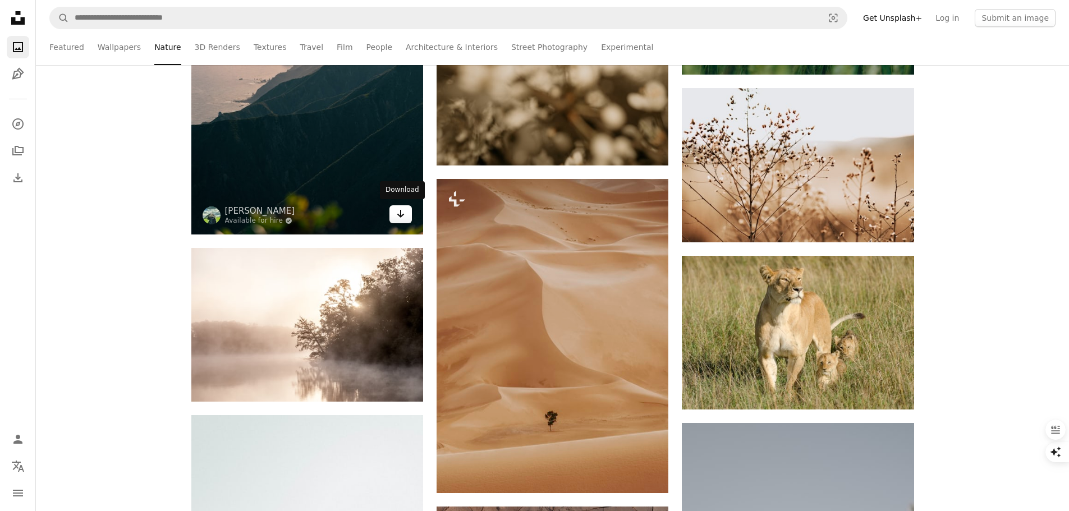
click at [402, 215] on icon "Arrow pointing down" at bounding box center [400, 213] width 9 height 13
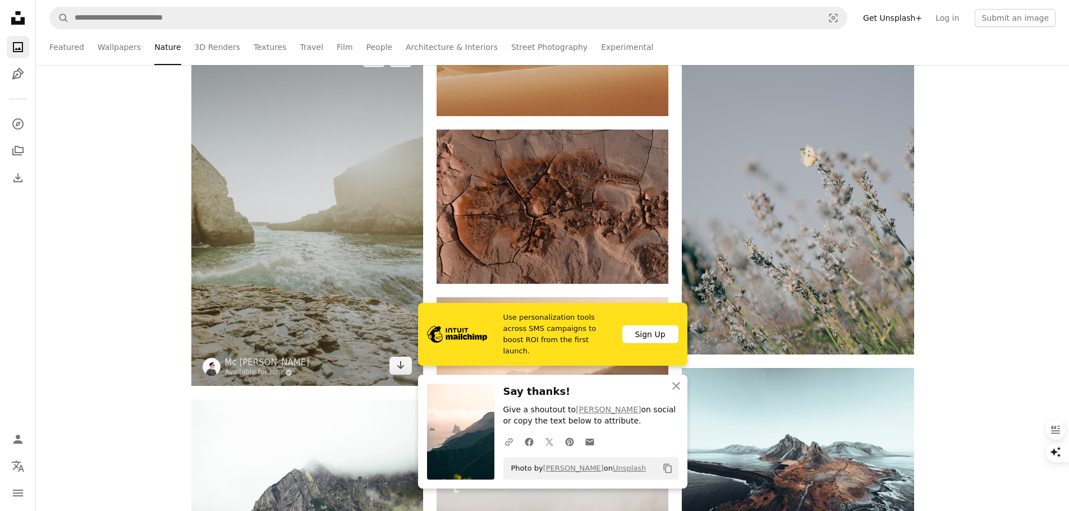
scroll to position [22443, 0]
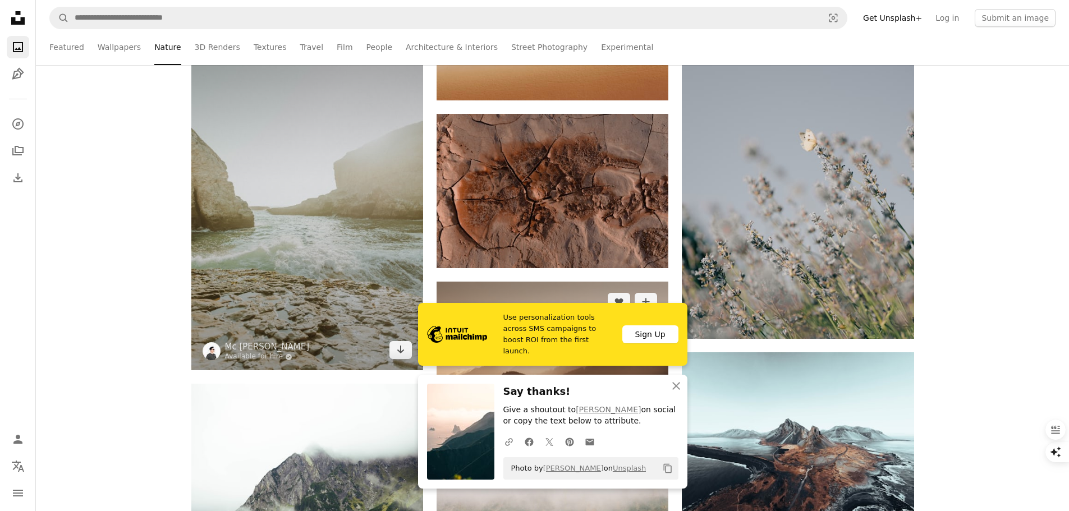
drag, startPoint x: 402, startPoint y: 352, endPoint x: 536, endPoint y: 301, distance: 143.5
click at [401, 351] on icon "Arrow pointing down" at bounding box center [400, 349] width 9 height 13
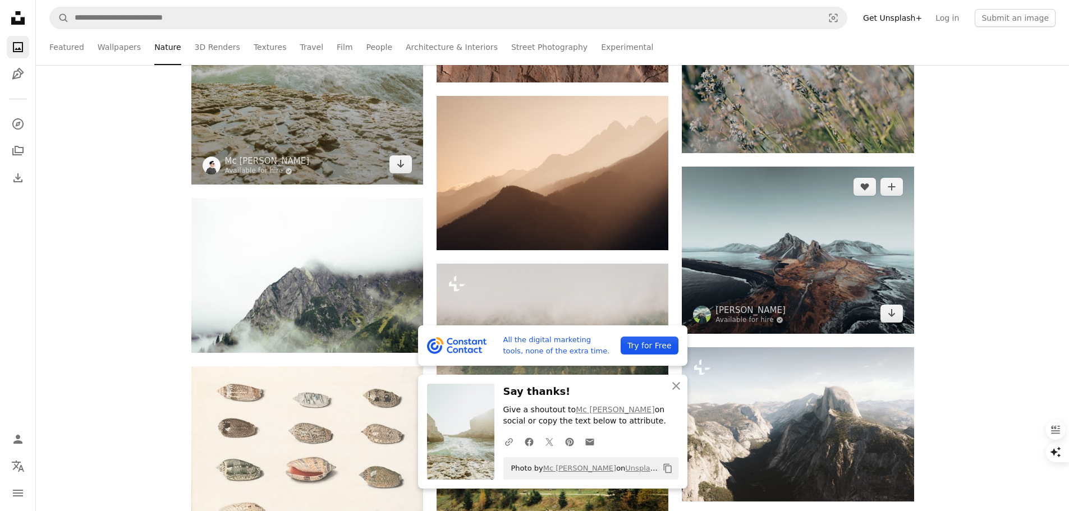
scroll to position [22668, 0]
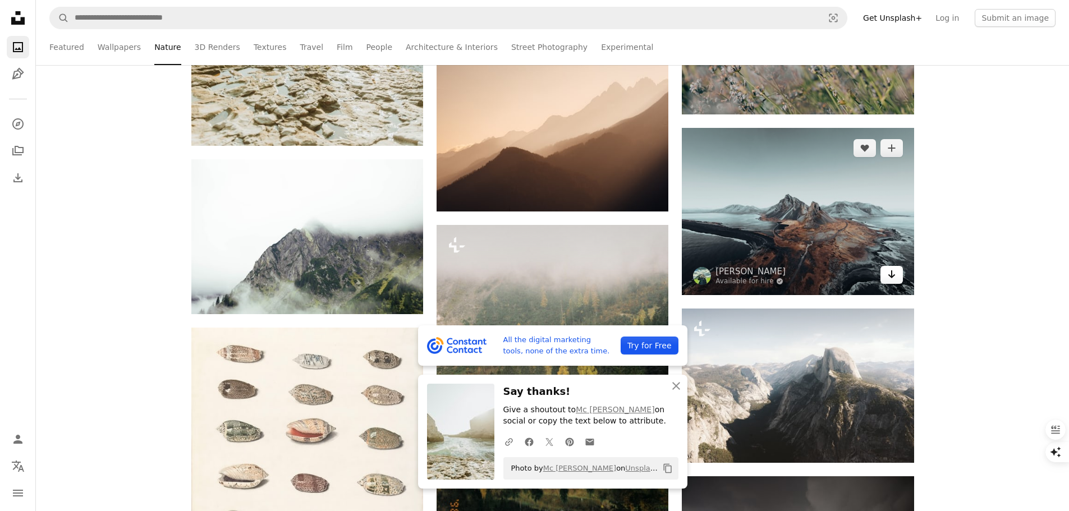
click at [898, 269] on link "Arrow pointing down" at bounding box center [891, 275] width 22 height 18
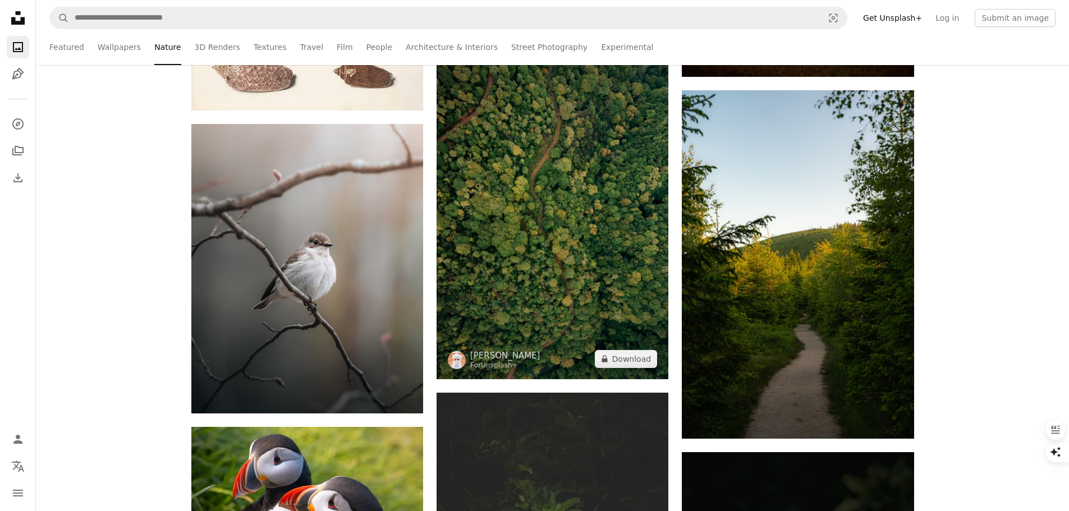
scroll to position [23229, 0]
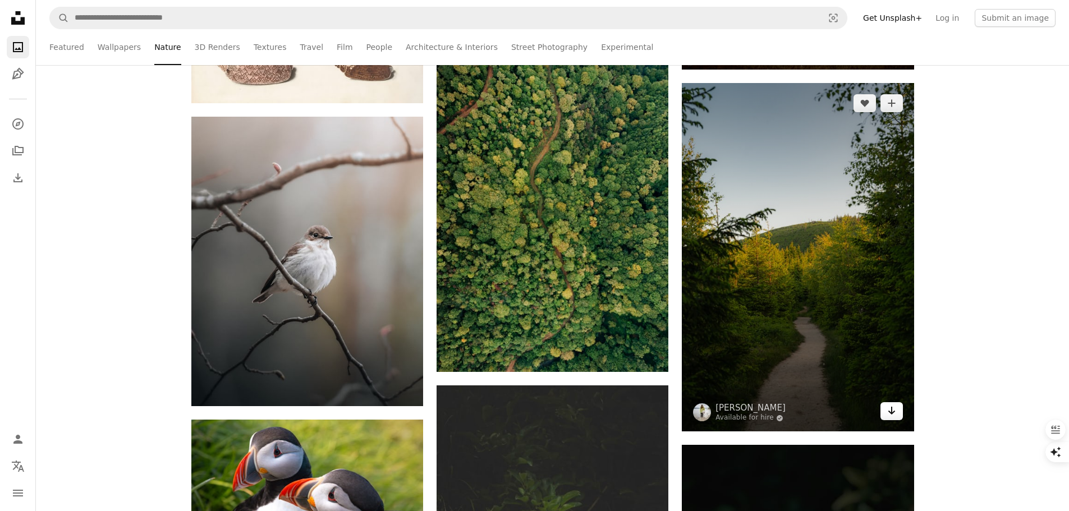
click at [889, 403] on link "Arrow pointing down" at bounding box center [891, 411] width 22 height 18
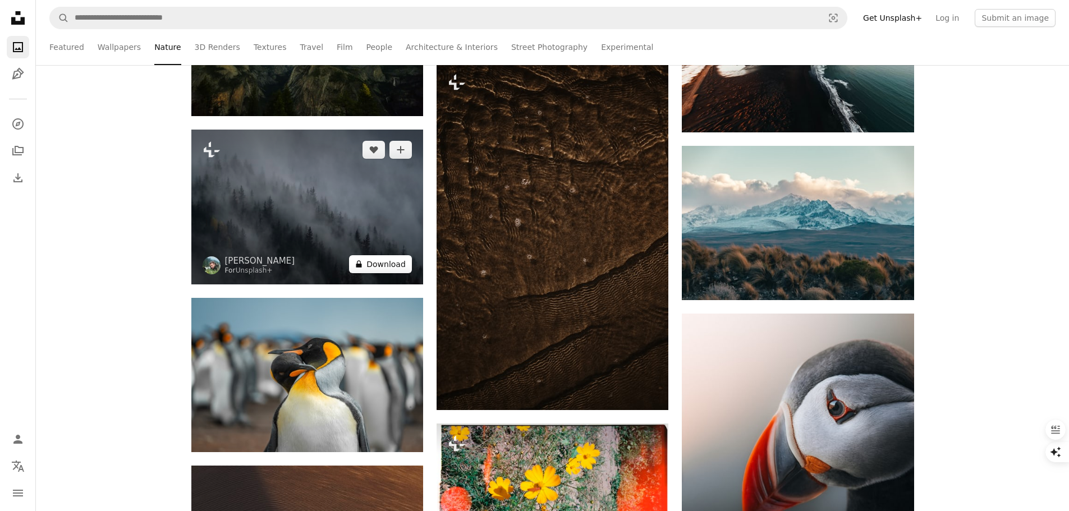
scroll to position [24239, 0]
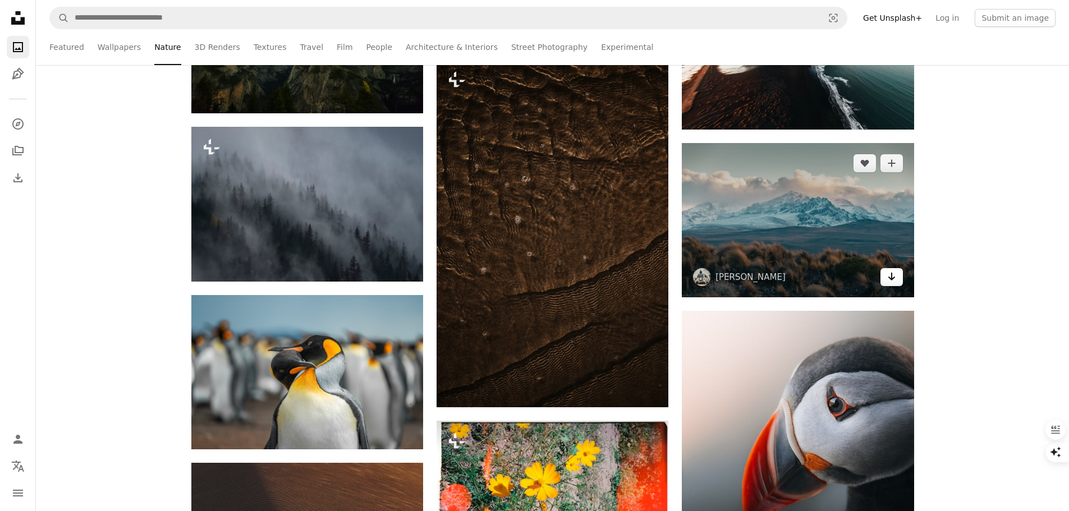
click at [889, 273] on icon "Arrow pointing down" at bounding box center [891, 276] width 9 height 13
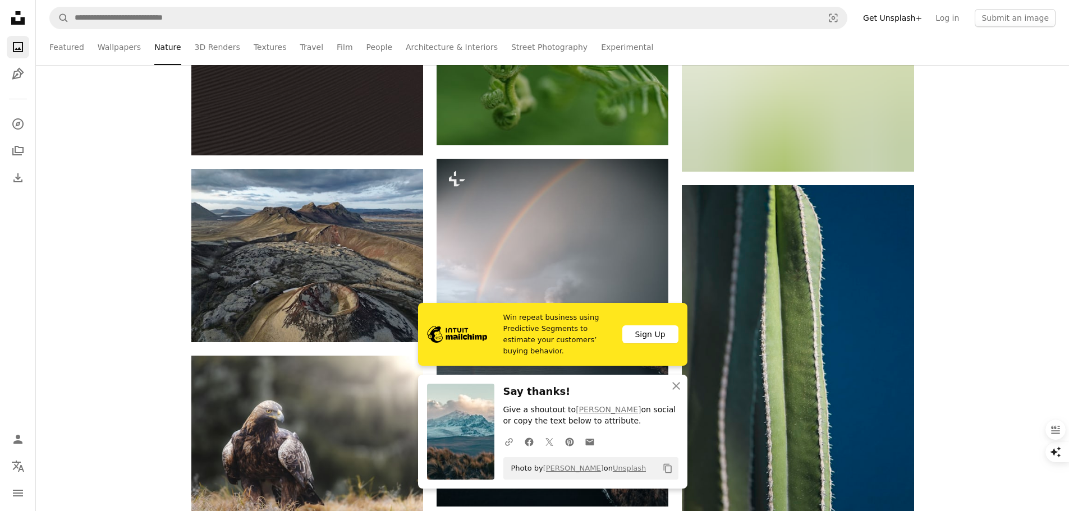
scroll to position [24856, 0]
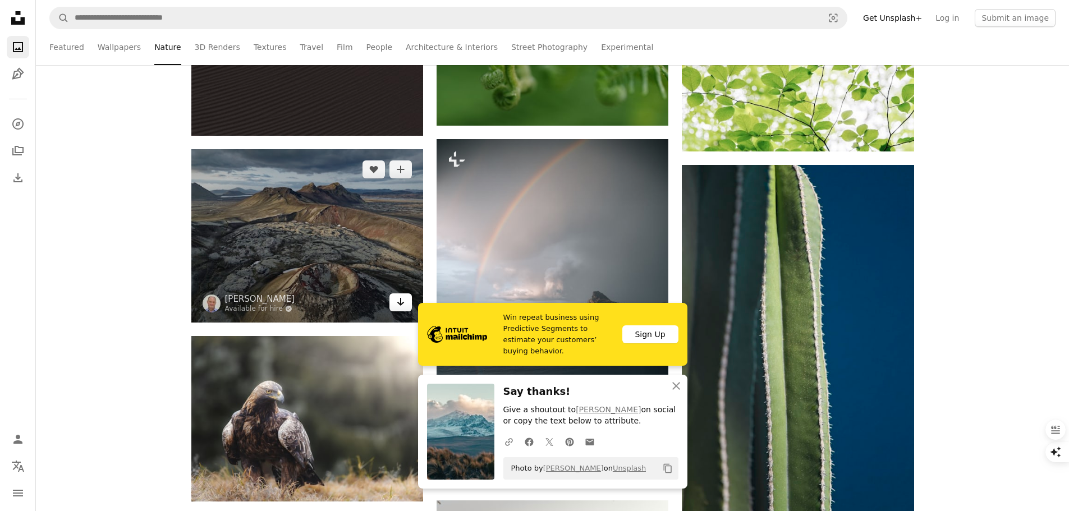
click at [402, 300] on icon "Arrow pointing down" at bounding box center [400, 301] width 9 height 13
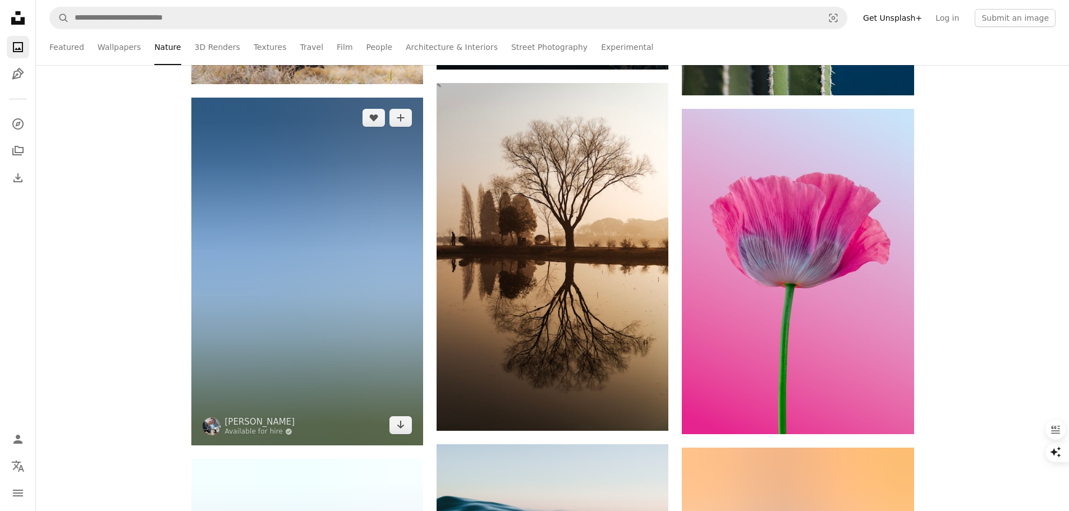
scroll to position [25305, 0]
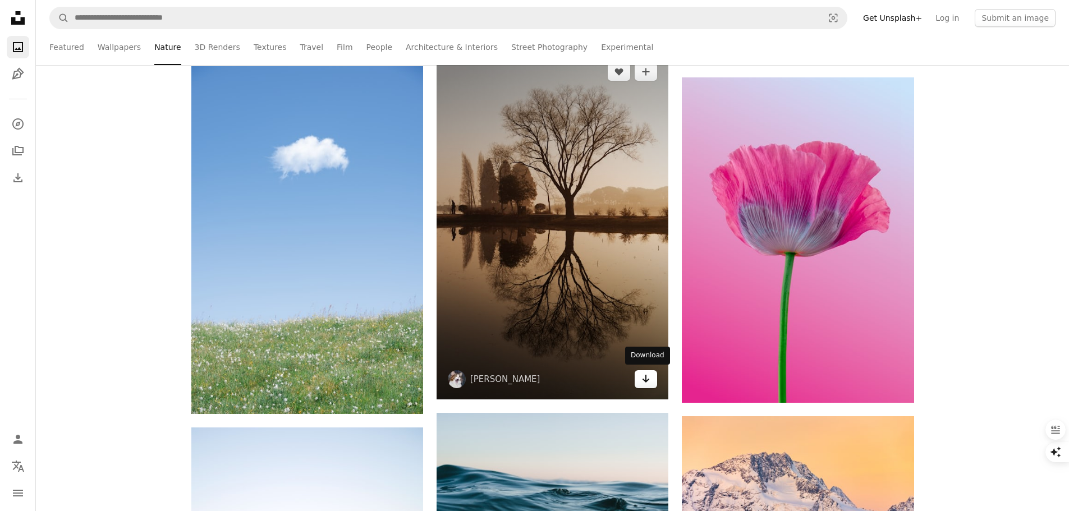
click at [643, 380] on icon "Arrow pointing down" at bounding box center [645, 378] width 9 height 13
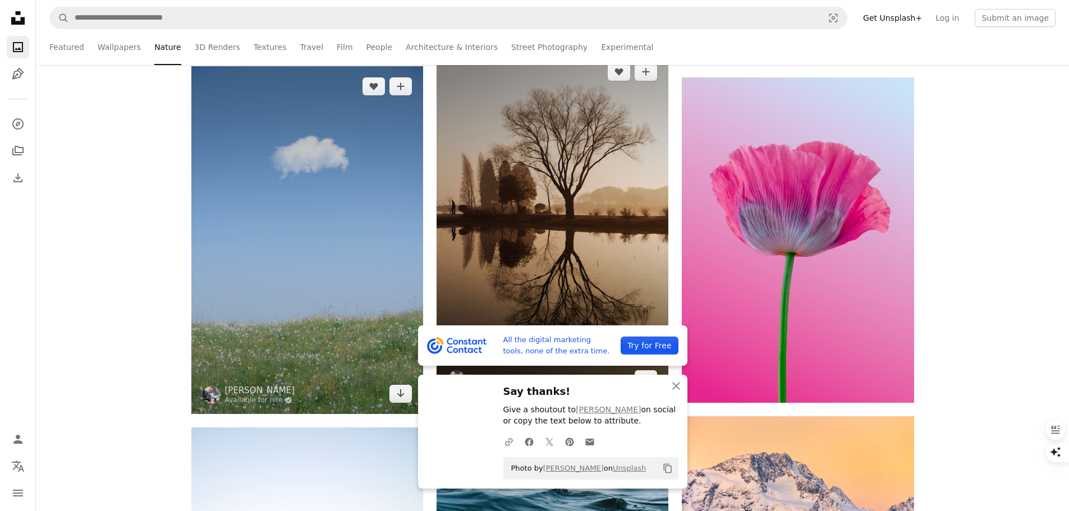
scroll to position [25473, 0]
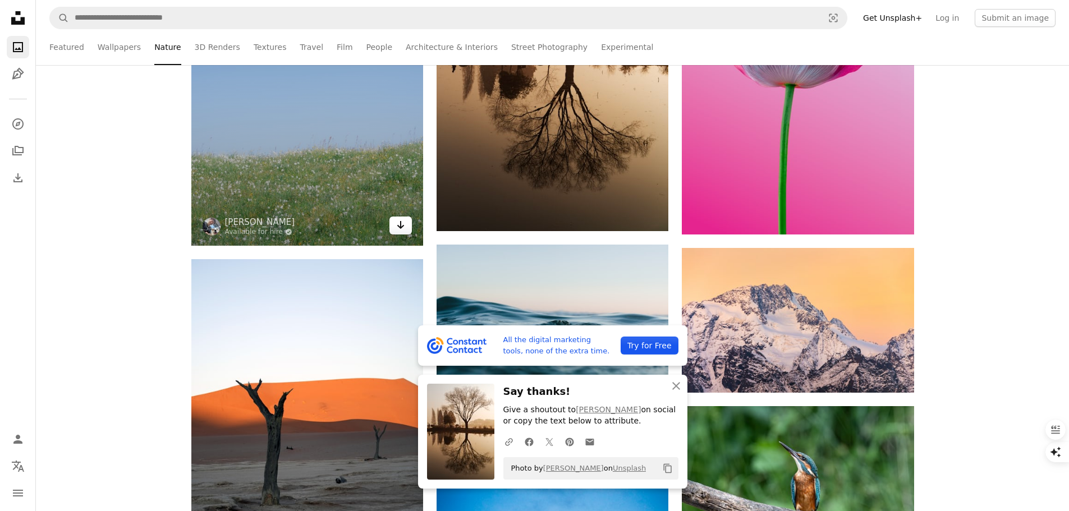
click at [398, 229] on icon "Arrow pointing down" at bounding box center [400, 224] width 9 height 13
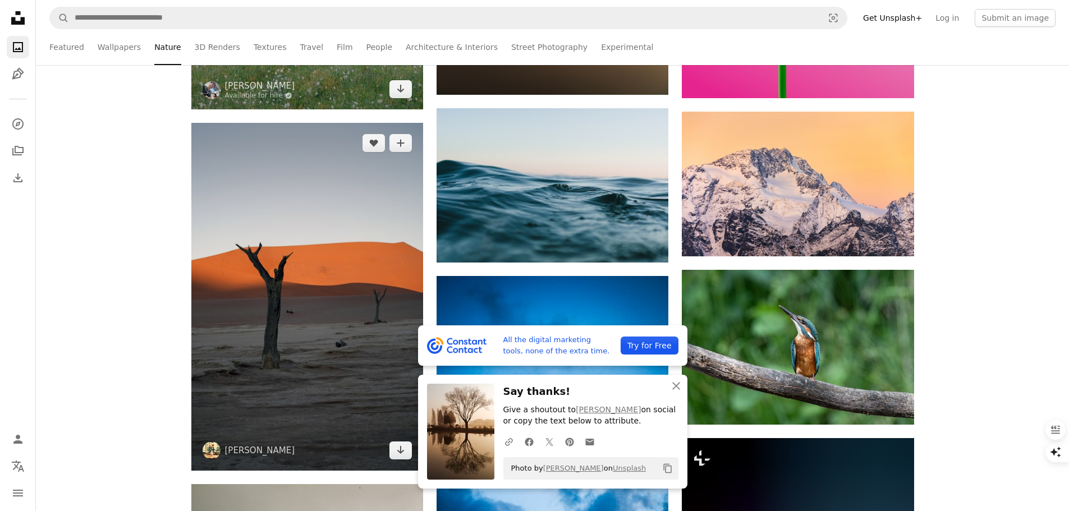
scroll to position [25698, 0]
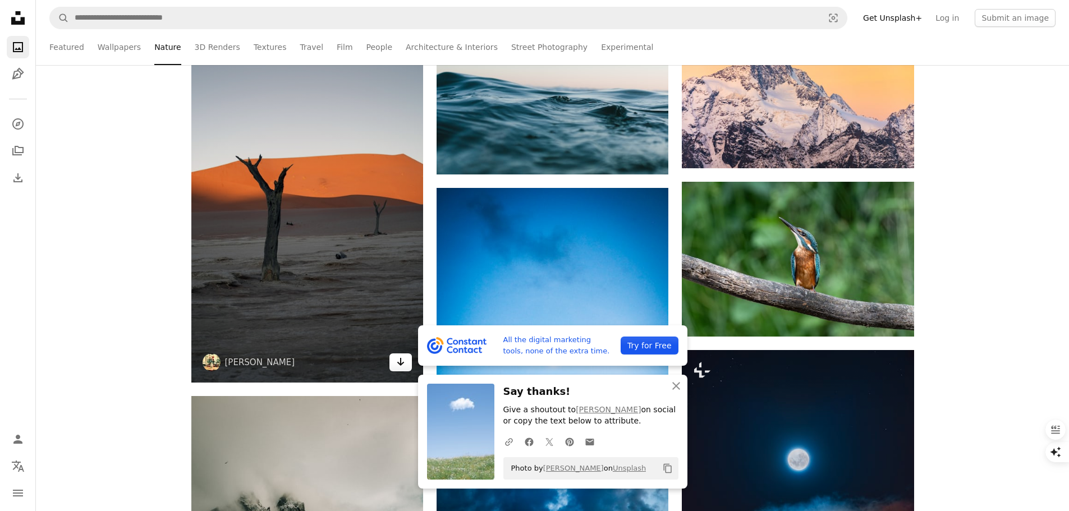
click at [399, 361] on icon "Arrow pointing down" at bounding box center [400, 361] width 9 height 13
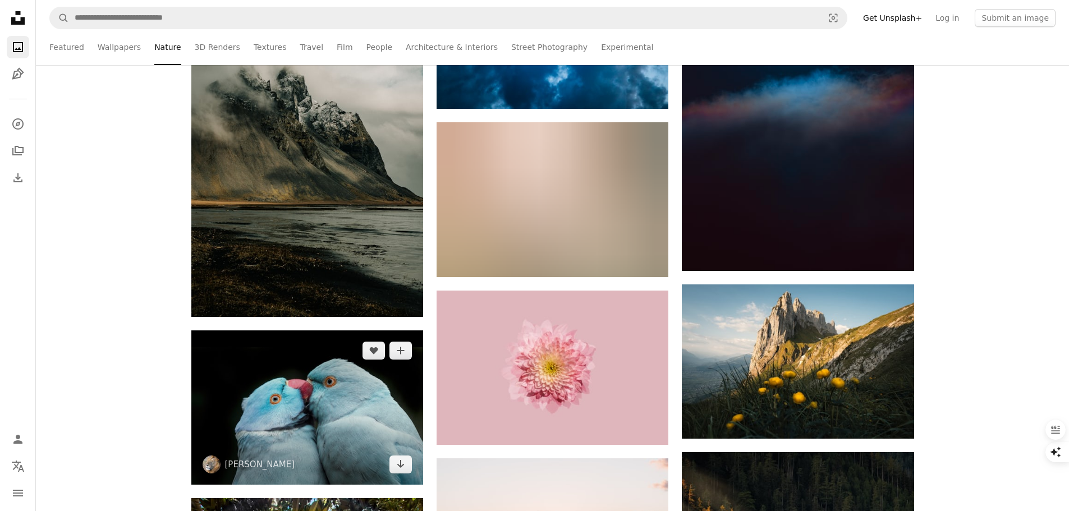
scroll to position [26147, 0]
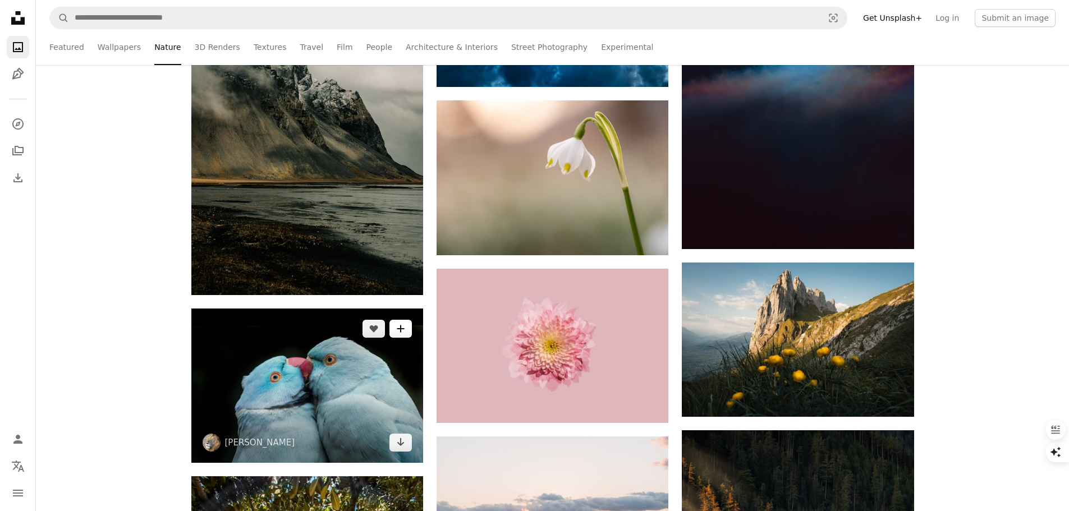
click at [395, 329] on button "A plus sign" at bounding box center [400, 329] width 22 height 18
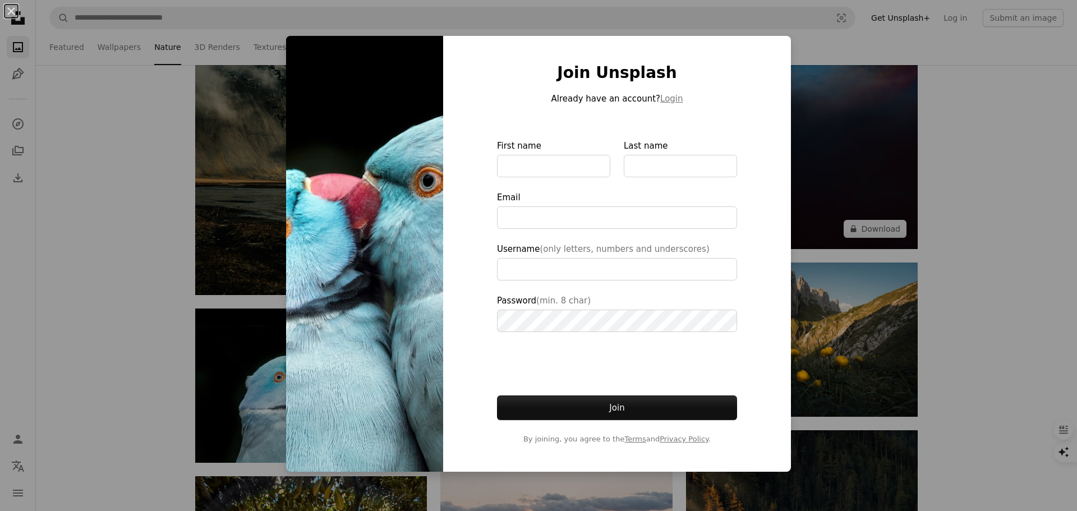
drag, startPoint x: 855, startPoint y: 104, endPoint x: 844, endPoint y: 107, distance: 10.3
click at [854, 104] on div "An X shape Join Unsplash Already have an account? Login First name Last name Em…" at bounding box center [538, 255] width 1077 height 511
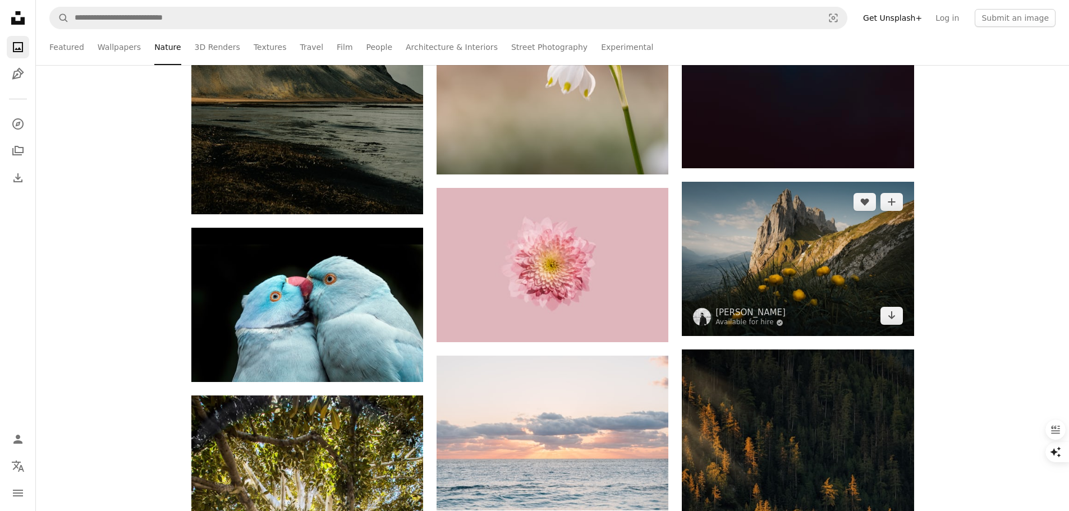
scroll to position [26259, 0]
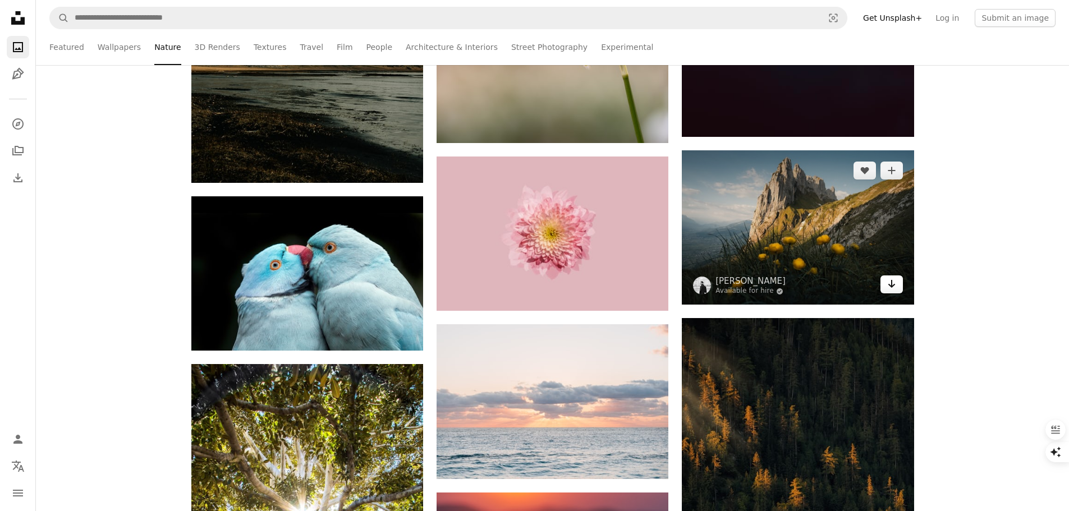
click at [890, 282] on icon "Arrow pointing down" at bounding box center [891, 283] width 9 height 13
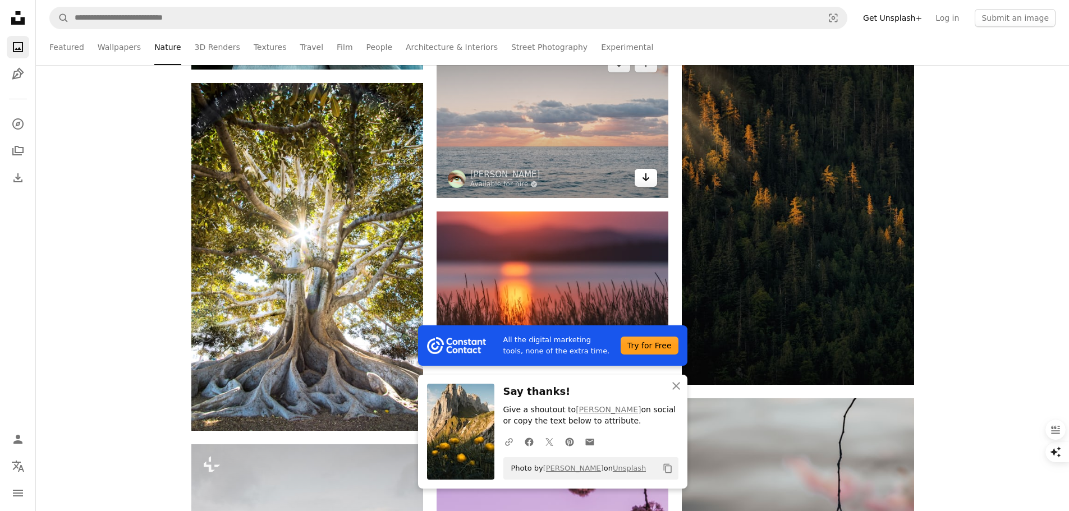
scroll to position [26539, 0]
click at [645, 181] on icon "Arrow pointing down" at bounding box center [645, 177] width 9 height 13
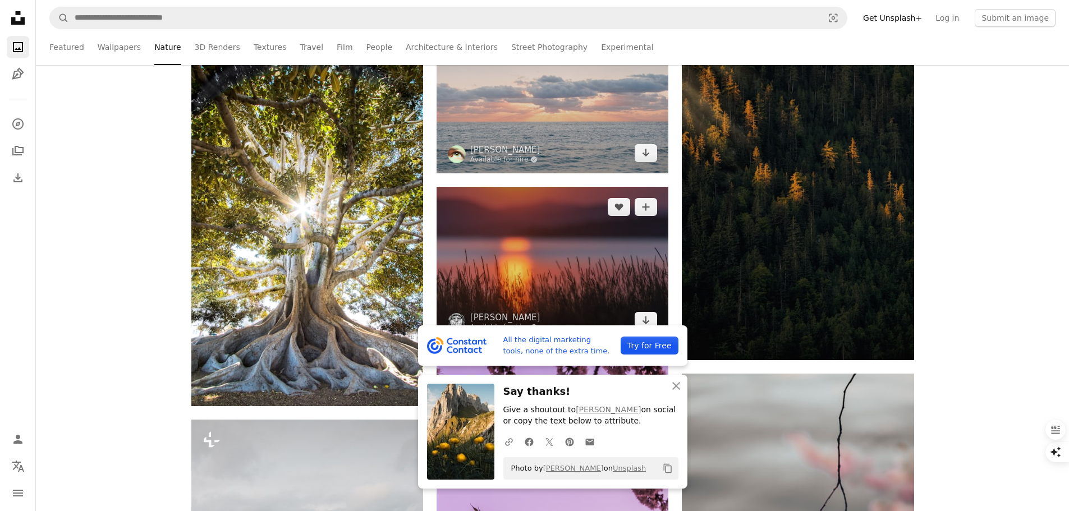
scroll to position [26596, 0]
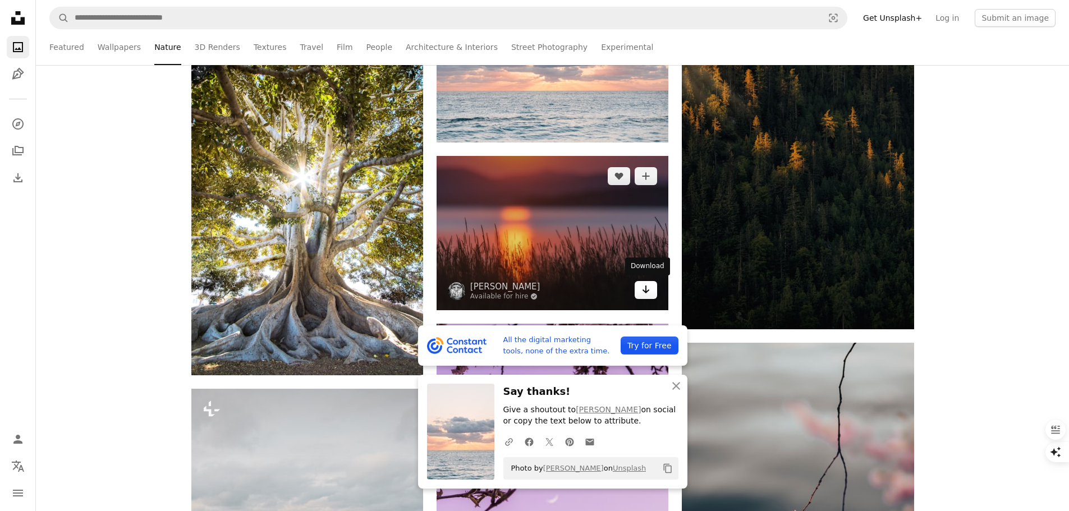
click at [640, 284] on link "Arrow pointing down" at bounding box center [646, 290] width 22 height 18
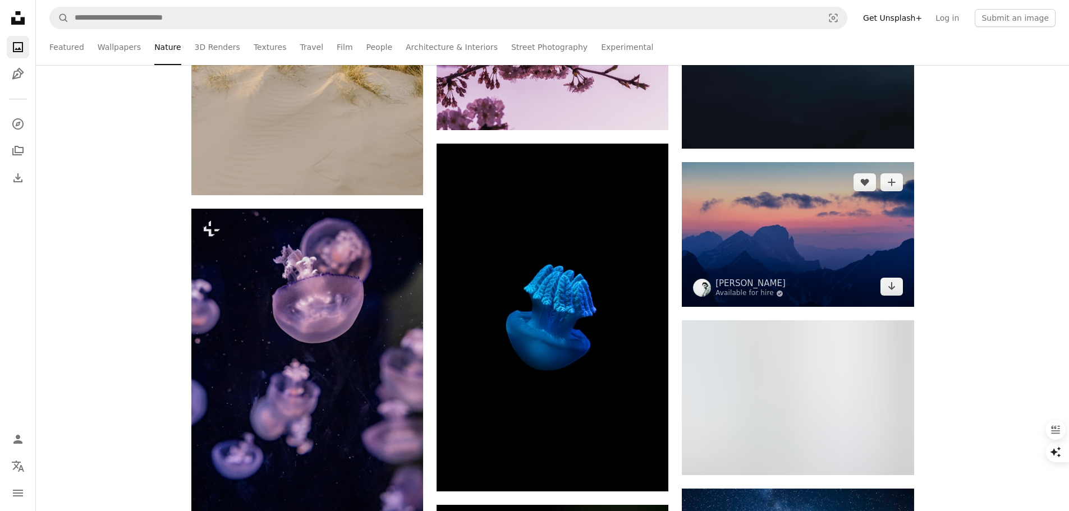
scroll to position [27157, 0]
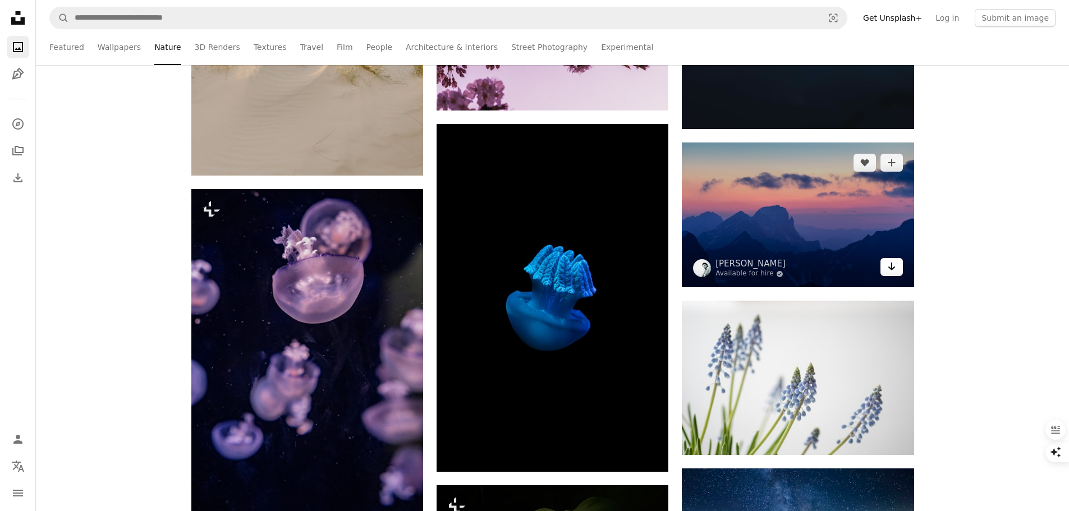
click at [885, 267] on link "Arrow pointing down" at bounding box center [891, 267] width 22 height 18
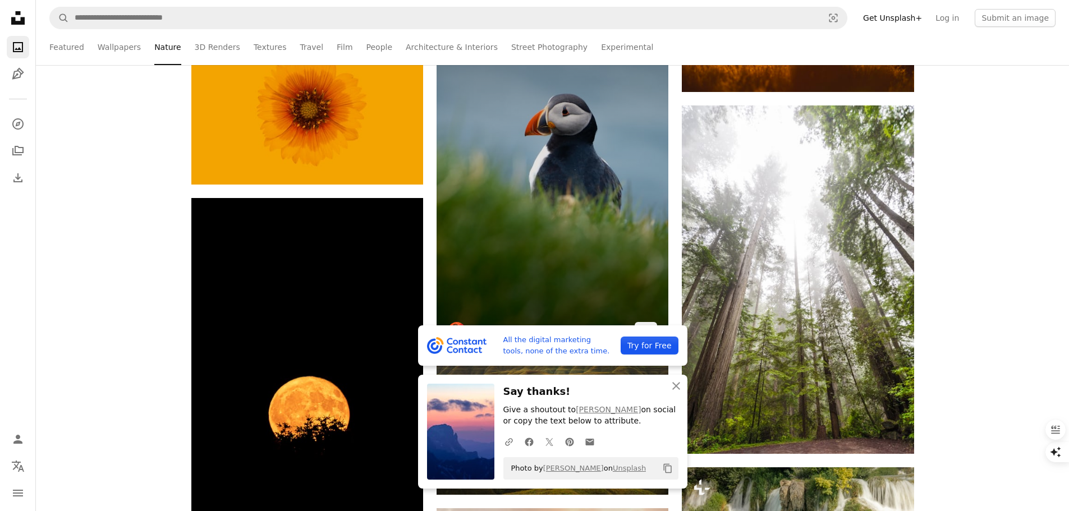
scroll to position [28054, 0]
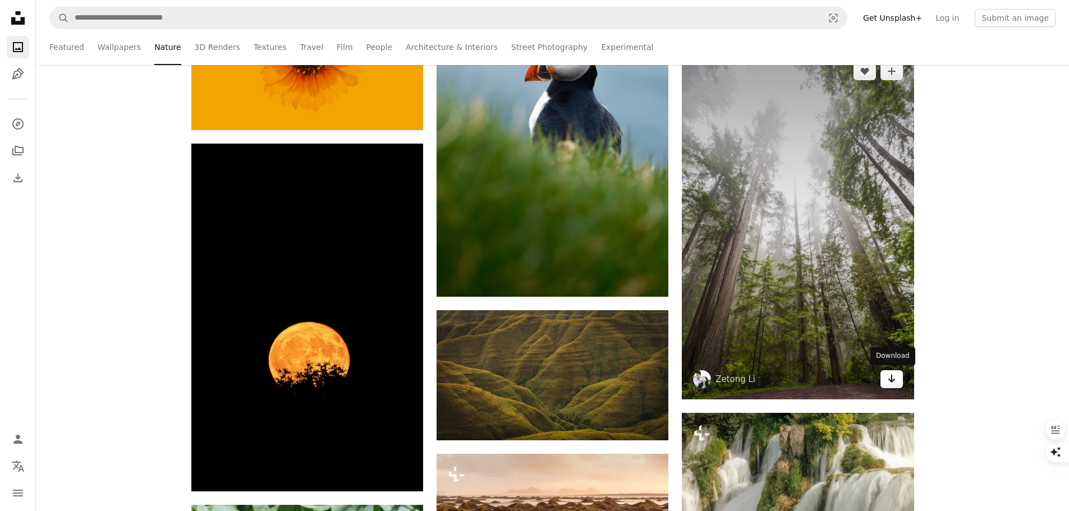
click at [885, 375] on link "Arrow pointing down" at bounding box center [891, 379] width 22 height 18
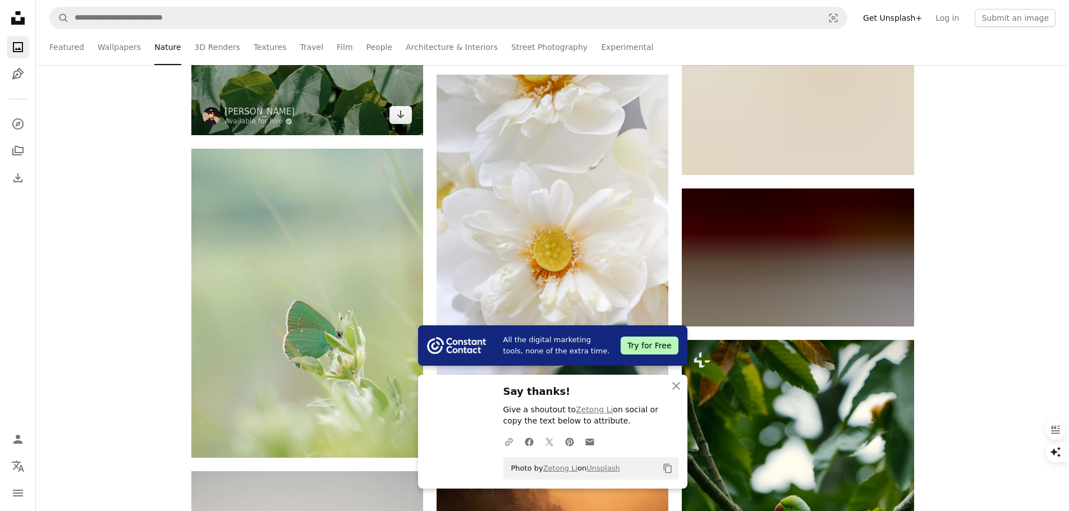
scroll to position [28784, 0]
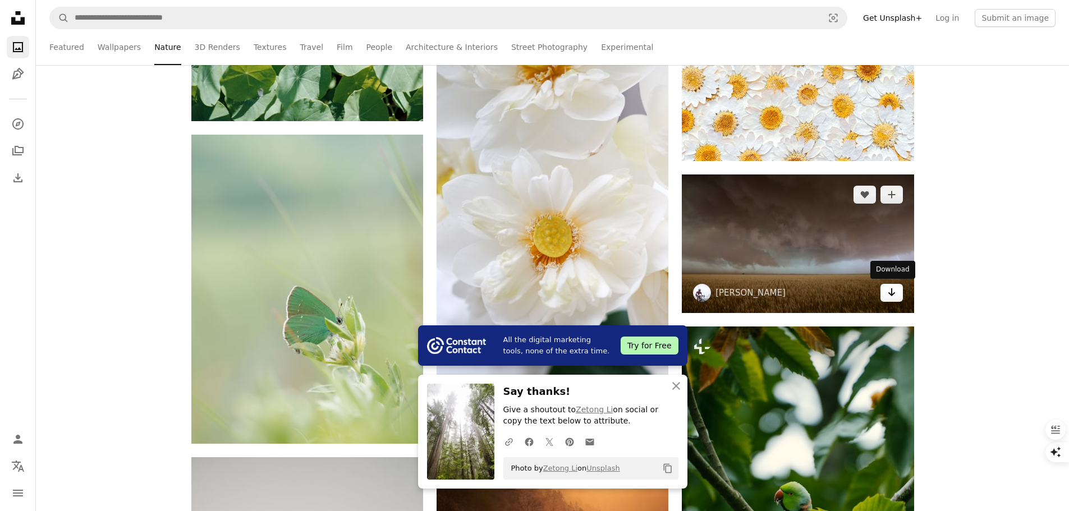
click at [896, 294] on link "Arrow pointing down" at bounding box center [891, 293] width 22 height 18
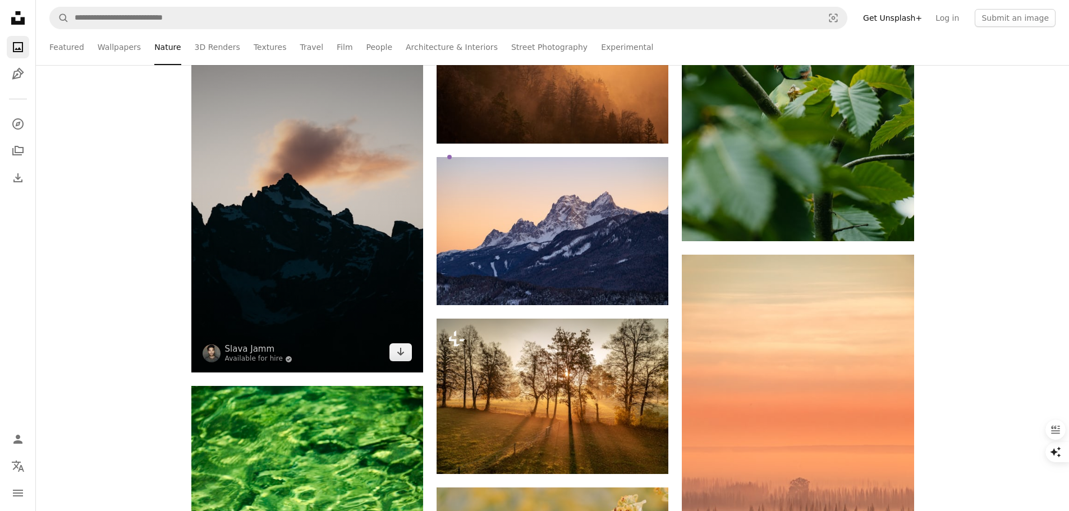
scroll to position [29233, 0]
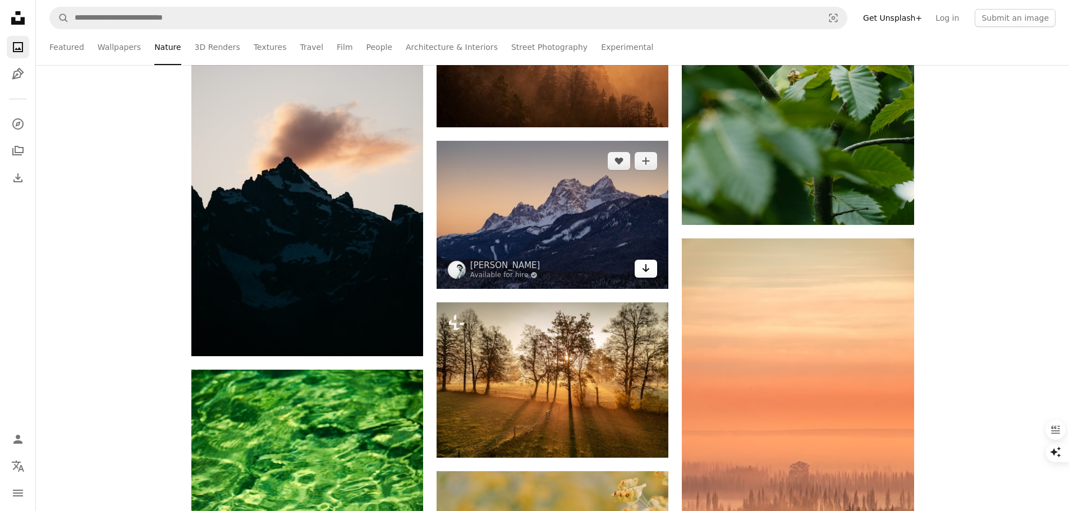
click at [645, 273] on icon "Arrow pointing down" at bounding box center [645, 267] width 9 height 13
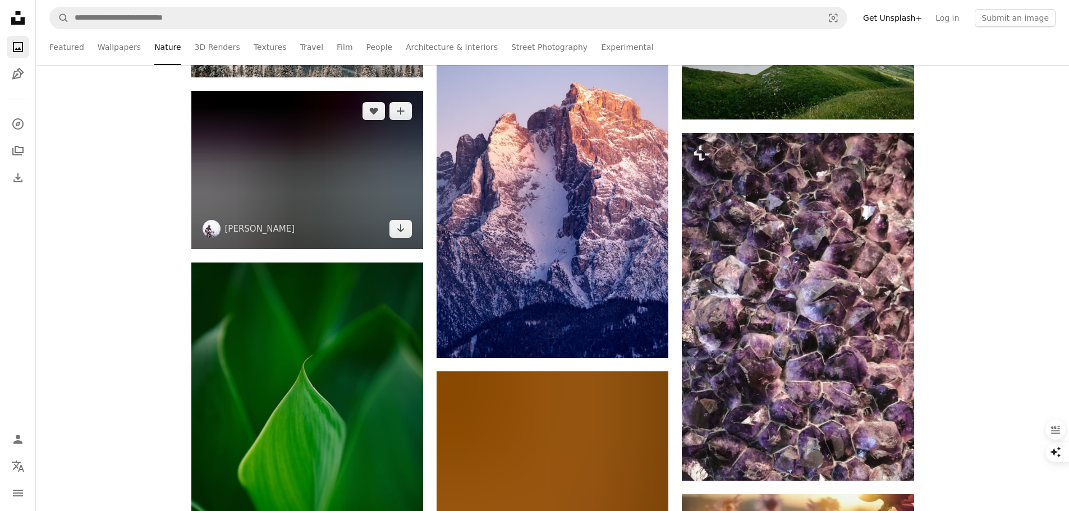
scroll to position [30579, 0]
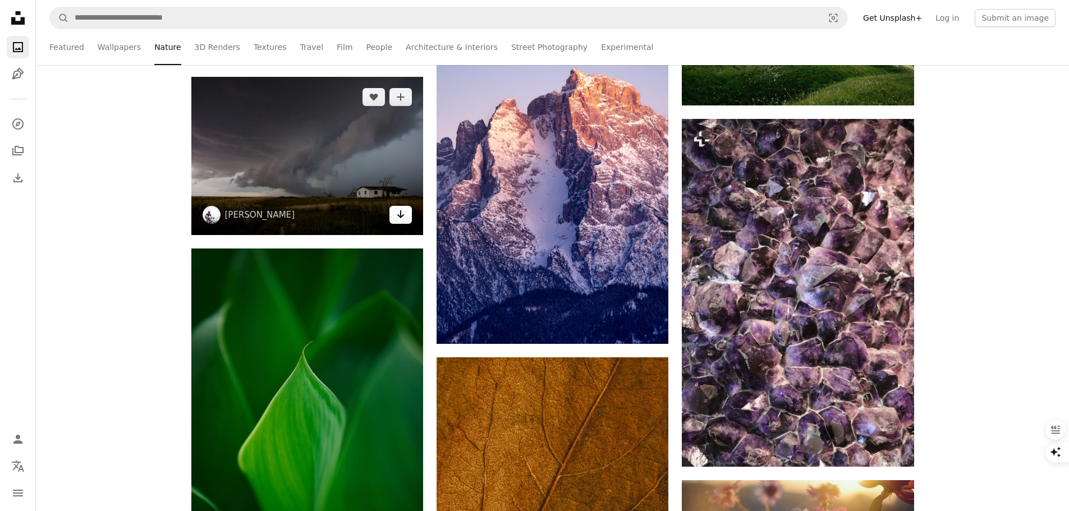
click at [399, 215] on icon "Download" at bounding box center [400, 214] width 7 height 8
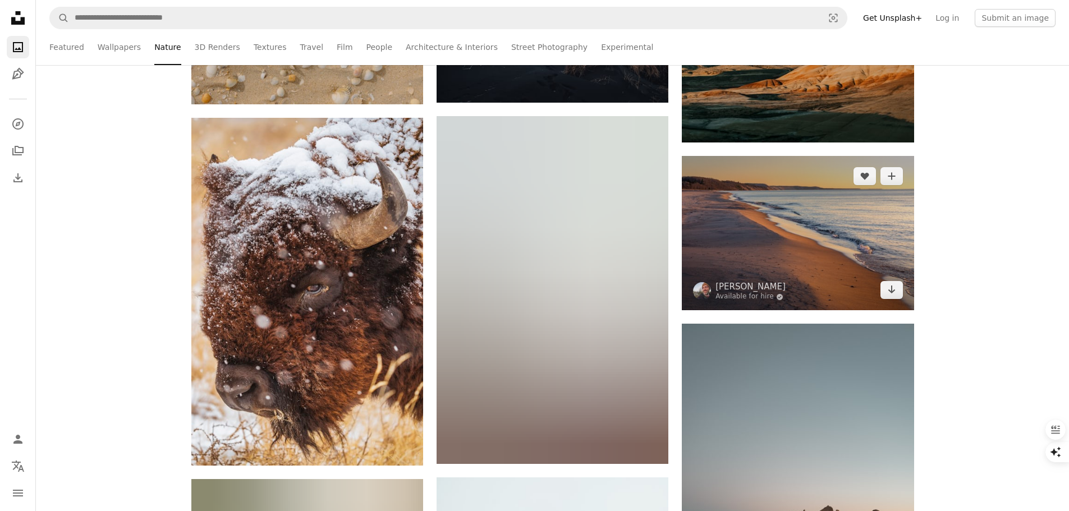
scroll to position [31589, 0]
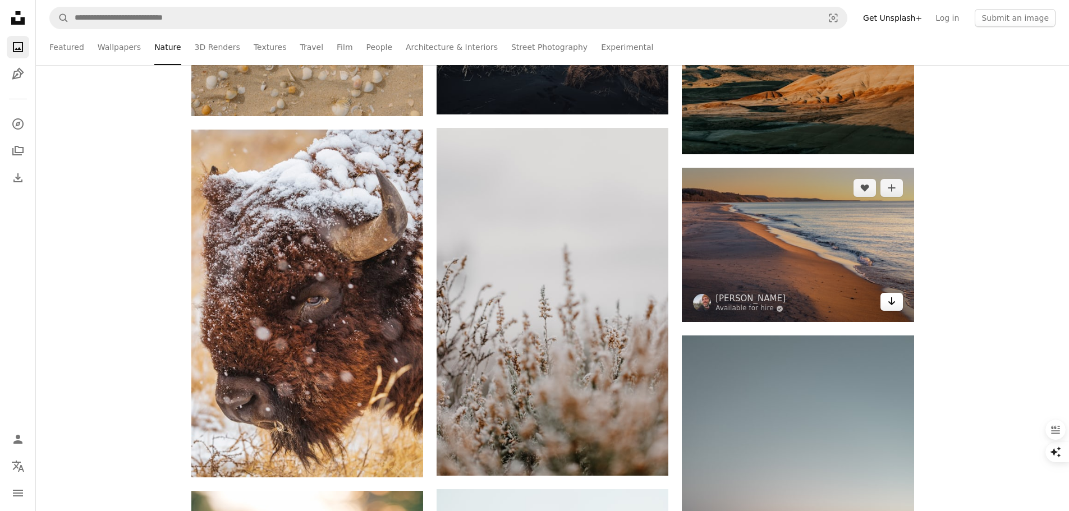
click at [896, 298] on link "Arrow pointing down" at bounding box center [891, 302] width 22 height 18
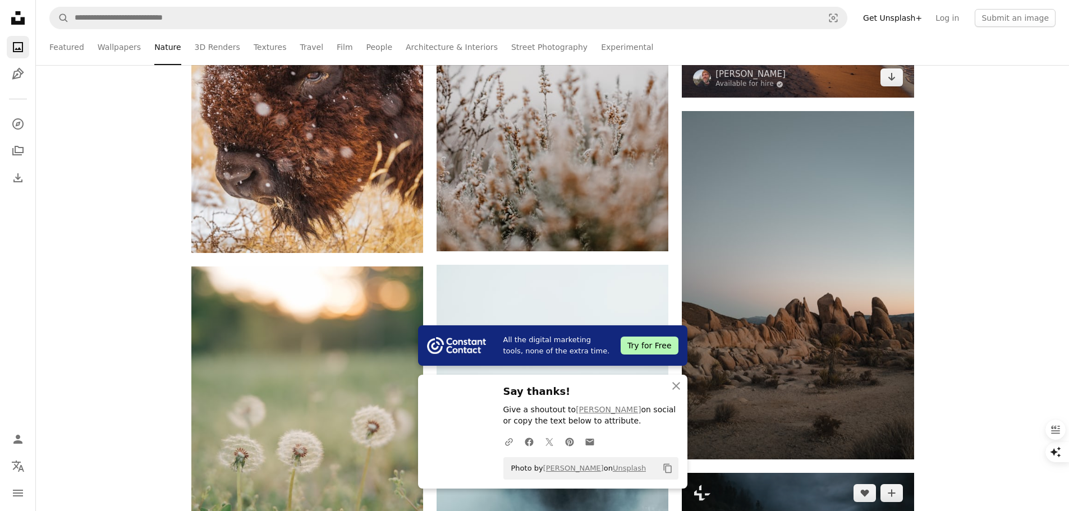
scroll to position [32038, 0]
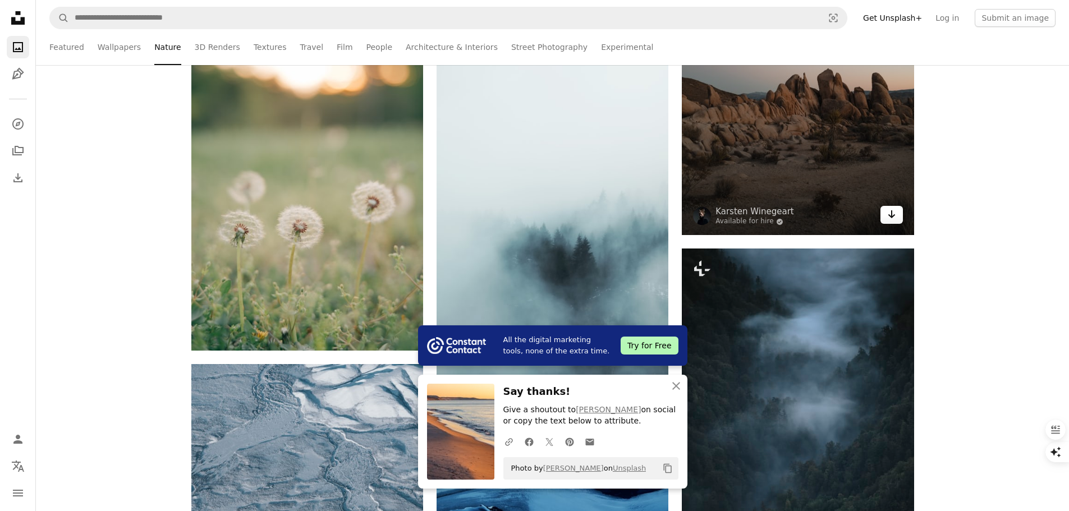
click at [892, 217] on icon "Arrow pointing down" at bounding box center [891, 214] width 9 height 13
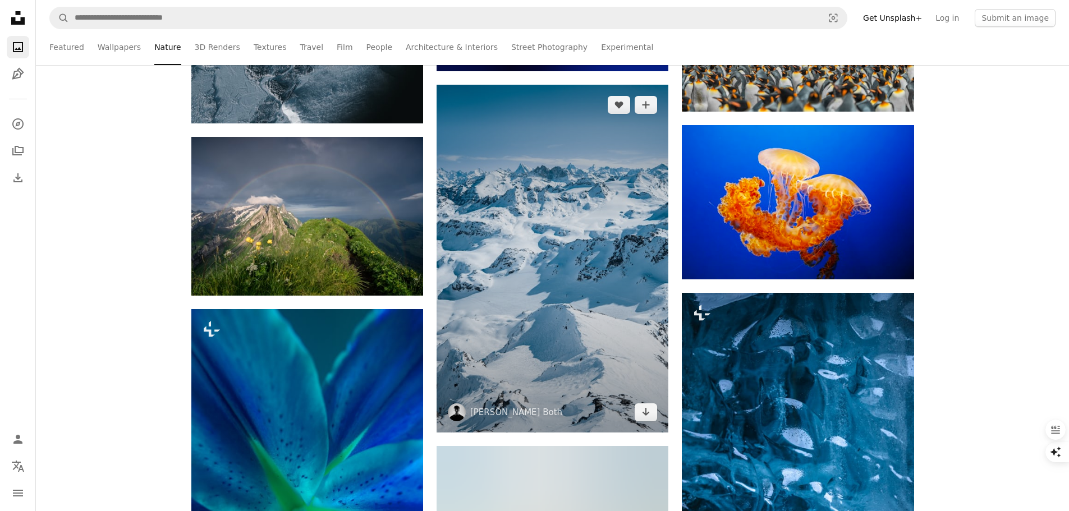
scroll to position [32711, 0]
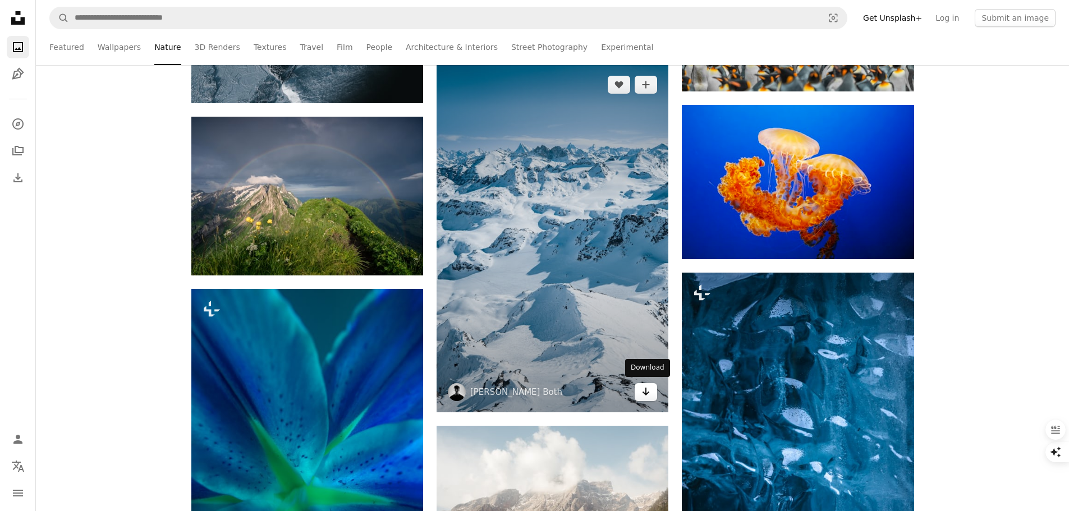
click at [647, 392] on icon "Arrow pointing down" at bounding box center [645, 391] width 9 height 13
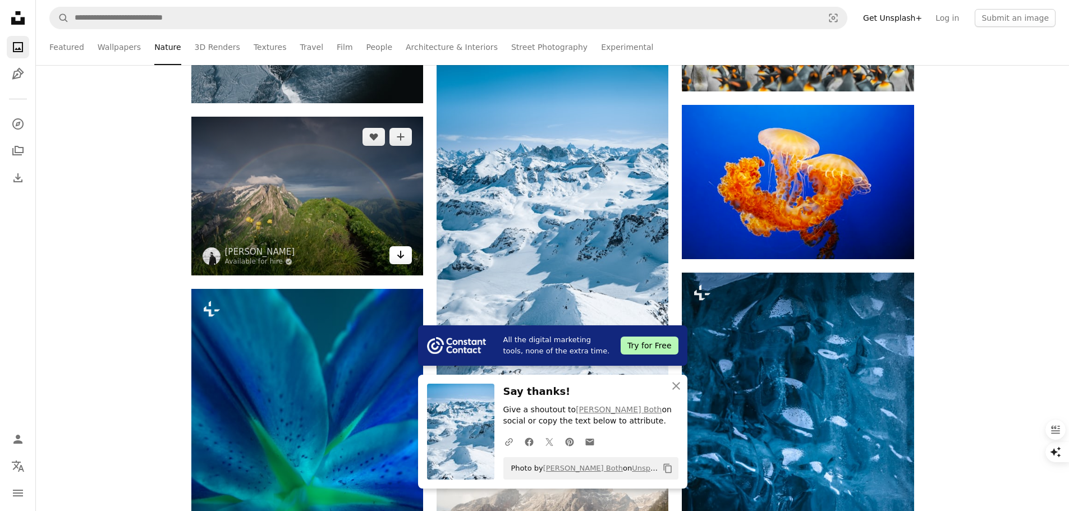
click at [407, 256] on link "Arrow pointing down" at bounding box center [400, 255] width 22 height 18
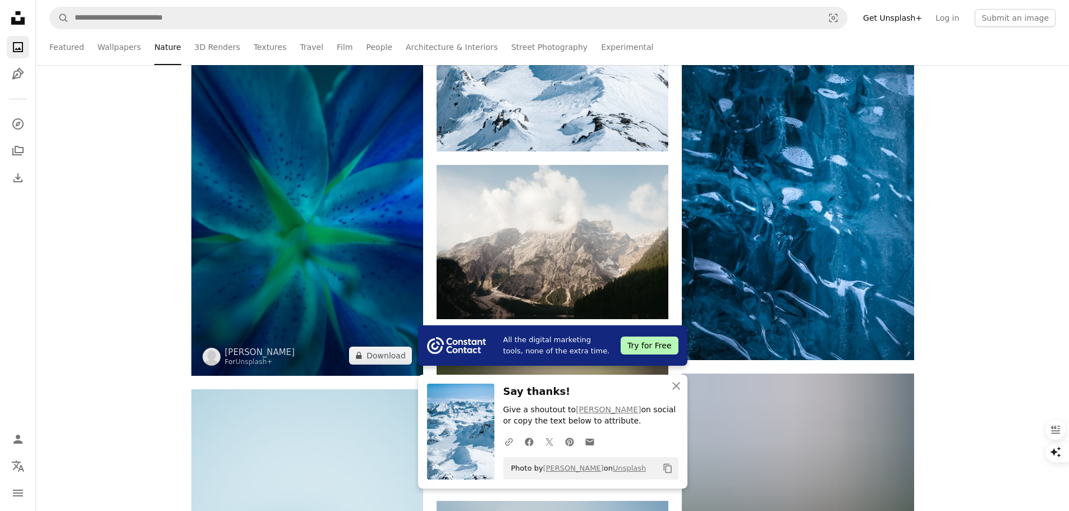
scroll to position [32992, 0]
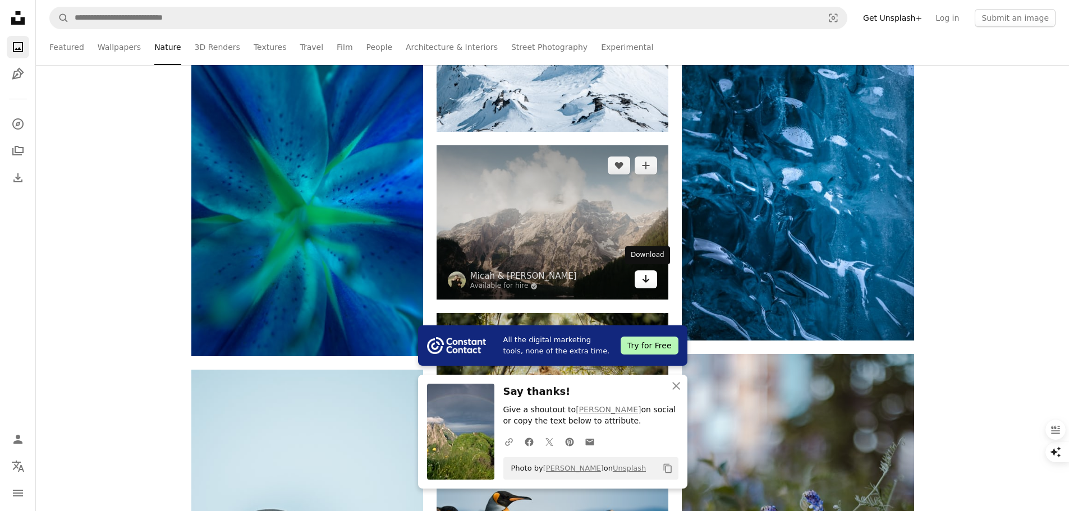
click at [644, 279] on icon "Arrow pointing down" at bounding box center [645, 278] width 9 height 13
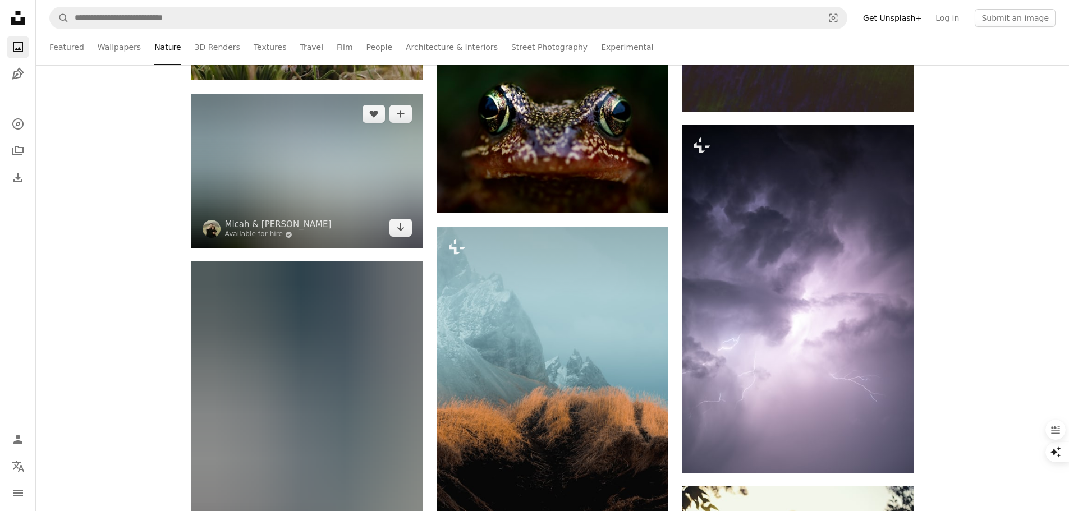
scroll to position [33946, 0]
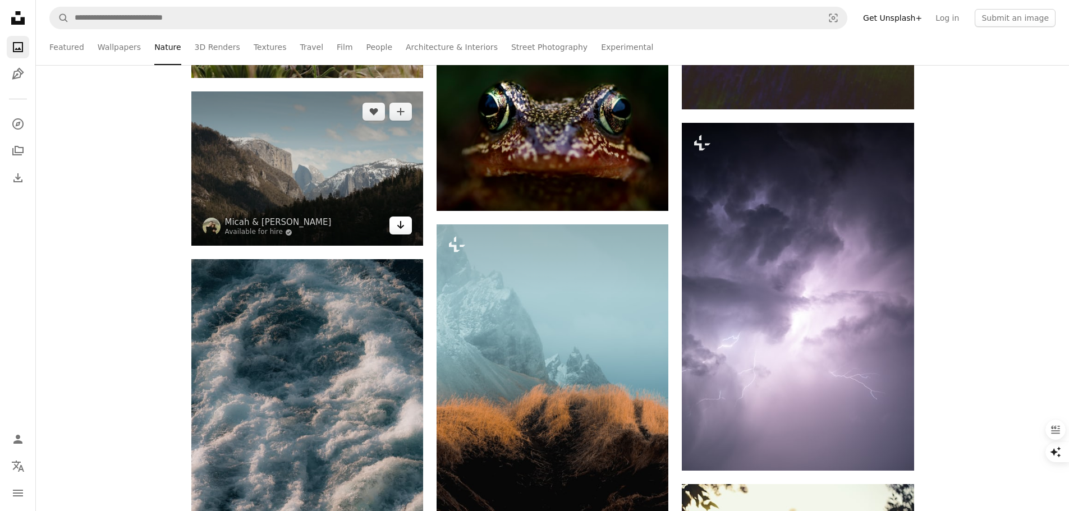
click at [399, 223] on icon "Arrow pointing down" at bounding box center [400, 224] width 9 height 13
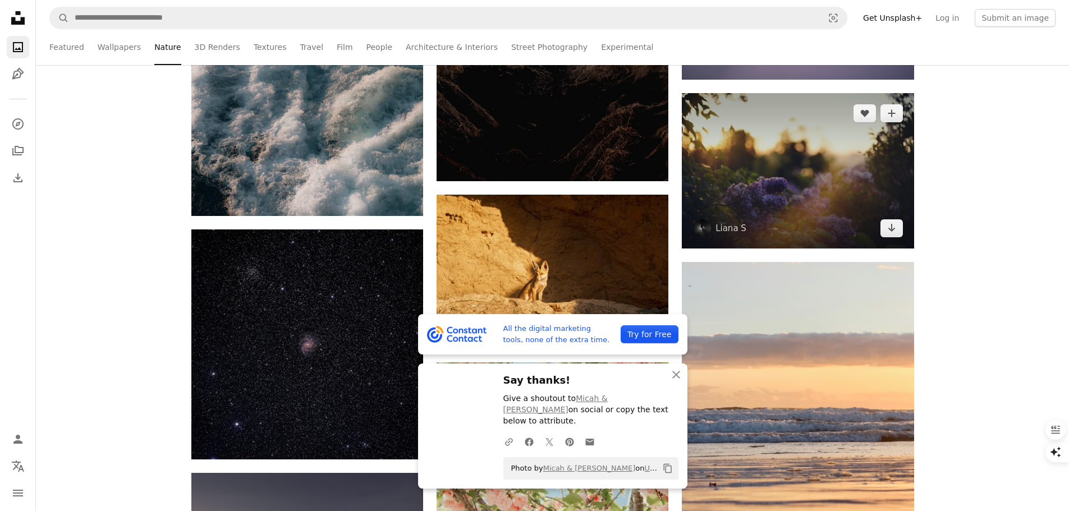
scroll to position [34339, 0]
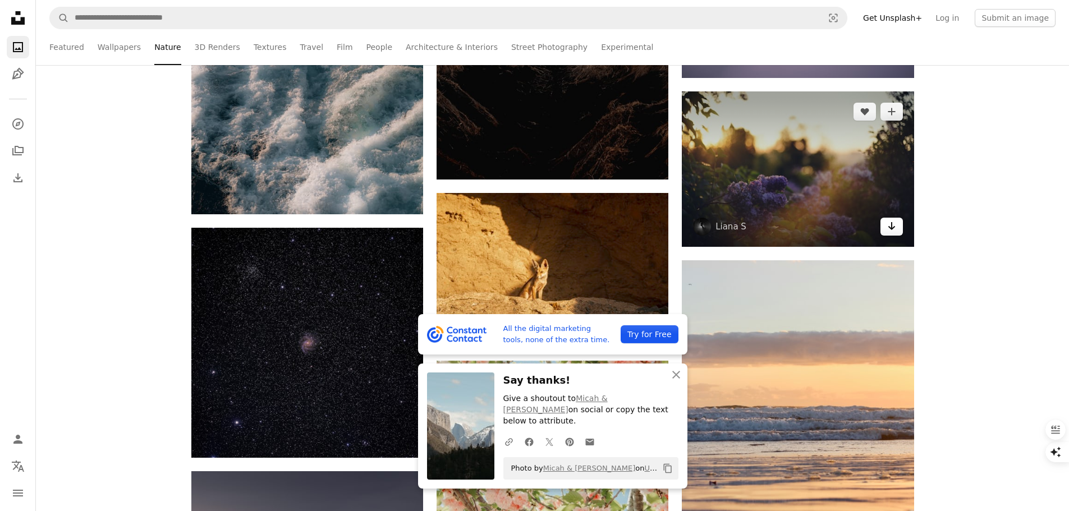
click at [888, 219] on icon "Arrow pointing down" at bounding box center [891, 225] width 9 height 13
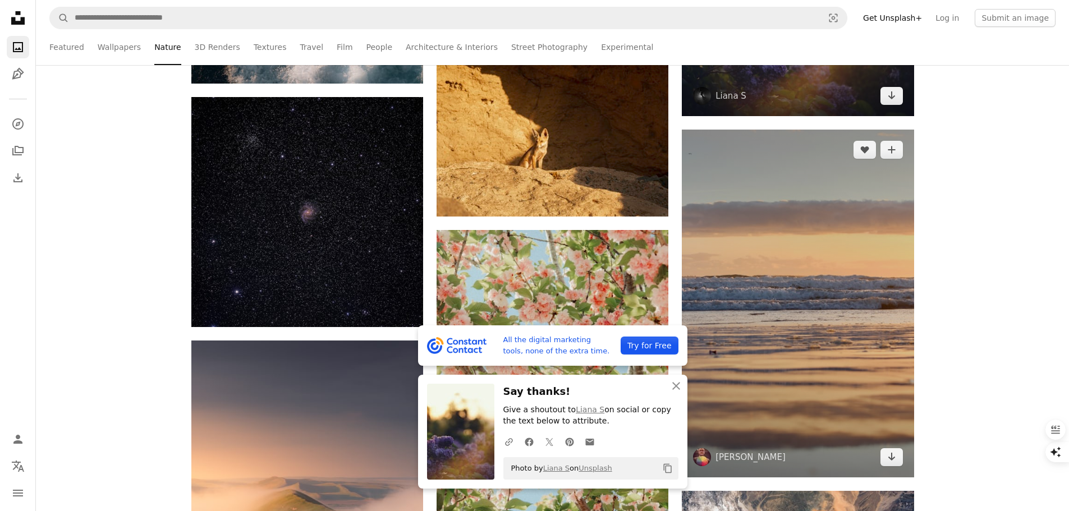
scroll to position [34507, 0]
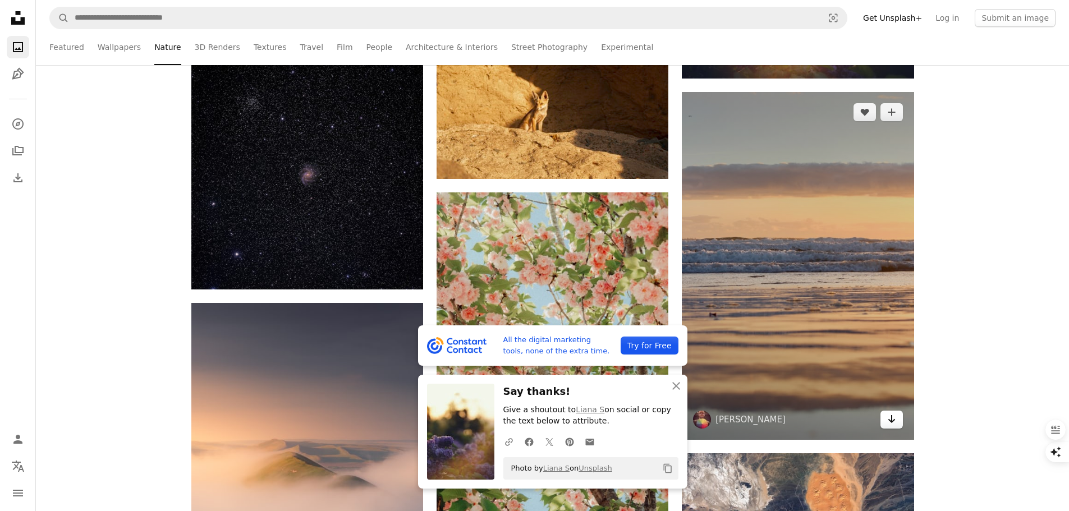
click at [887, 426] on link "Arrow pointing down" at bounding box center [891, 420] width 22 height 18
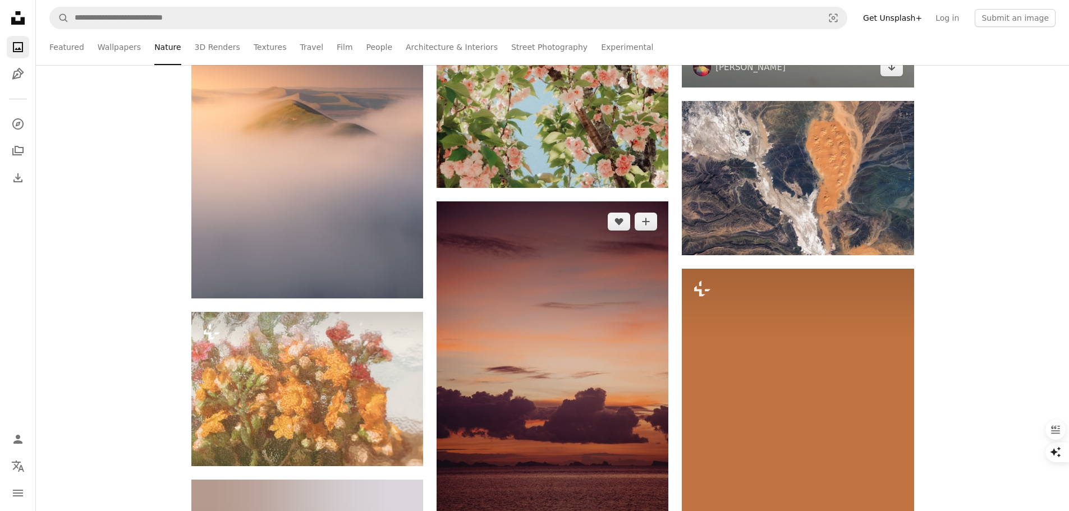
scroll to position [34787, 0]
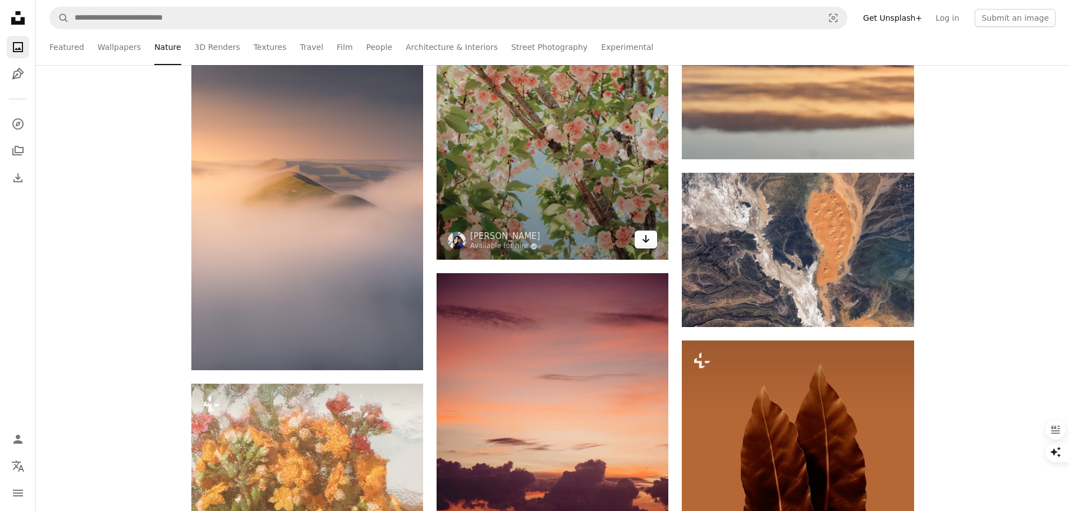
click at [649, 239] on icon "Arrow pointing down" at bounding box center [645, 238] width 9 height 13
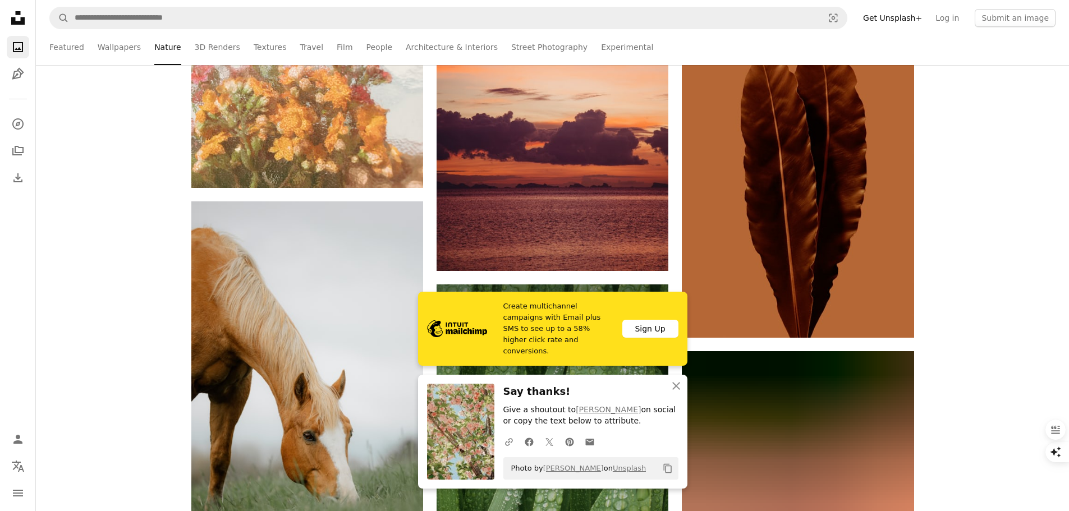
scroll to position [35180, 0]
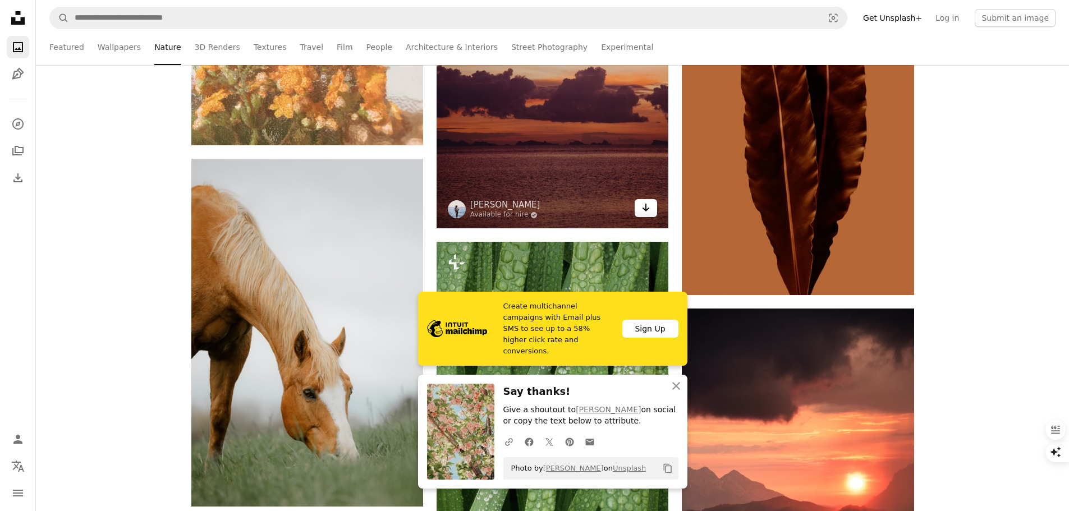
click at [650, 210] on icon "Arrow pointing down" at bounding box center [645, 207] width 9 height 13
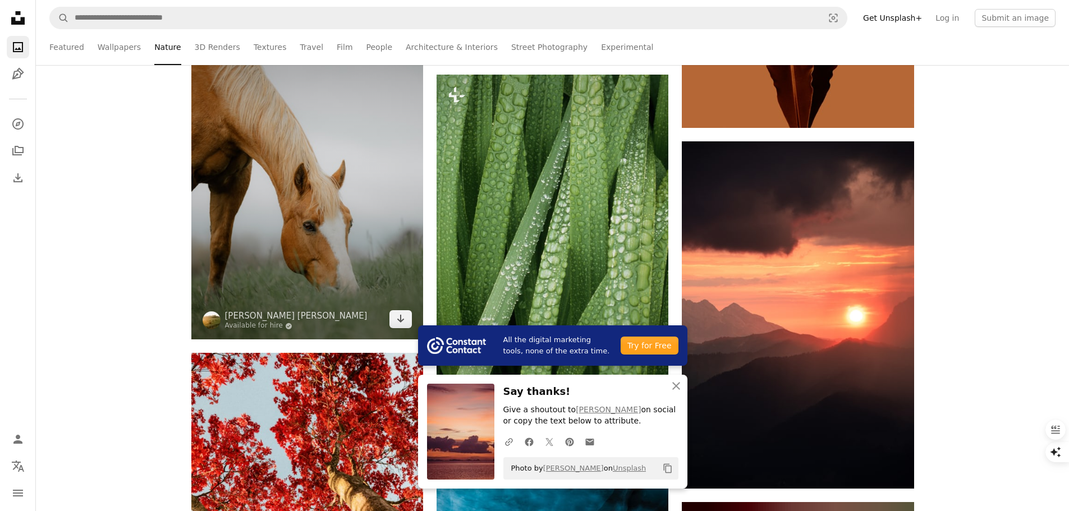
scroll to position [35349, 0]
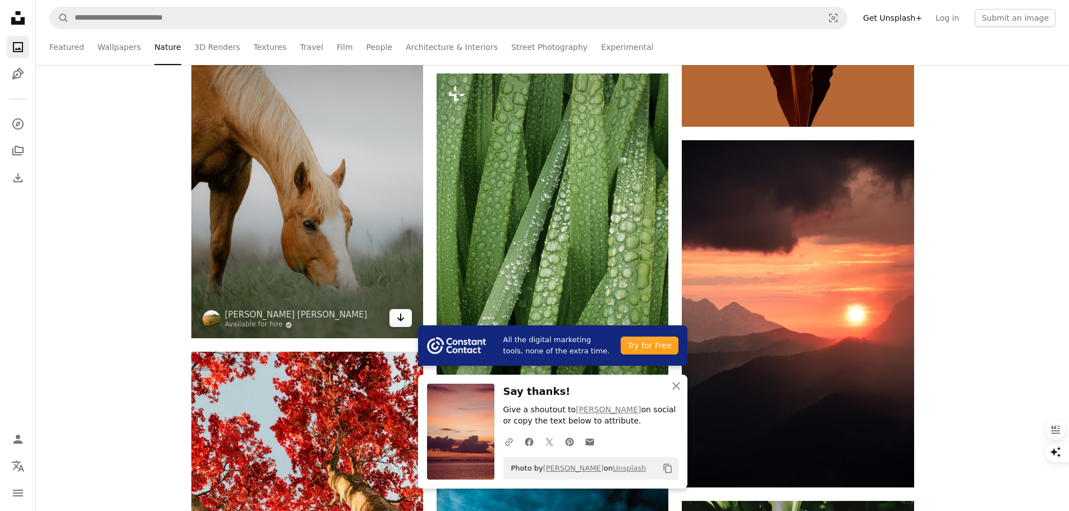
click at [404, 318] on icon "Arrow pointing down" at bounding box center [400, 317] width 9 height 13
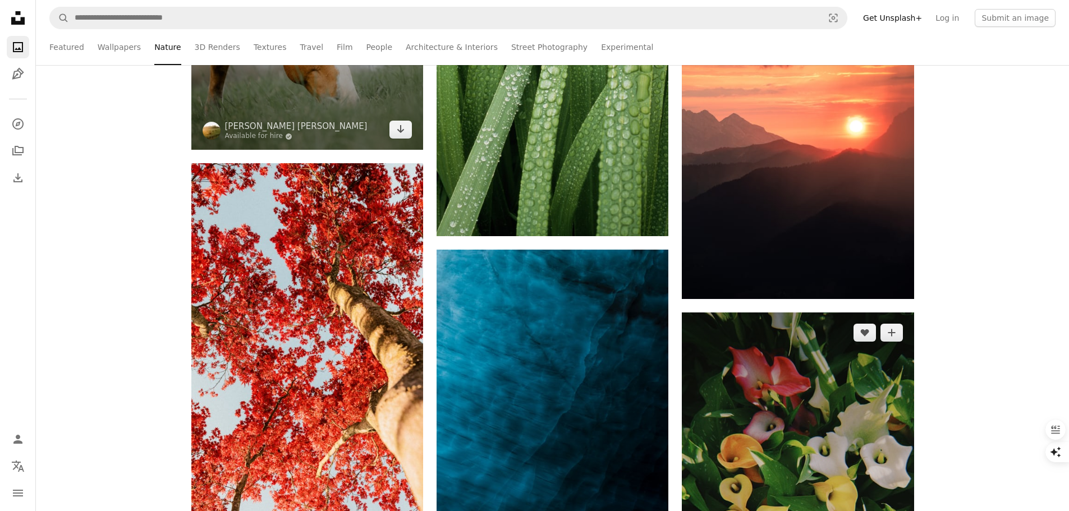
scroll to position [35573, 0]
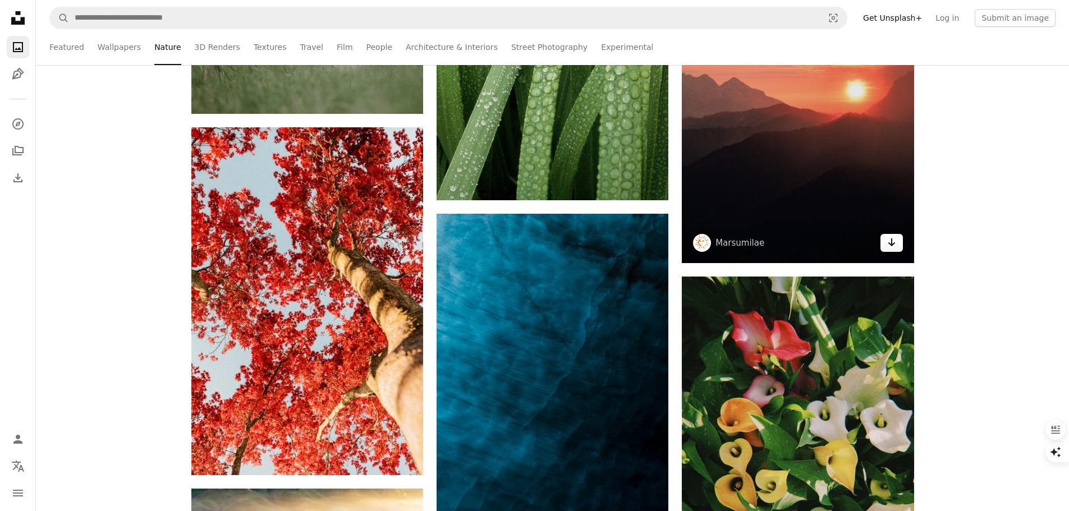
click at [896, 246] on link "Arrow pointing down" at bounding box center [891, 243] width 22 height 18
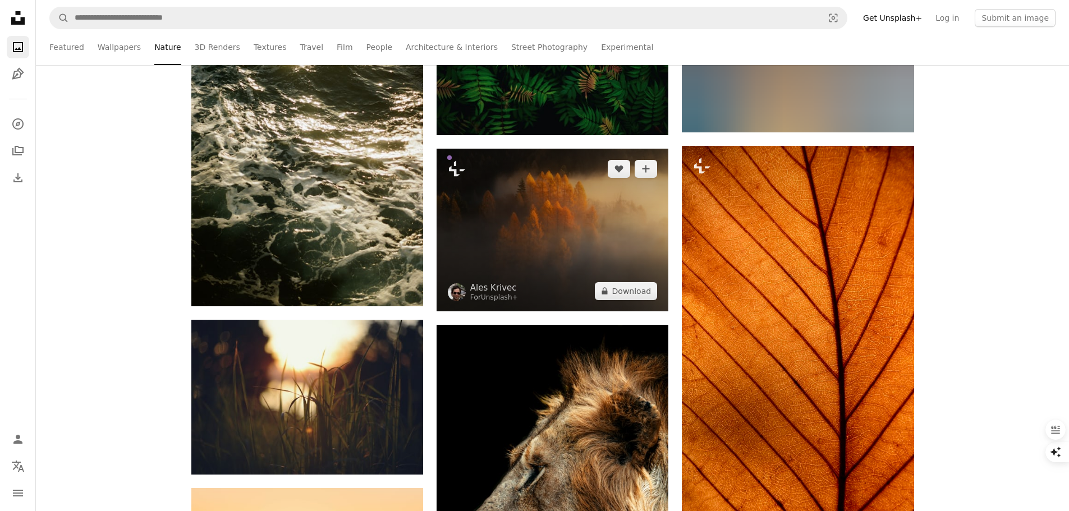
scroll to position [36920, 0]
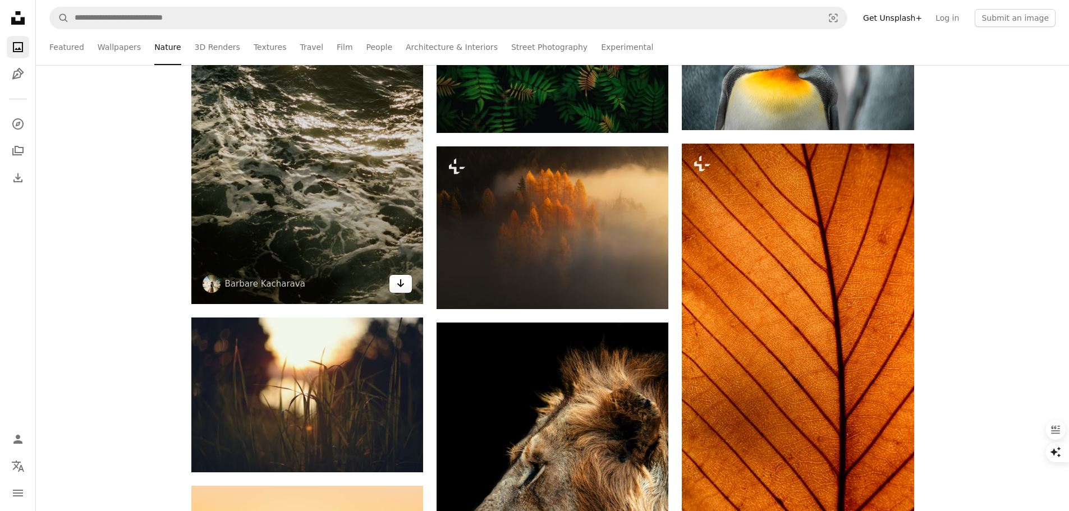
click at [396, 283] on link "Arrow pointing down" at bounding box center [400, 284] width 22 height 18
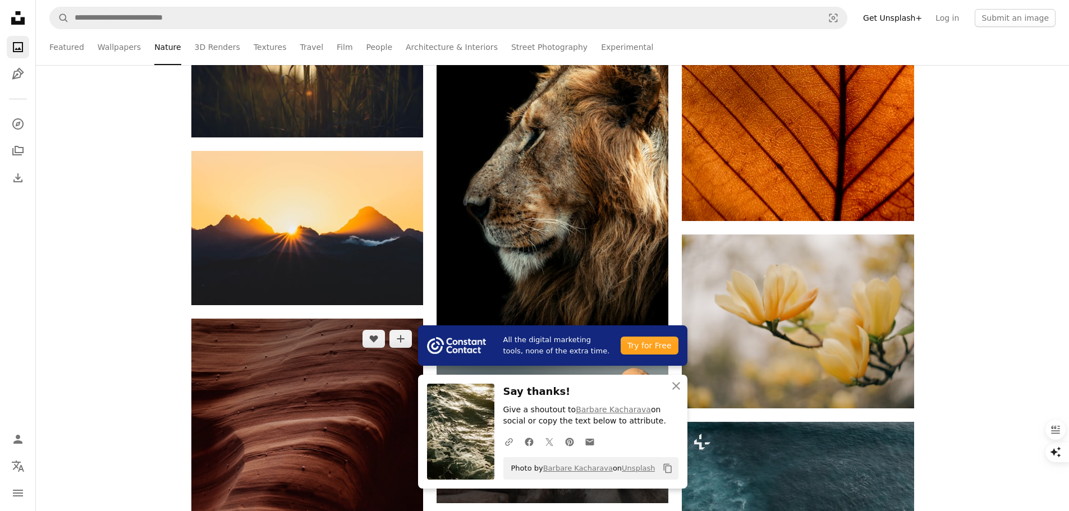
scroll to position [37256, 0]
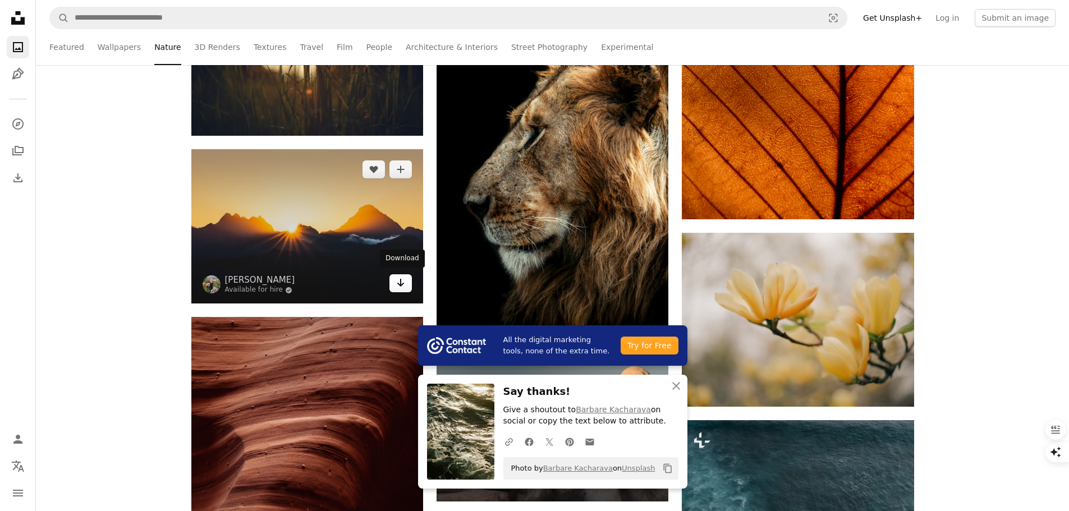
click at [407, 282] on link "Arrow pointing down" at bounding box center [400, 283] width 22 height 18
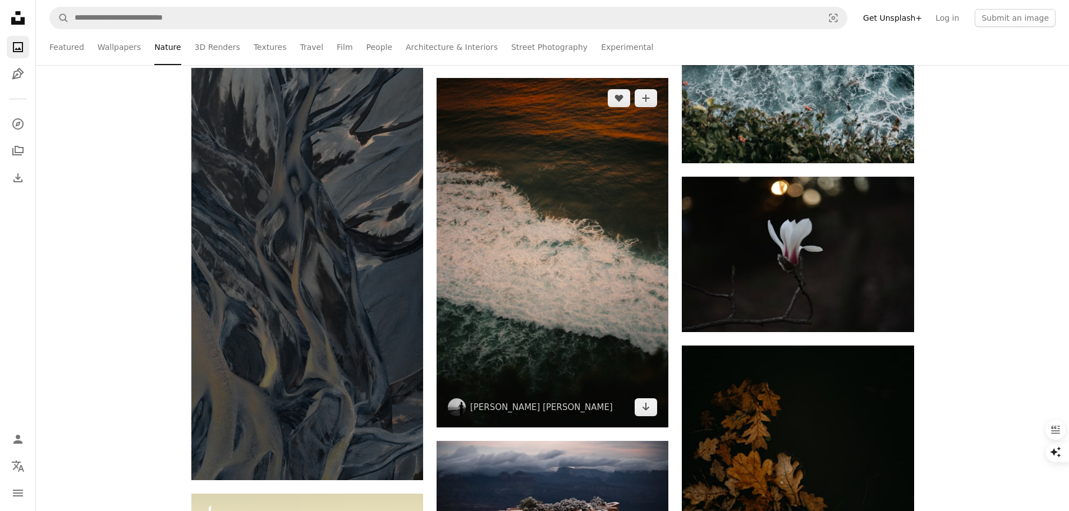
scroll to position [37873, 0]
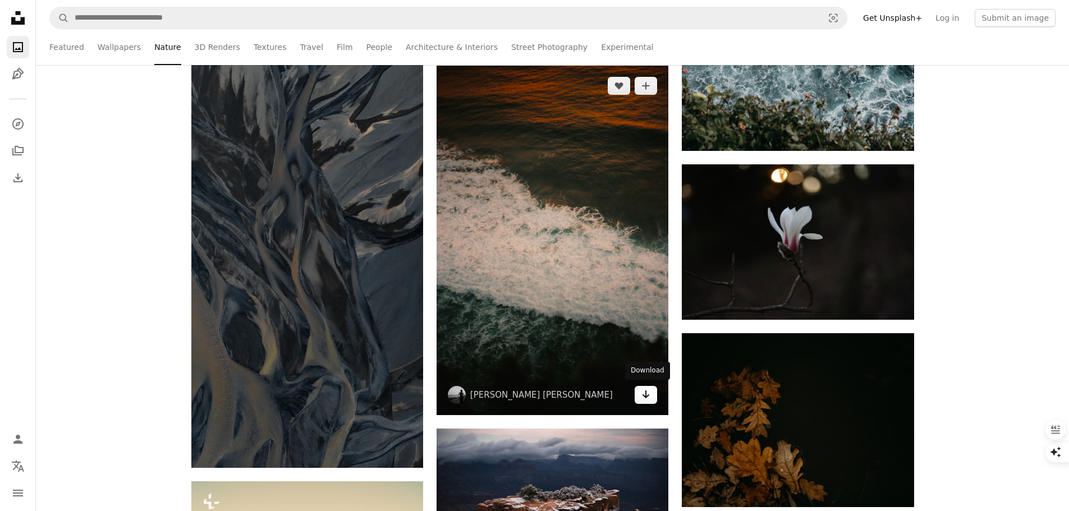
click at [645, 391] on icon "Arrow pointing down" at bounding box center [645, 394] width 9 height 13
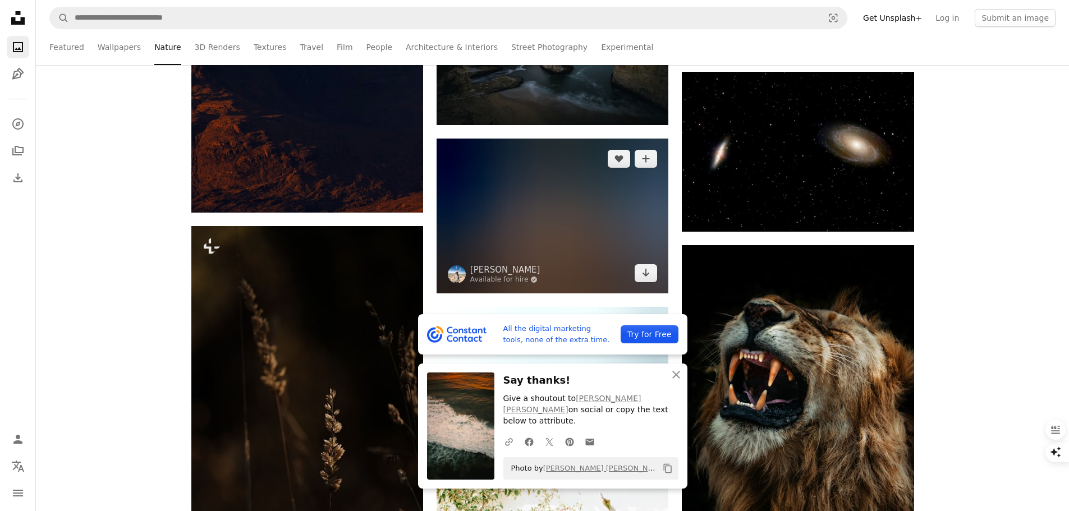
scroll to position [38491, 0]
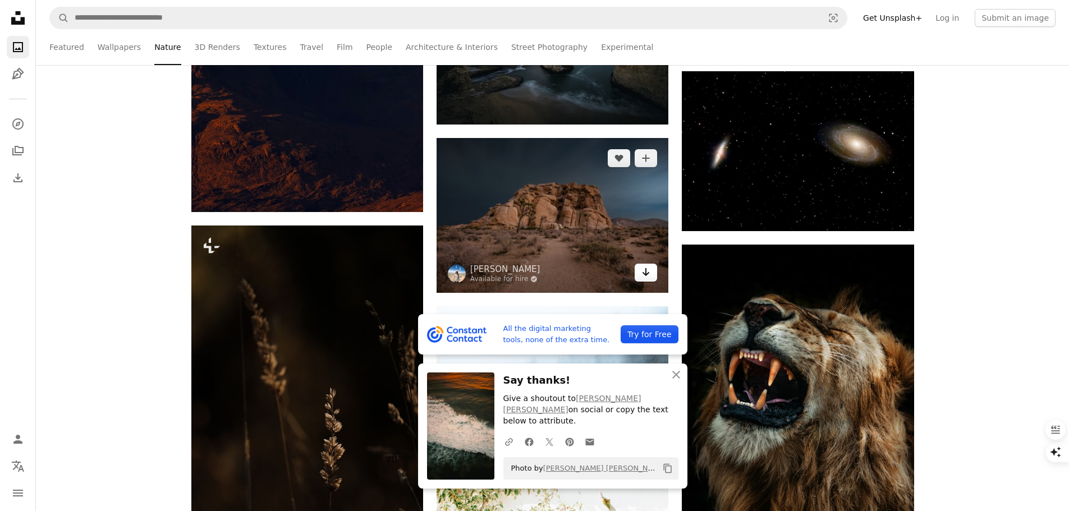
click at [644, 268] on icon "Arrow pointing down" at bounding box center [645, 271] width 9 height 13
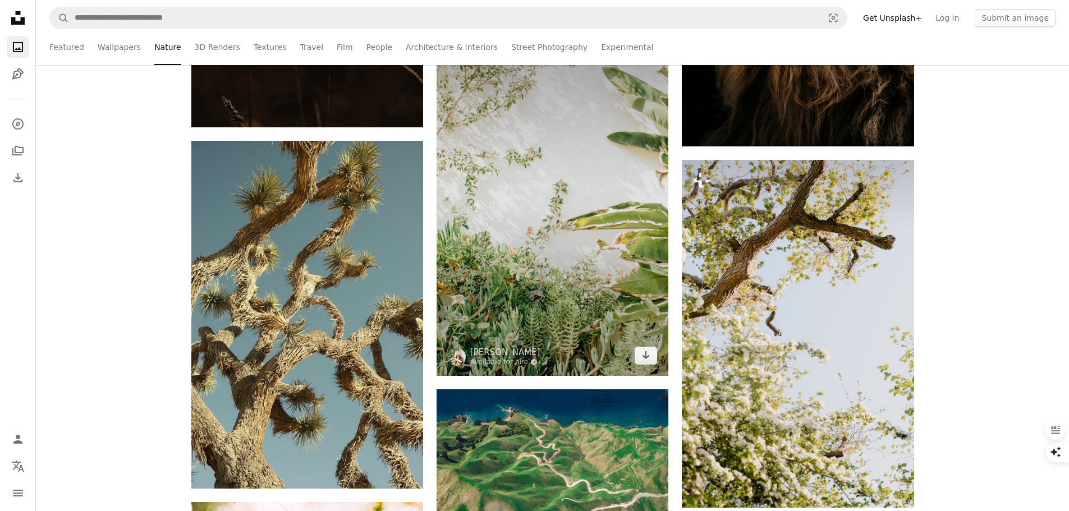
scroll to position [38939, 0]
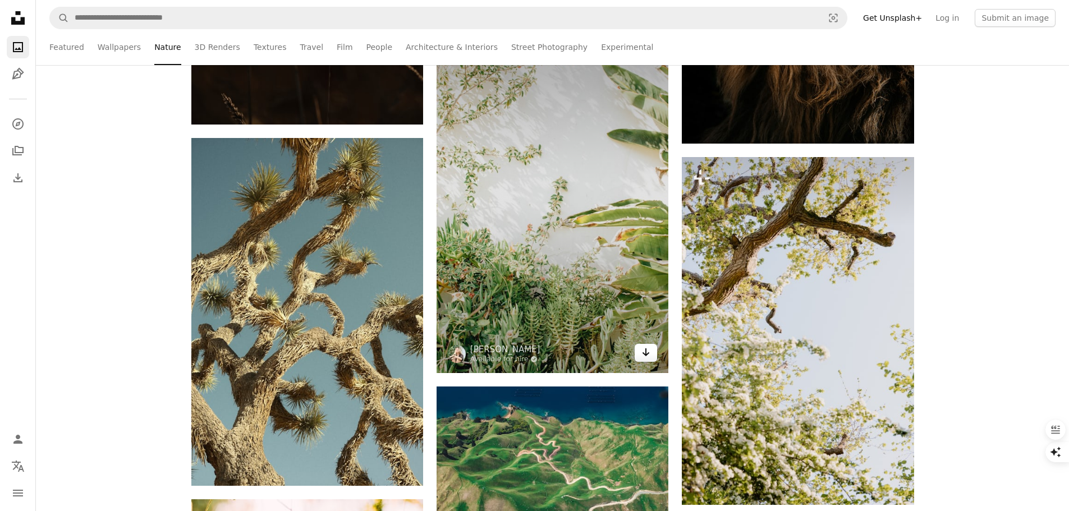
click at [648, 352] on icon "Download" at bounding box center [645, 352] width 7 height 8
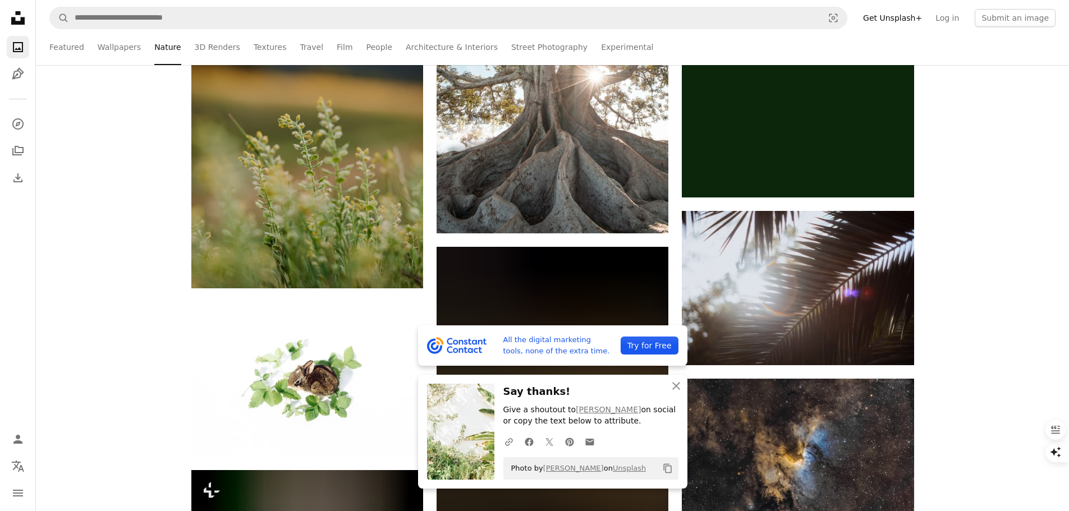
scroll to position [39613, 0]
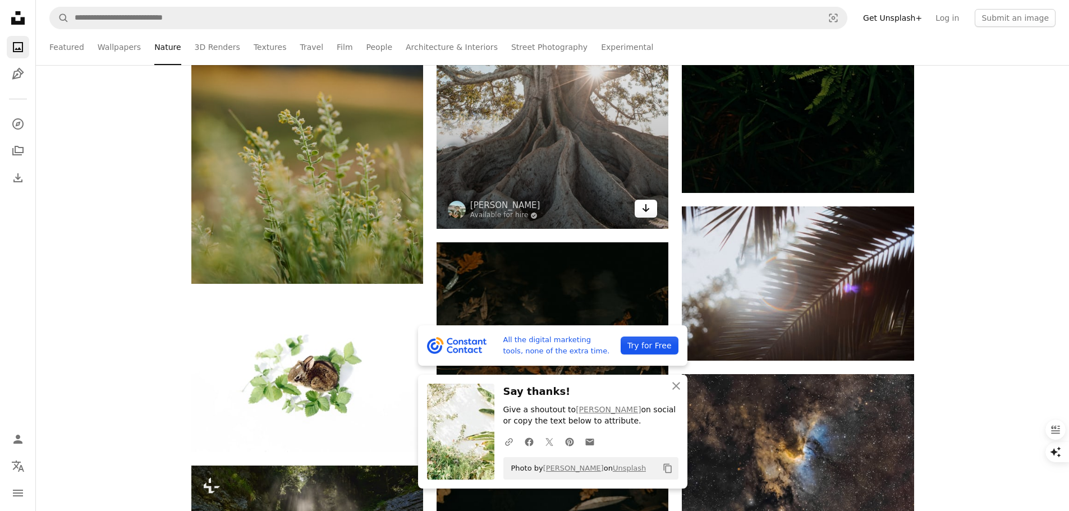
click at [651, 208] on link "Arrow pointing down" at bounding box center [646, 209] width 22 height 18
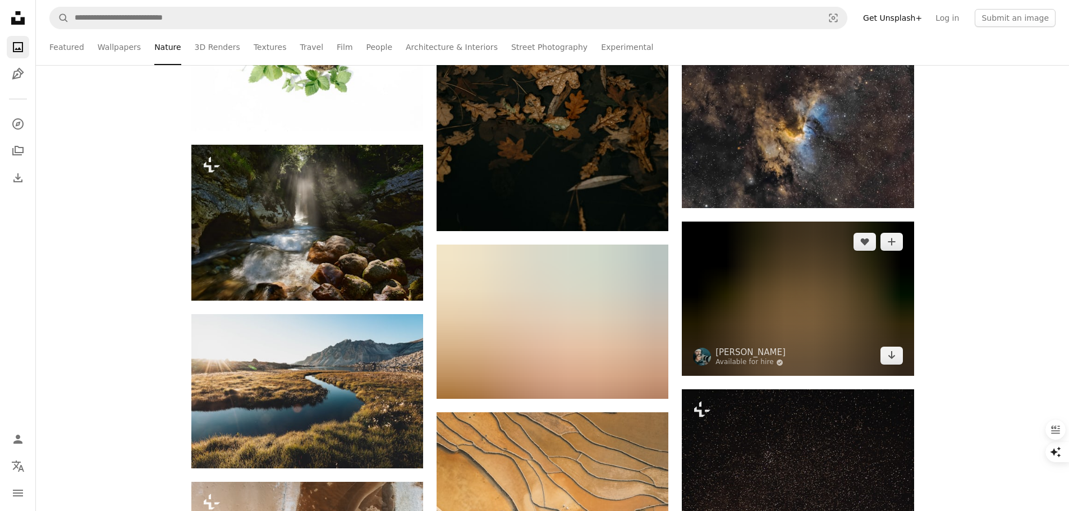
scroll to position [40006, 0]
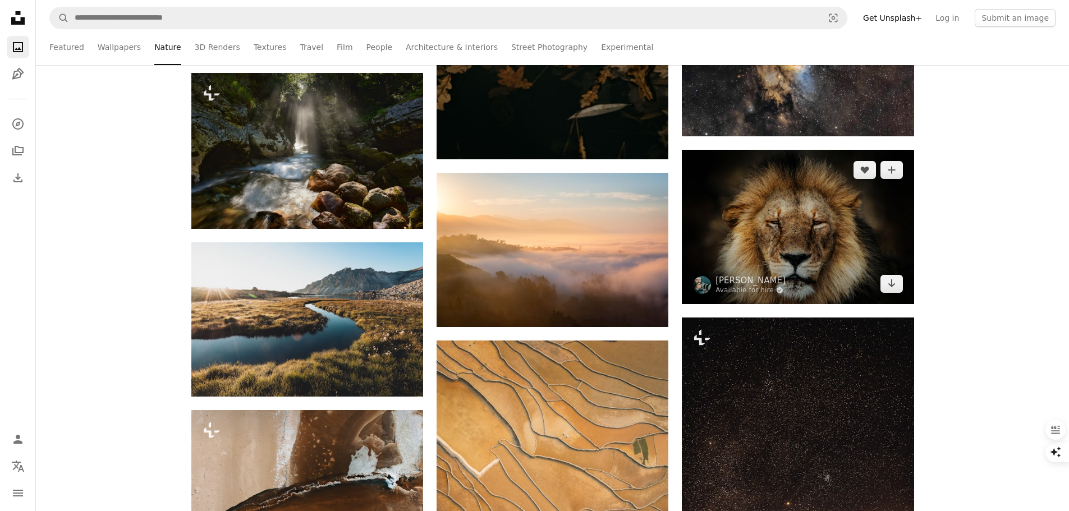
drag, startPoint x: 890, startPoint y: 282, endPoint x: 701, endPoint y: 278, distance: 189.1
click at [890, 283] on icon "Arrow pointing down" at bounding box center [891, 283] width 9 height 13
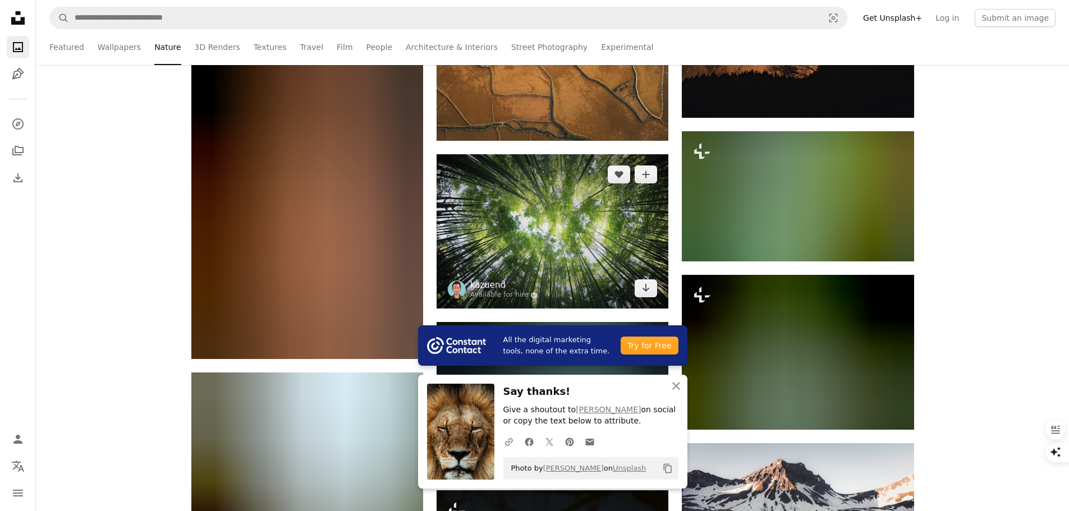
scroll to position [40567, 0]
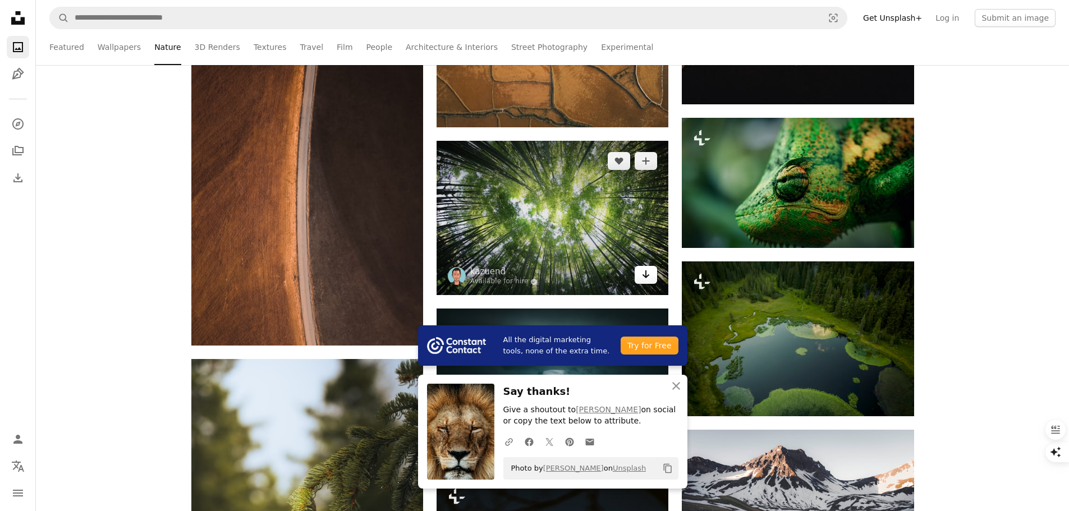
click at [654, 280] on link "Arrow pointing down" at bounding box center [646, 275] width 22 height 18
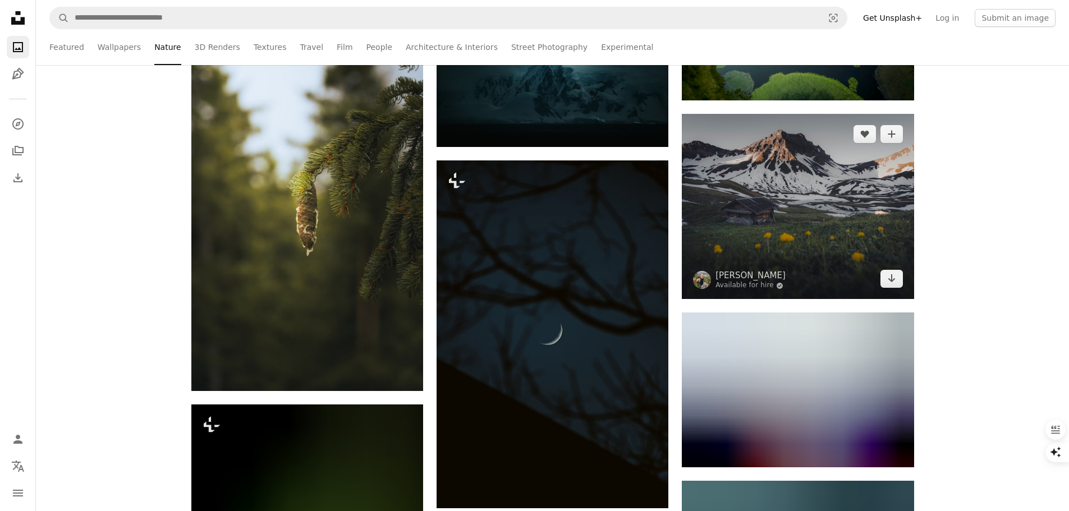
scroll to position [40903, 0]
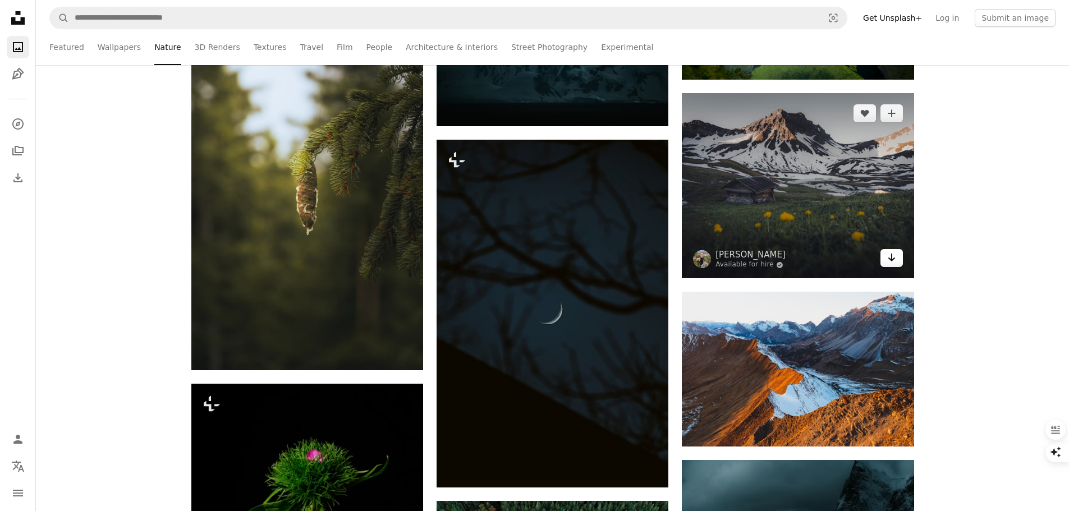
click at [888, 252] on icon "Arrow pointing down" at bounding box center [891, 257] width 9 height 13
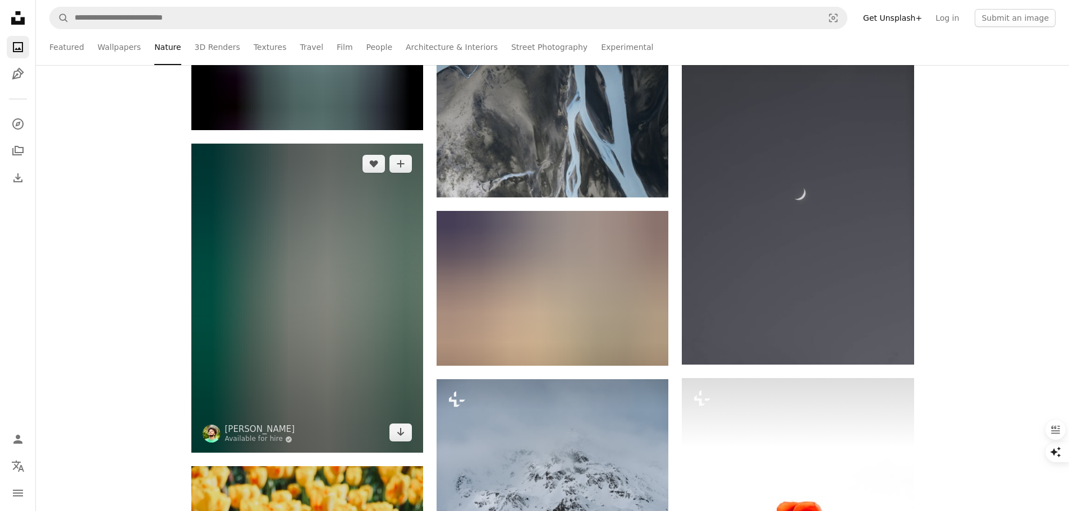
scroll to position [43035, 0]
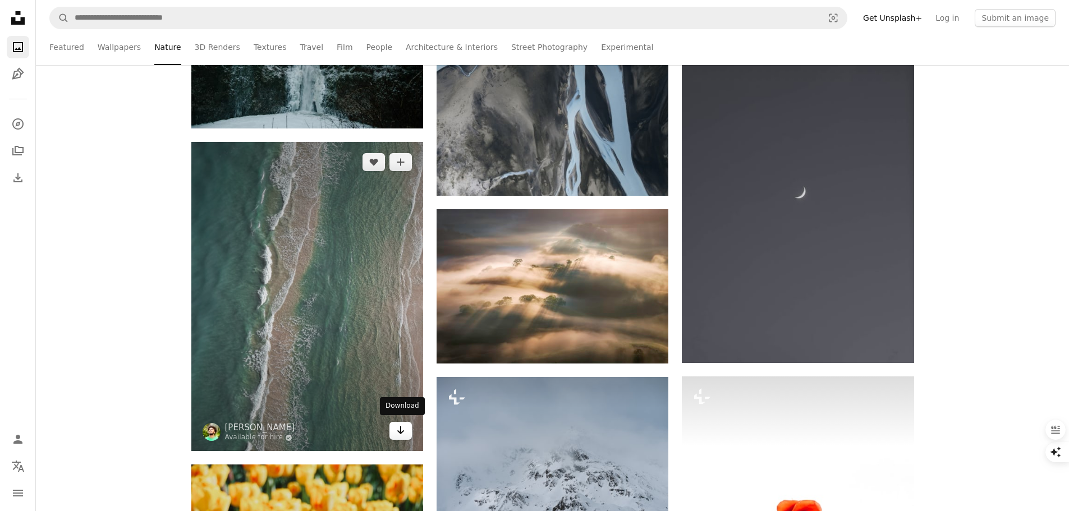
click at [392, 429] on link "Arrow pointing down" at bounding box center [400, 431] width 22 height 18
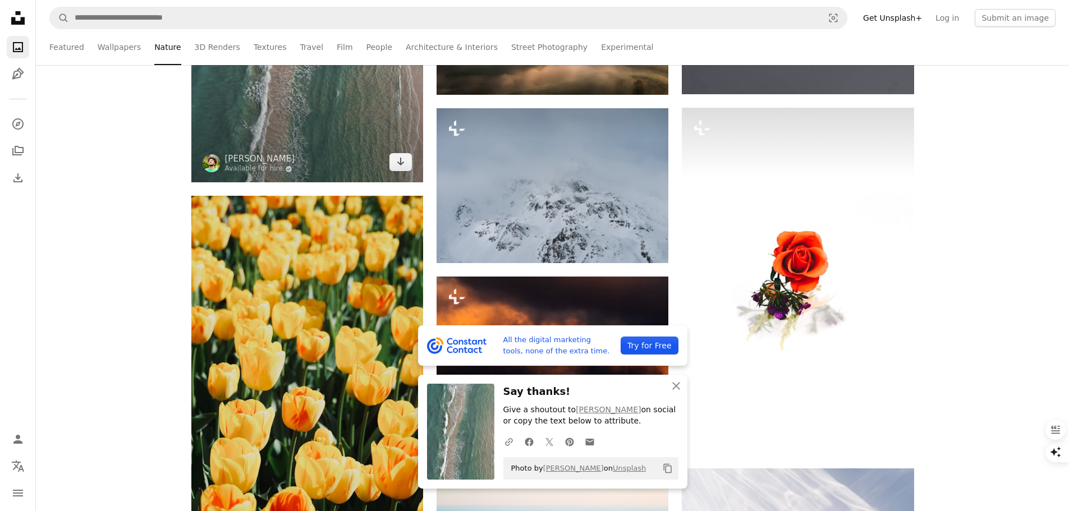
scroll to position [43316, 0]
